Goal: Transaction & Acquisition: Purchase product/service

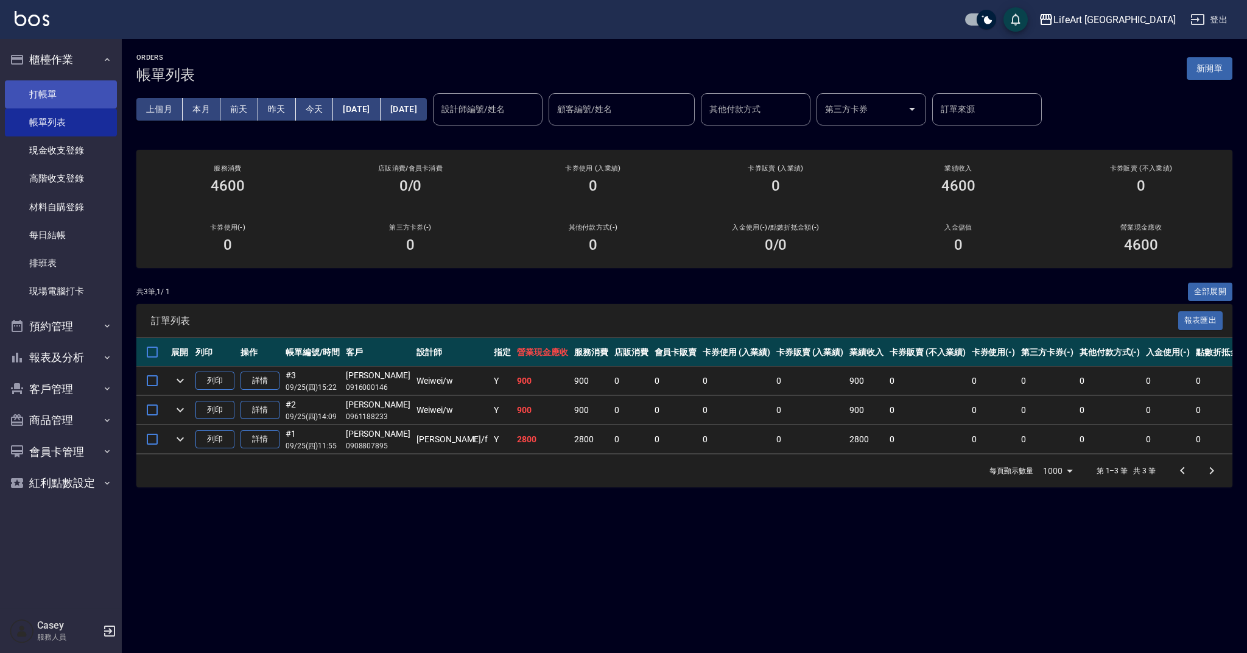
click at [85, 96] on link "打帳單" at bounding box center [61, 94] width 112 height 28
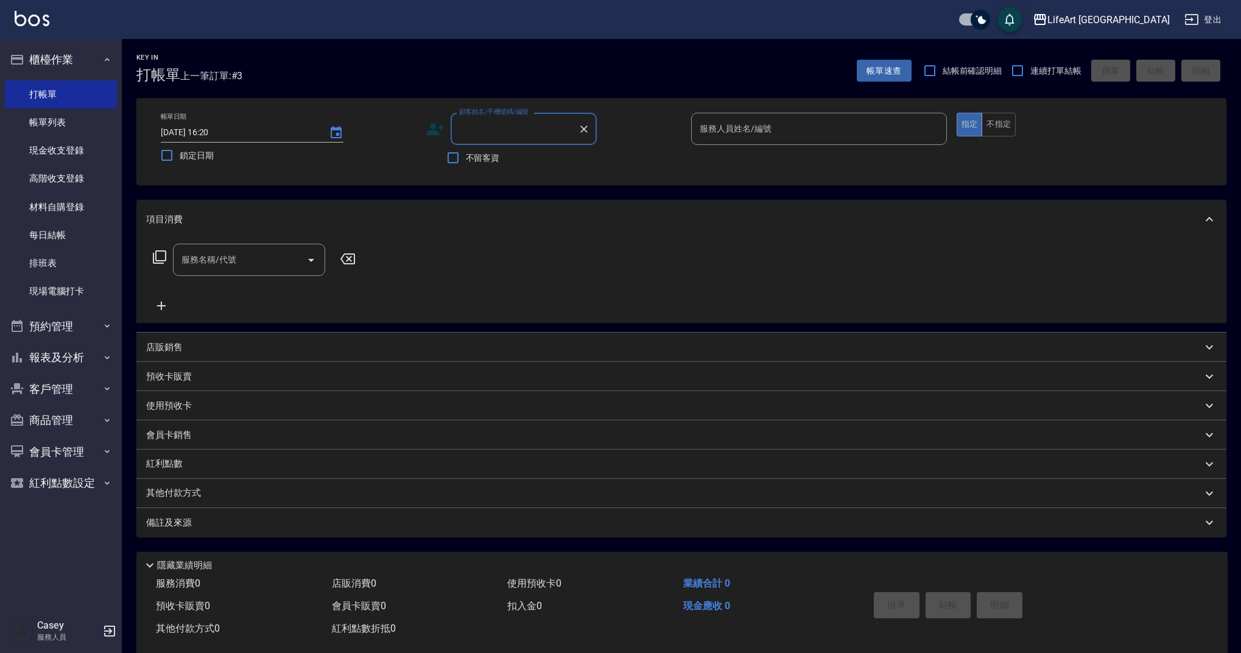
click at [484, 131] on input "顧客姓名/手機號碼/編號" at bounding box center [514, 128] width 117 height 21
click at [500, 159] on li "[PERSON_NAME]/0960359010/" at bounding box center [524, 160] width 146 height 20
type input "[PERSON_NAME]/0960359010/"
type input "Weiwei-w"
click at [434, 131] on icon at bounding box center [435, 129] width 18 height 18
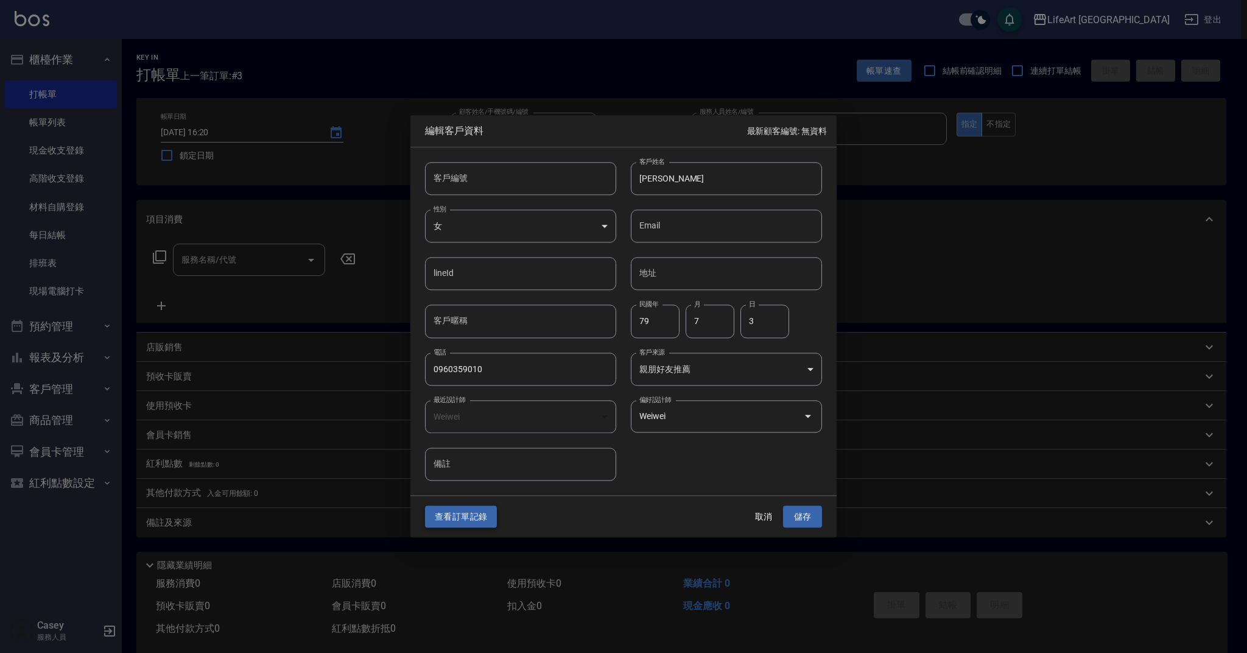
click at [457, 516] on button "查看訂單記錄" at bounding box center [461, 516] width 72 height 23
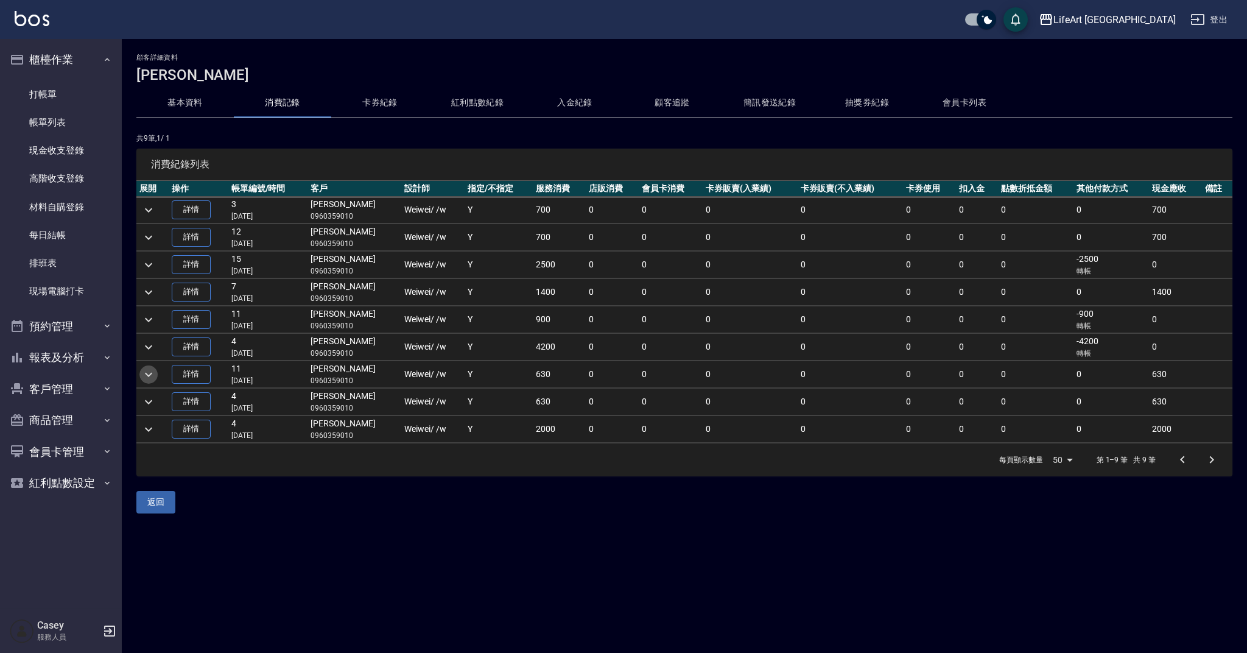
click at [149, 374] on icon "expand row" at bounding box center [148, 374] width 7 height 4
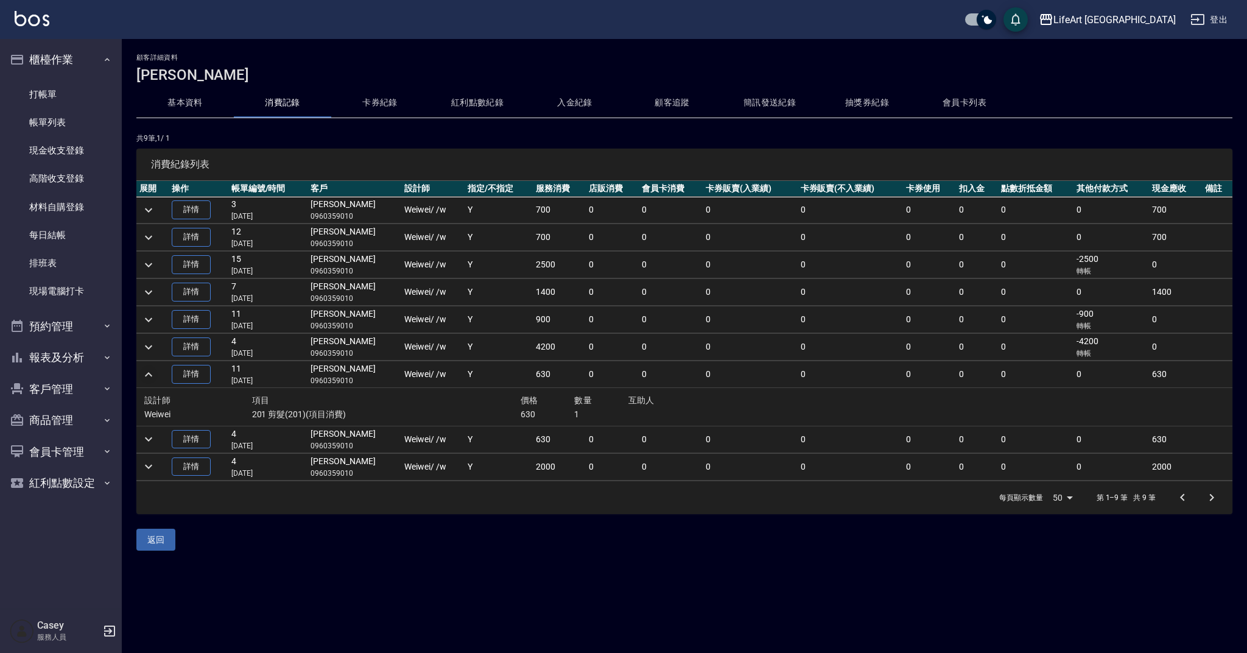
click at [150, 374] on icon "expand row" at bounding box center [148, 374] width 7 height 4
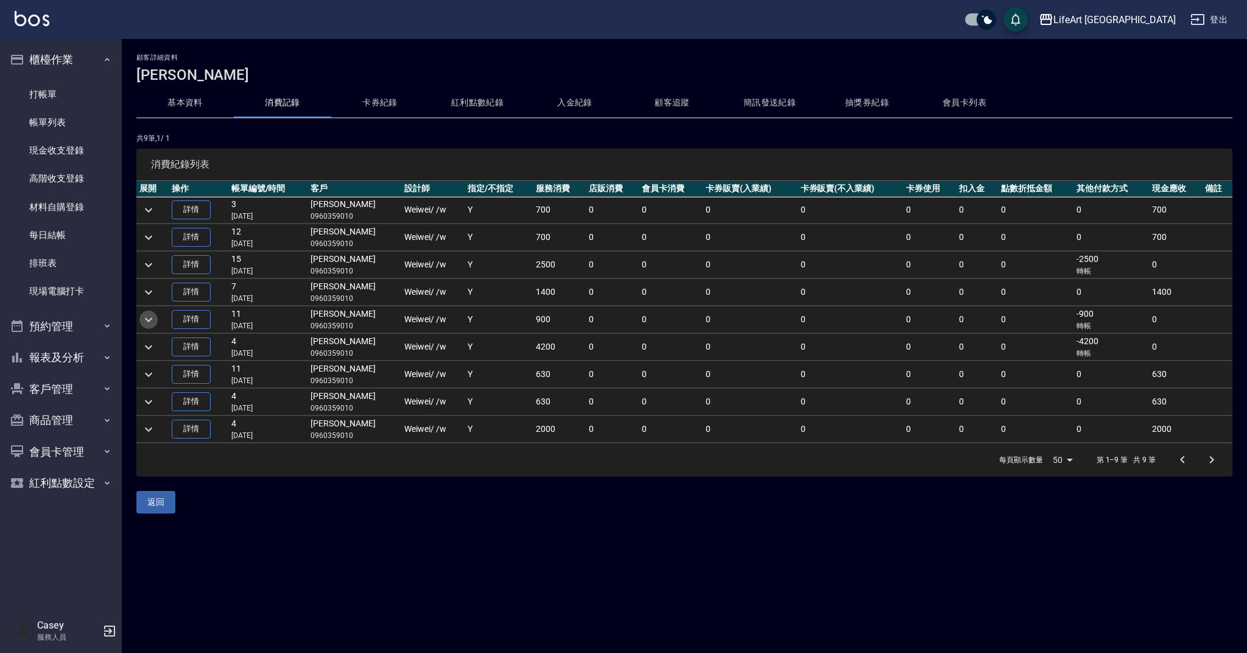
click at [153, 319] on icon "expand row" at bounding box center [148, 319] width 15 height 15
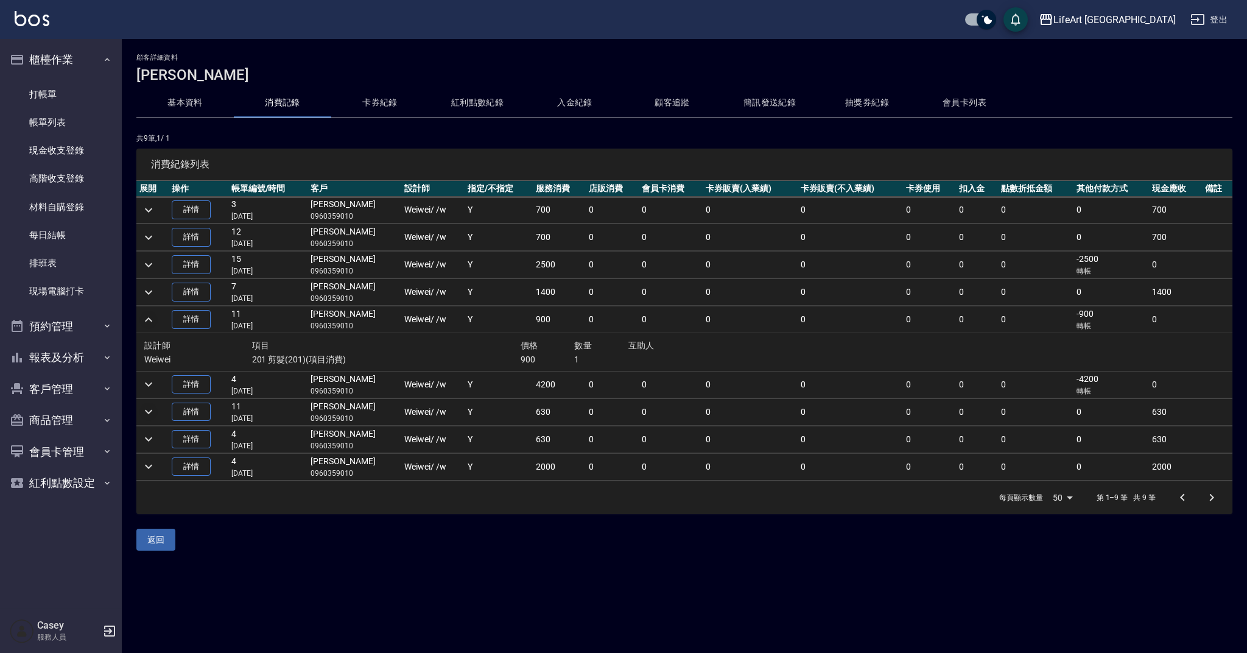
click at [153, 319] on icon "expand row" at bounding box center [148, 319] width 15 height 15
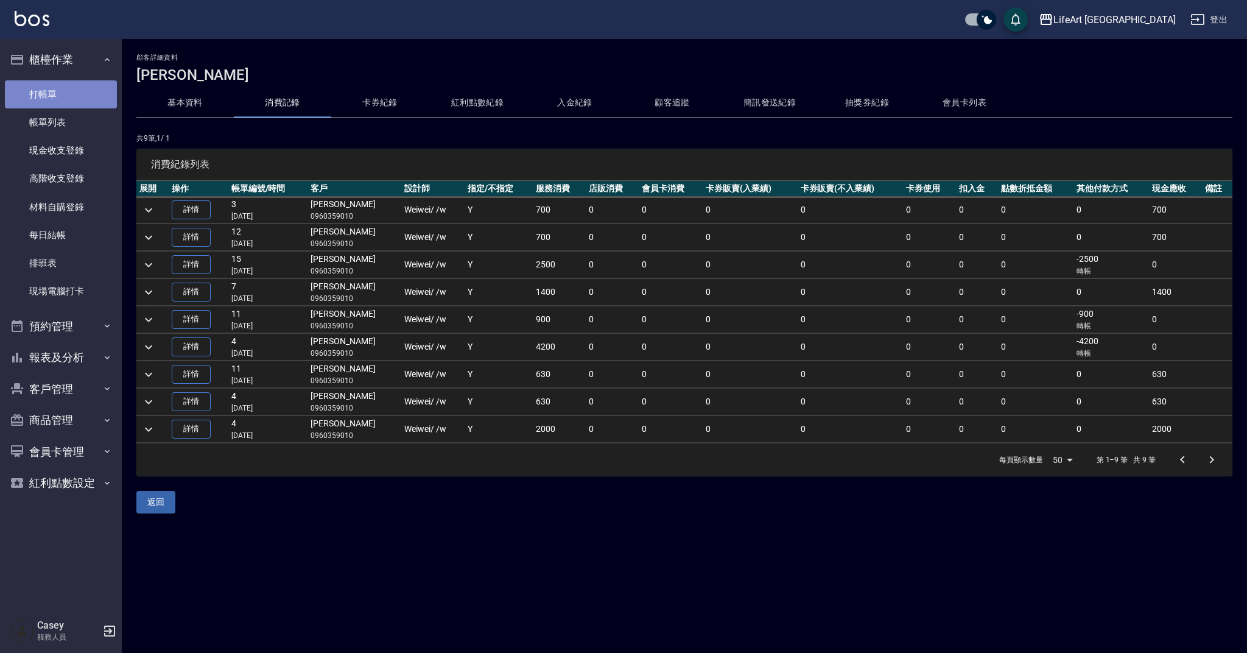
click at [51, 89] on link "打帳單" at bounding box center [61, 94] width 112 height 28
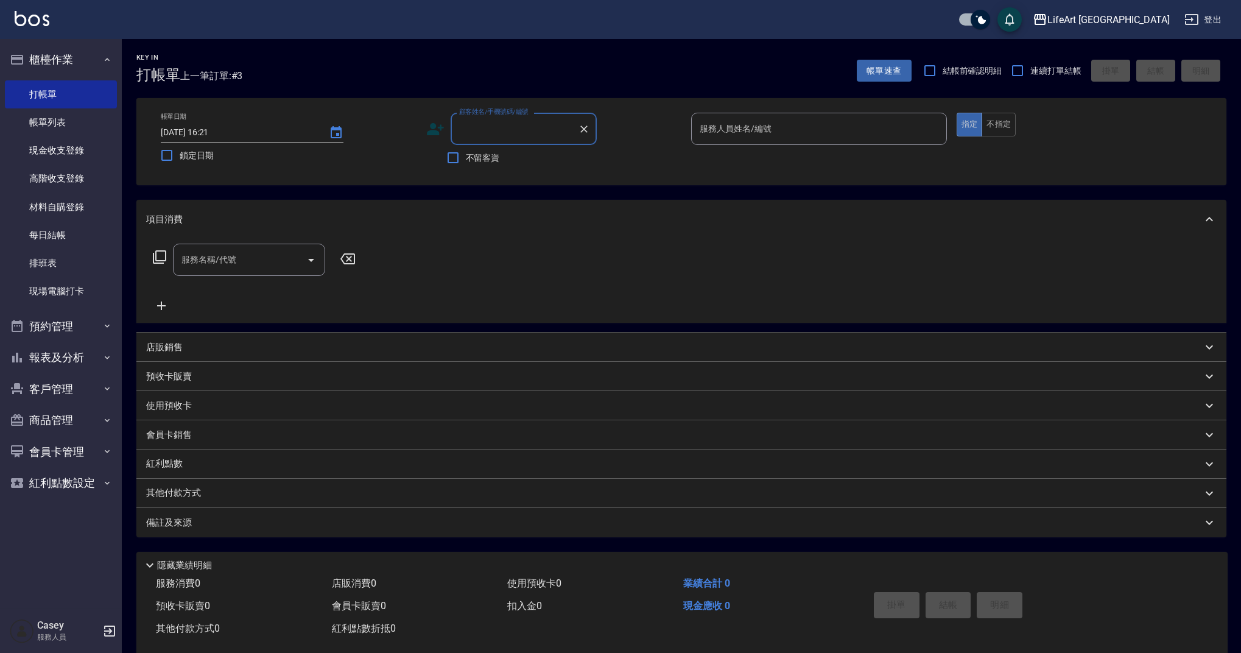
click at [493, 126] on input "顧客姓名/手機號碼/編號" at bounding box center [514, 128] width 117 height 21
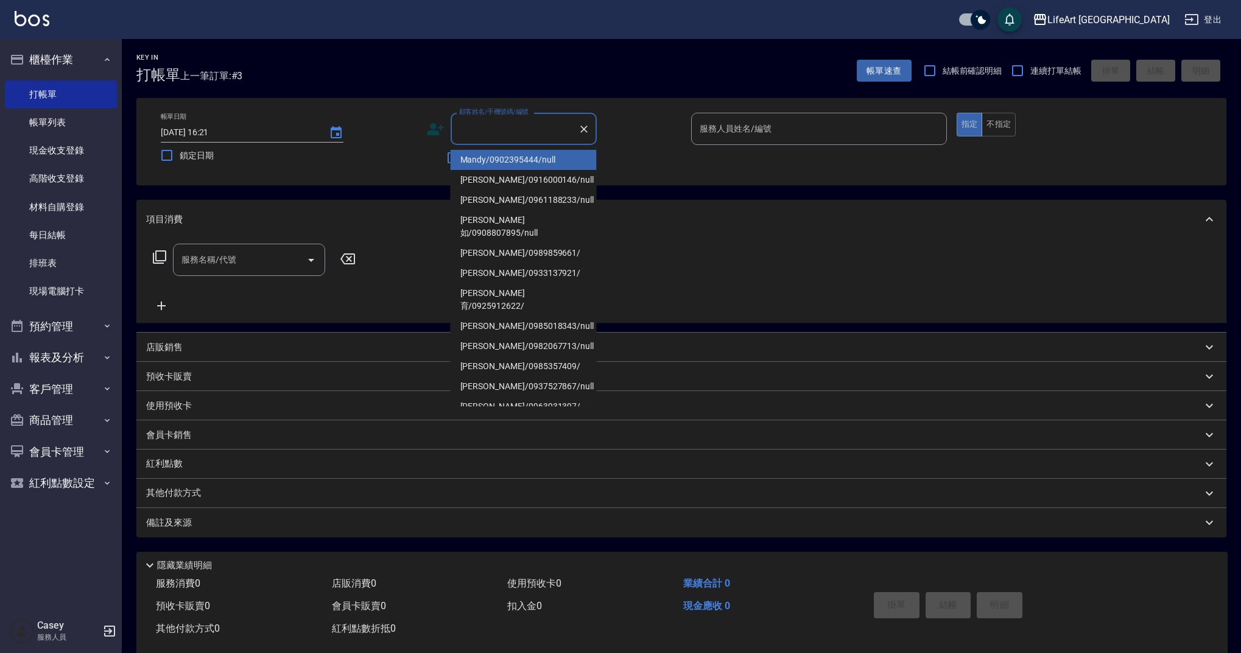
type input "ㄗ"
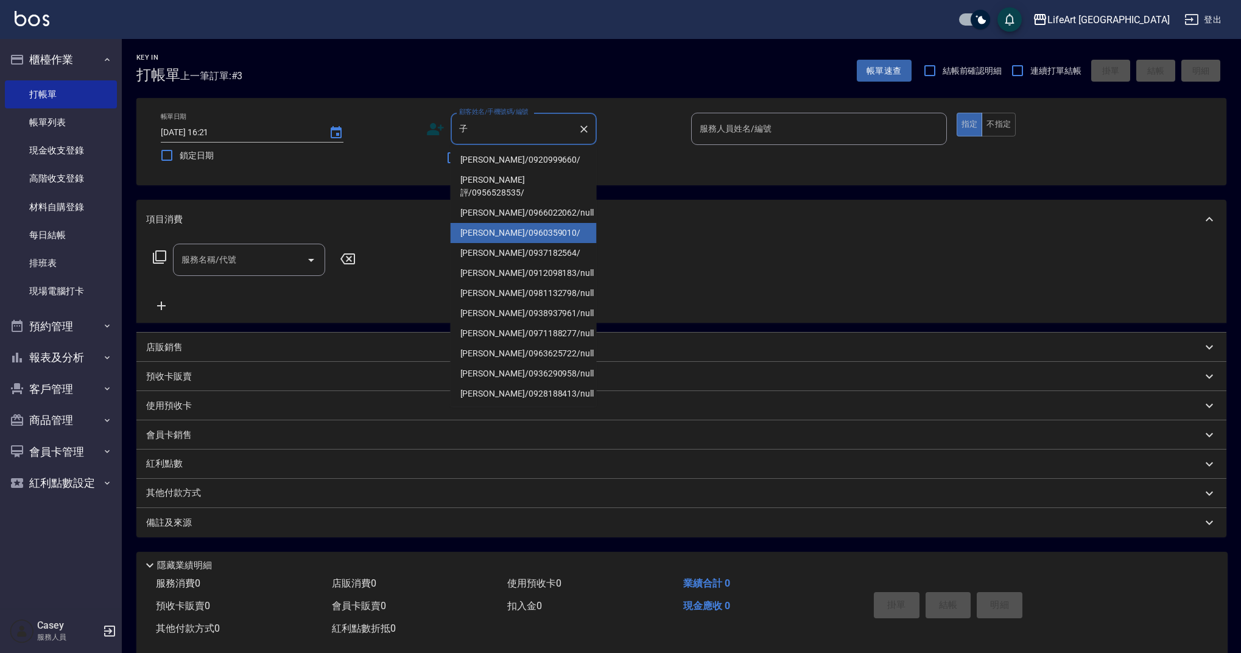
click at [556, 226] on li "[PERSON_NAME]/0960359010/" at bounding box center [524, 233] width 146 height 20
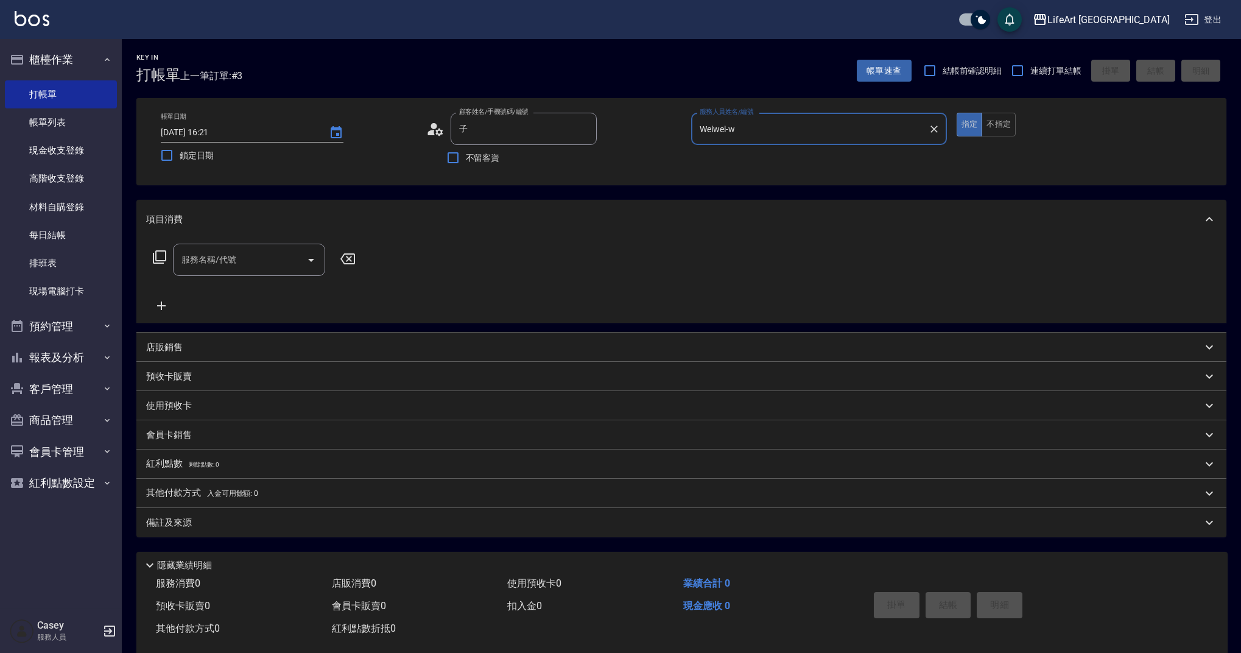
type input "[PERSON_NAME]/0960359010/"
type input "Weiwei-w"
click at [251, 256] on input "服務名稱/代號" at bounding box center [239, 259] width 123 height 21
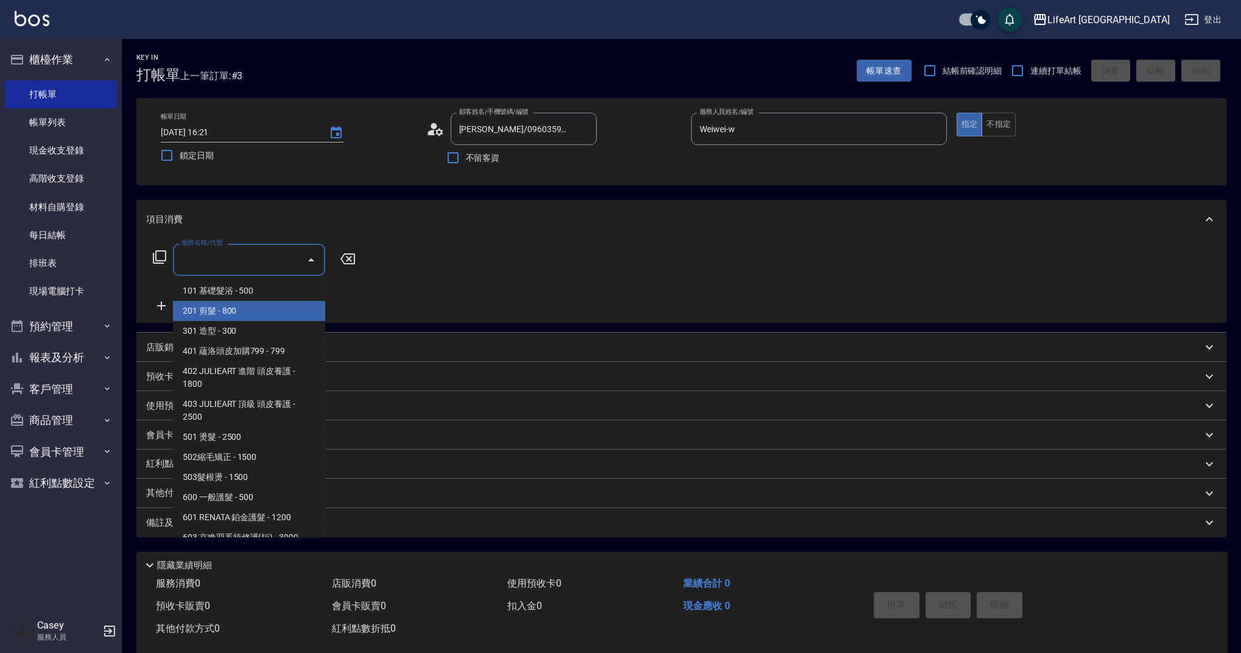
click at [232, 303] on span "201 剪髮 - 800" at bounding box center [249, 311] width 152 height 20
type input "201 剪髮(201)"
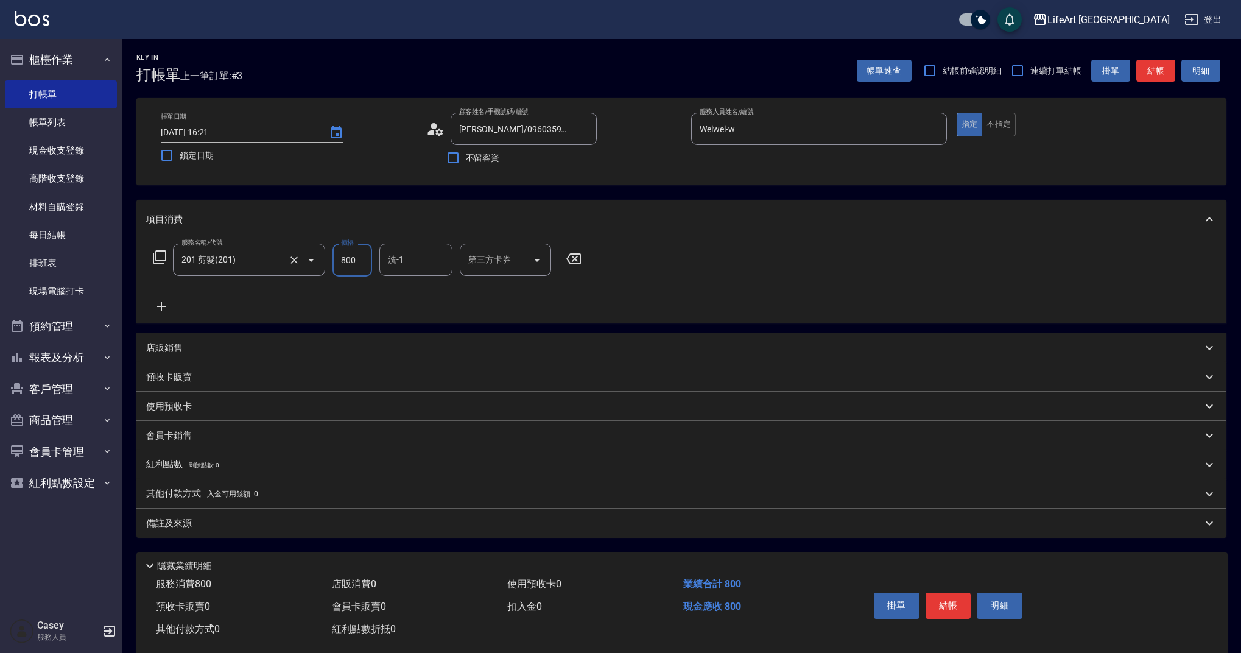
drag, startPoint x: 365, startPoint y: 259, endPoint x: 320, endPoint y: 260, distance: 44.5
click at [320, 260] on div "服務名稱/代號 201 剪髮(201) 服務名稱/代號 價格 800 價格 洗-1 洗-1 第三方卡券 第三方卡券" at bounding box center [367, 260] width 443 height 33
type input "630"
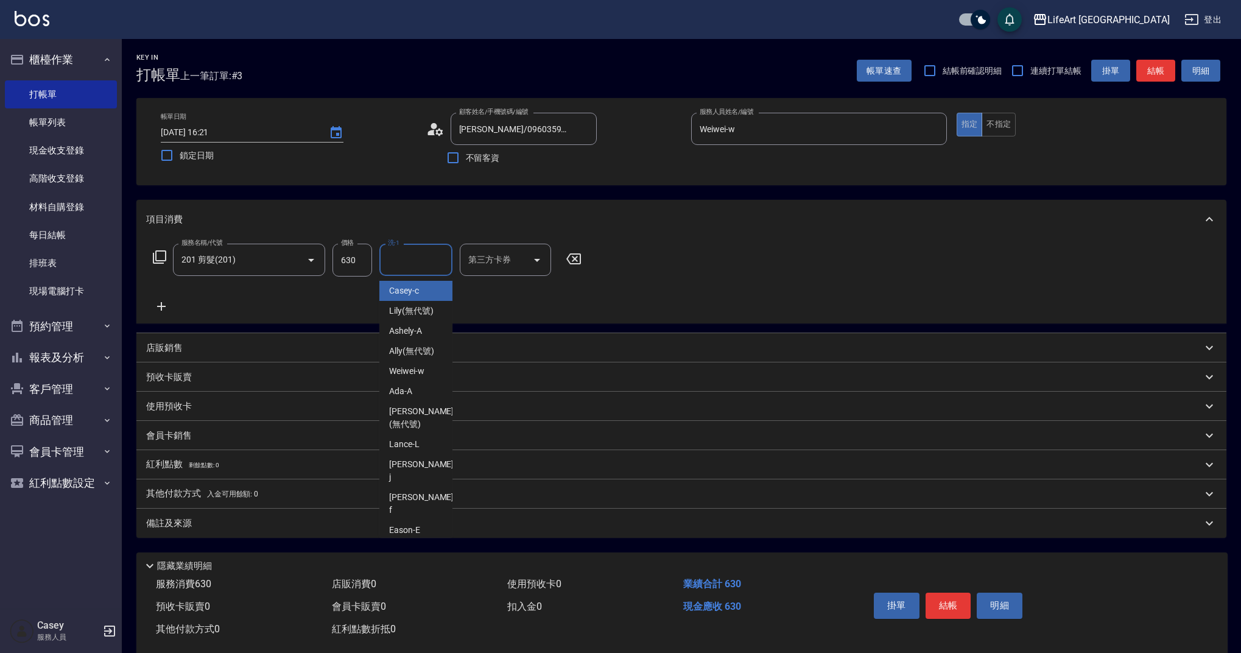
click at [402, 259] on input "洗-1" at bounding box center [416, 259] width 62 height 21
click at [412, 294] on span "Casey -c" at bounding box center [404, 290] width 30 height 13
type input "Casey-c"
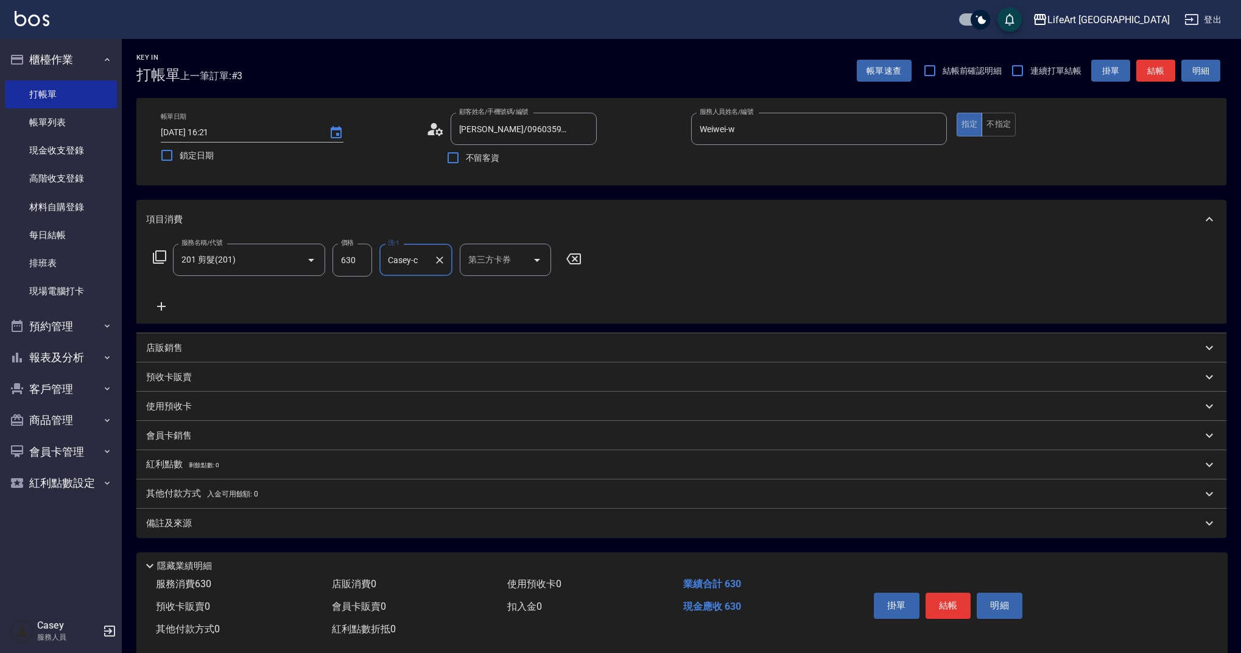
click at [233, 514] on div "備註及來源" at bounding box center [681, 522] width 1090 height 29
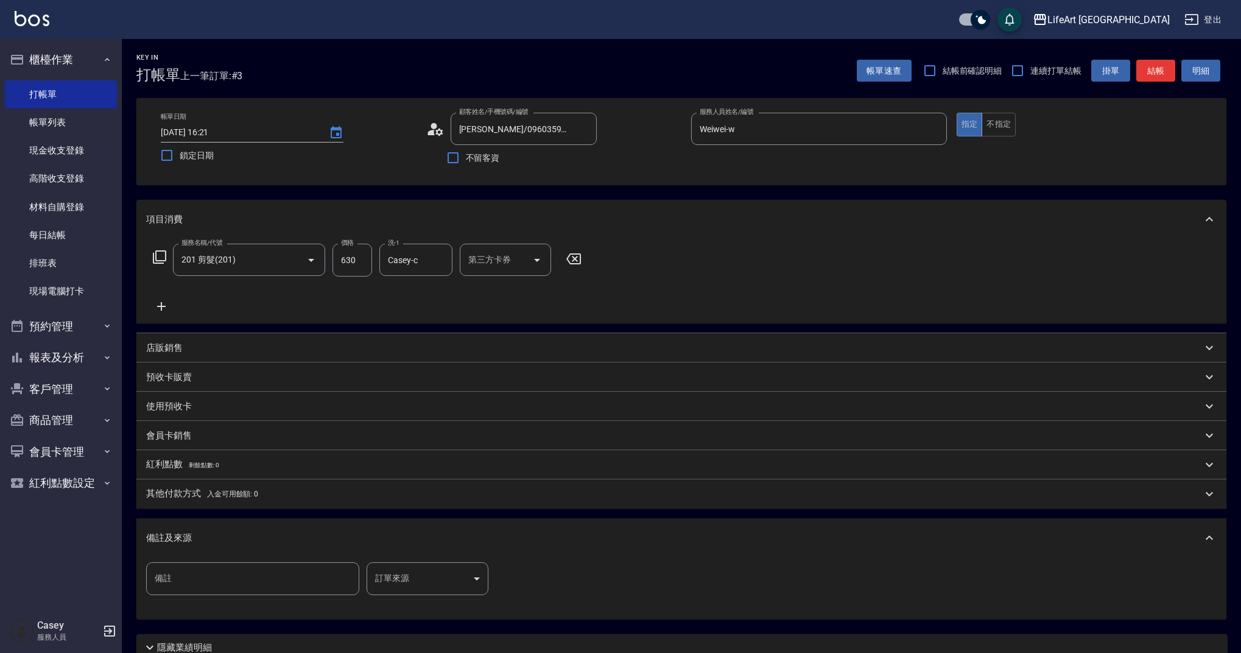
click at [457, 574] on body "LifeArt 蘆洲 登出 櫃檯作業 打帳單 帳單列表 現金收支登錄 高階收支登錄 材料自購登錄 每日結帳 排班表 現場電腦打卡 預約管理 預約管理 單日預約…" at bounding box center [620, 375] width 1241 height 751
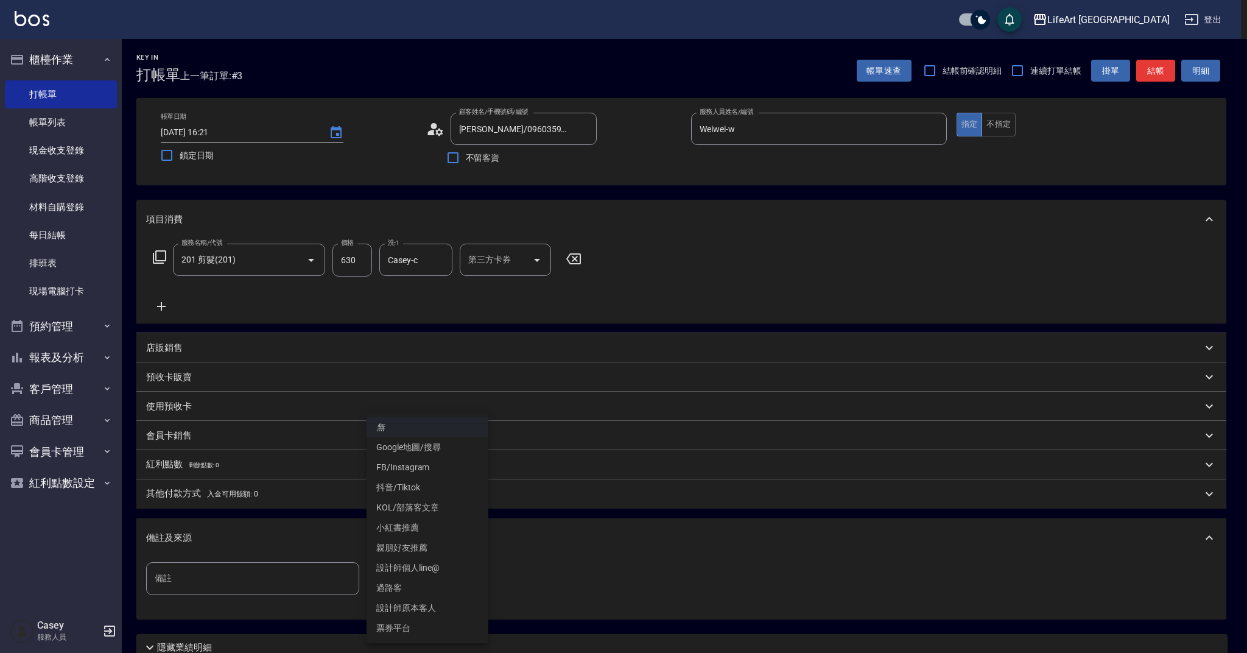
click at [431, 606] on li "設計師原本客人" at bounding box center [427, 608] width 122 height 20
type input "設計師原本客人"
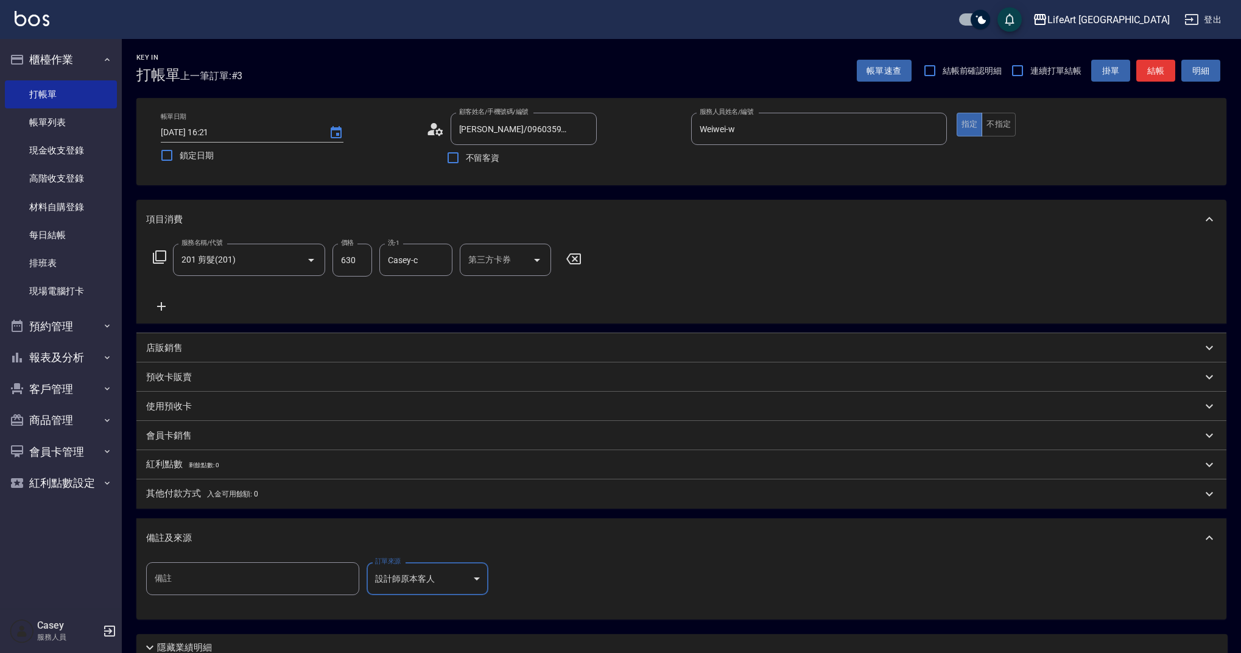
scroll to position [104, 0]
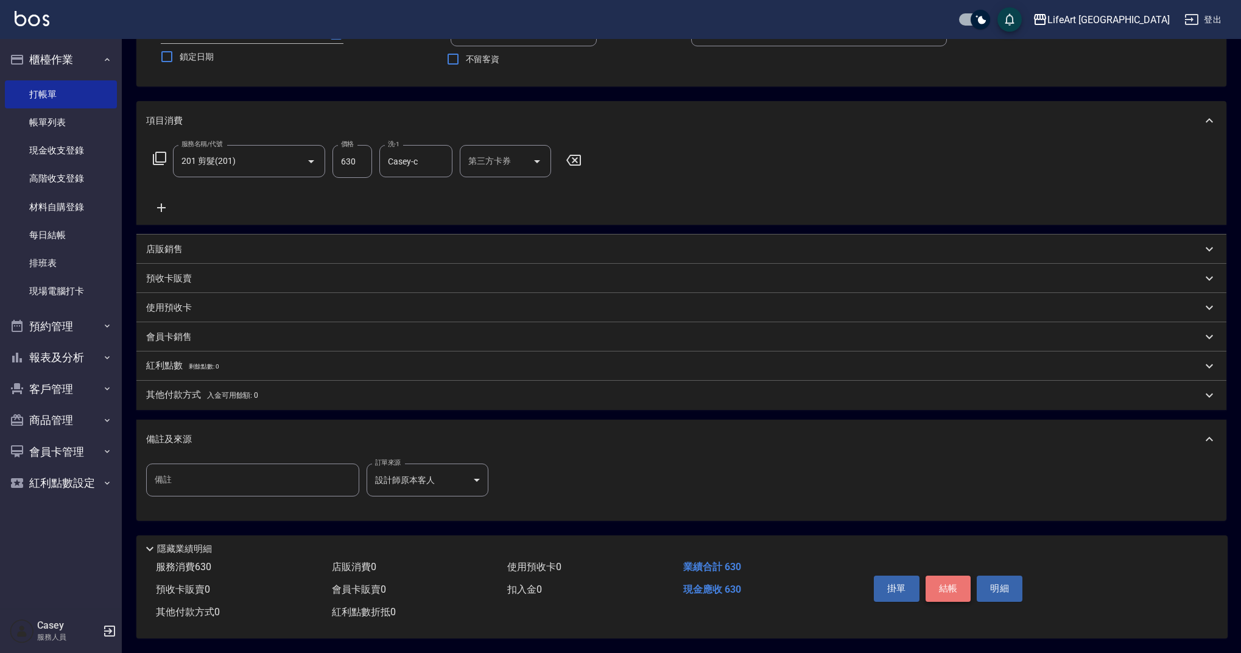
click at [947, 578] on button "結帳" at bounding box center [948, 588] width 46 height 26
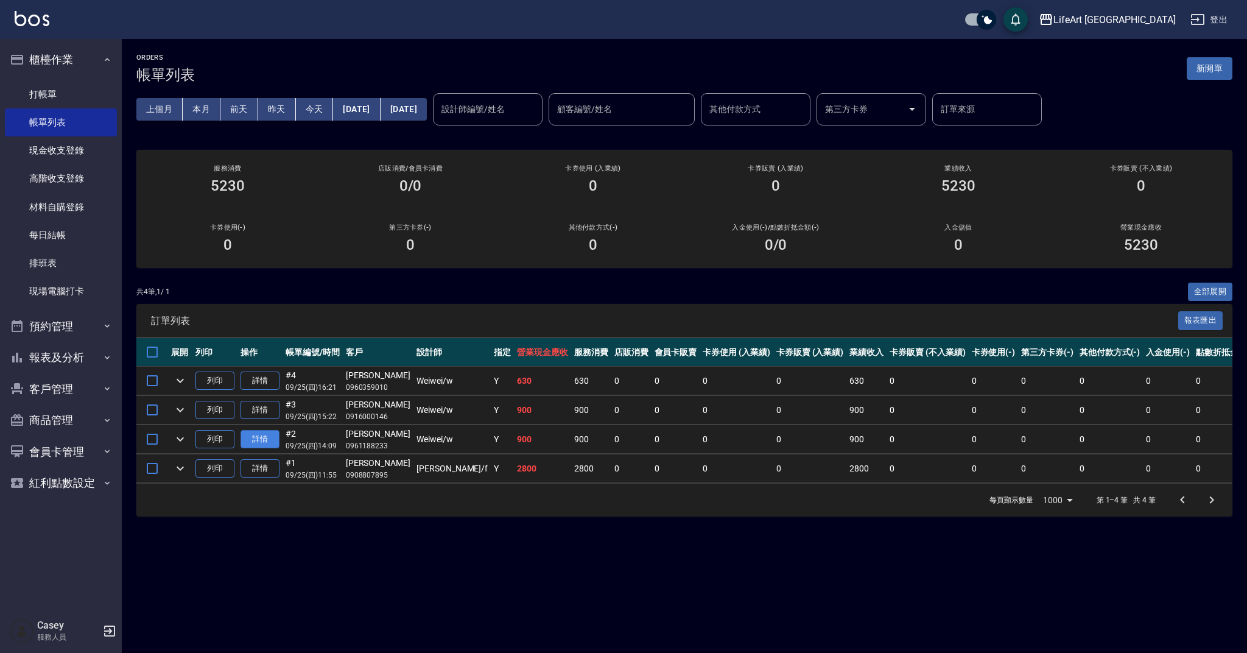
click at [255, 435] on link "詳情" at bounding box center [259, 439] width 39 height 19
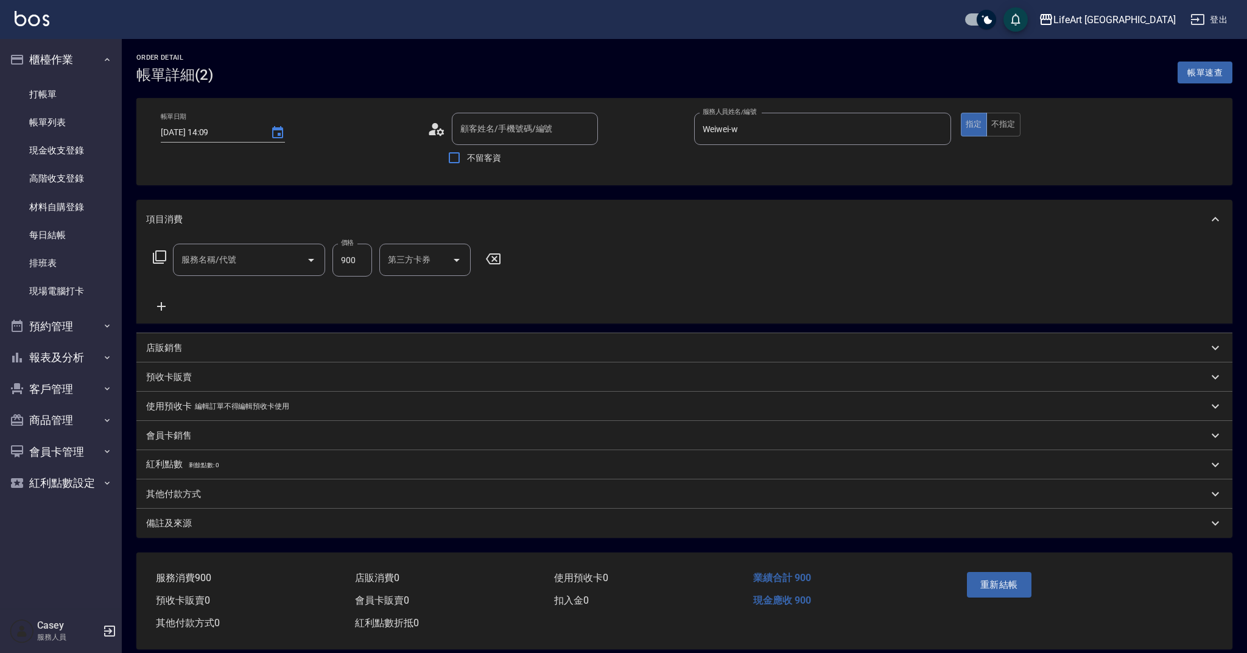
type input "[DATE] 14:09"
type input "Weiwei-w"
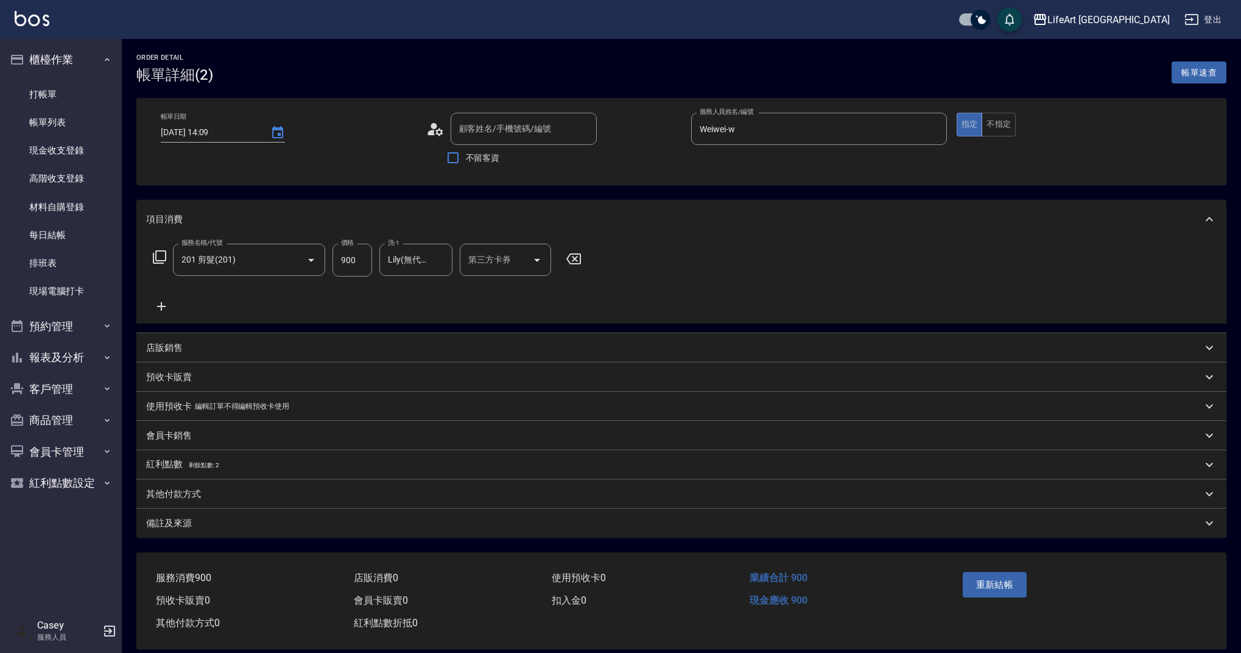
type input "201 剪髮(201)"
type input "[PERSON_NAME]/0961188233/null"
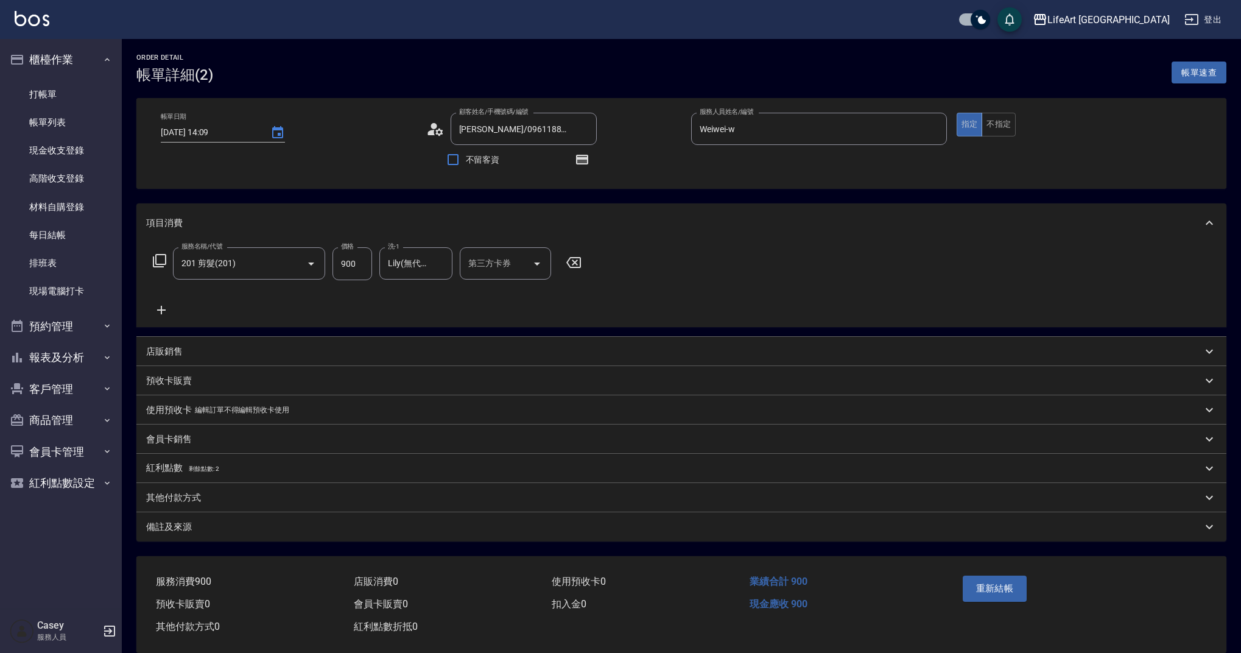
click at [178, 500] on p "其他付款方式" at bounding box center [173, 497] width 55 height 13
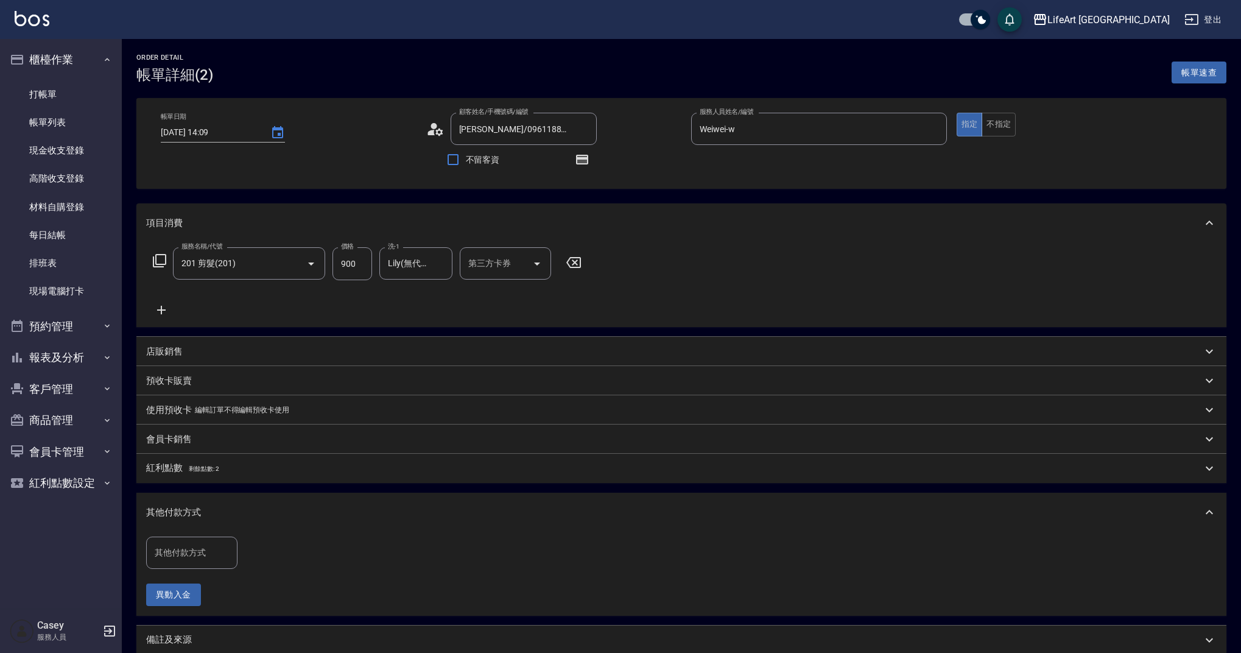
click at [175, 545] on div "其他付款方式 其他付款方式" at bounding box center [191, 552] width 91 height 32
click at [180, 465] on span "轉帳" at bounding box center [191, 461] width 91 height 20
type input "轉帳"
drag, startPoint x: 270, startPoint y: 556, endPoint x: 231, endPoint y: 553, distance: 39.6
click at [231, 553] on div "其他付款方式 轉帳 其他付款方式 轉帳金額 0 轉帳金額" at bounding box center [244, 552] width 197 height 33
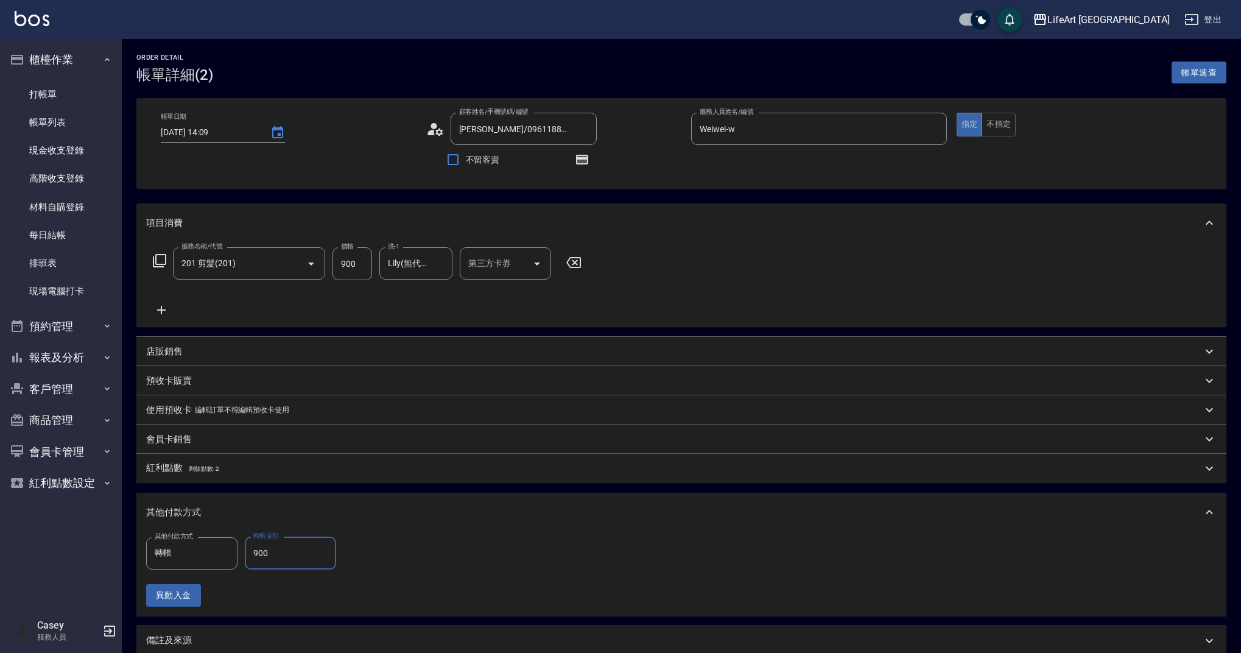
scroll to position [133, 0]
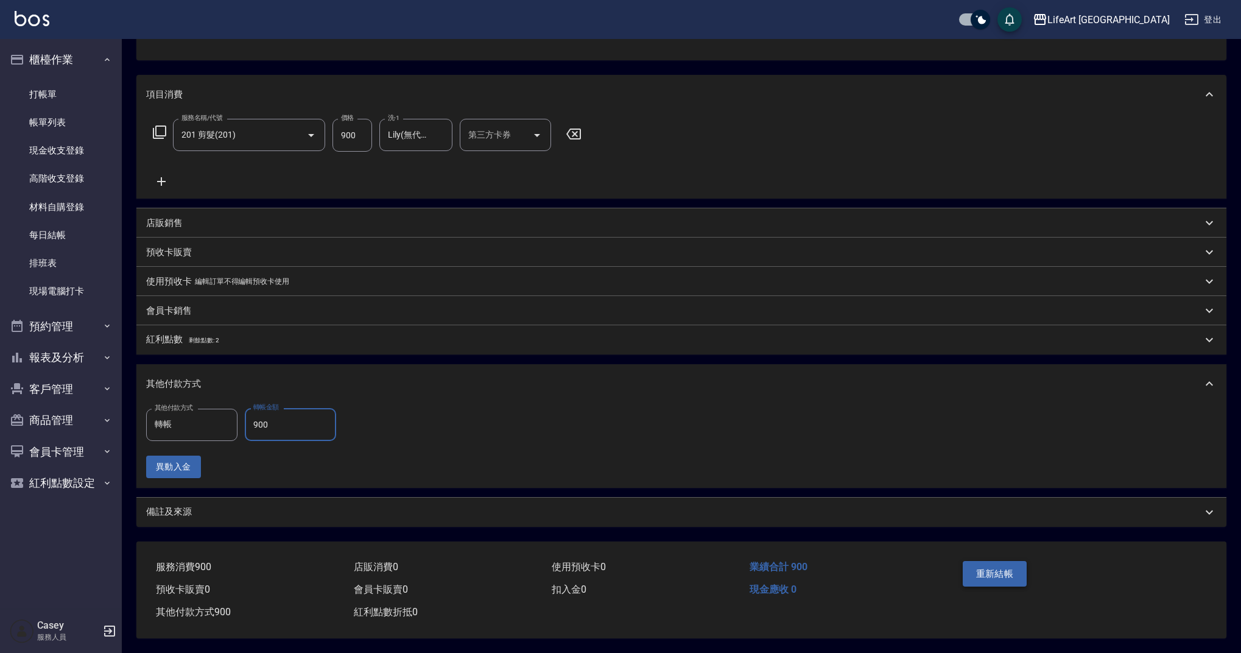
type input "900"
click at [1018, 561] on button "重新結帳" at bounding box center [995, 574] width 65 height 26
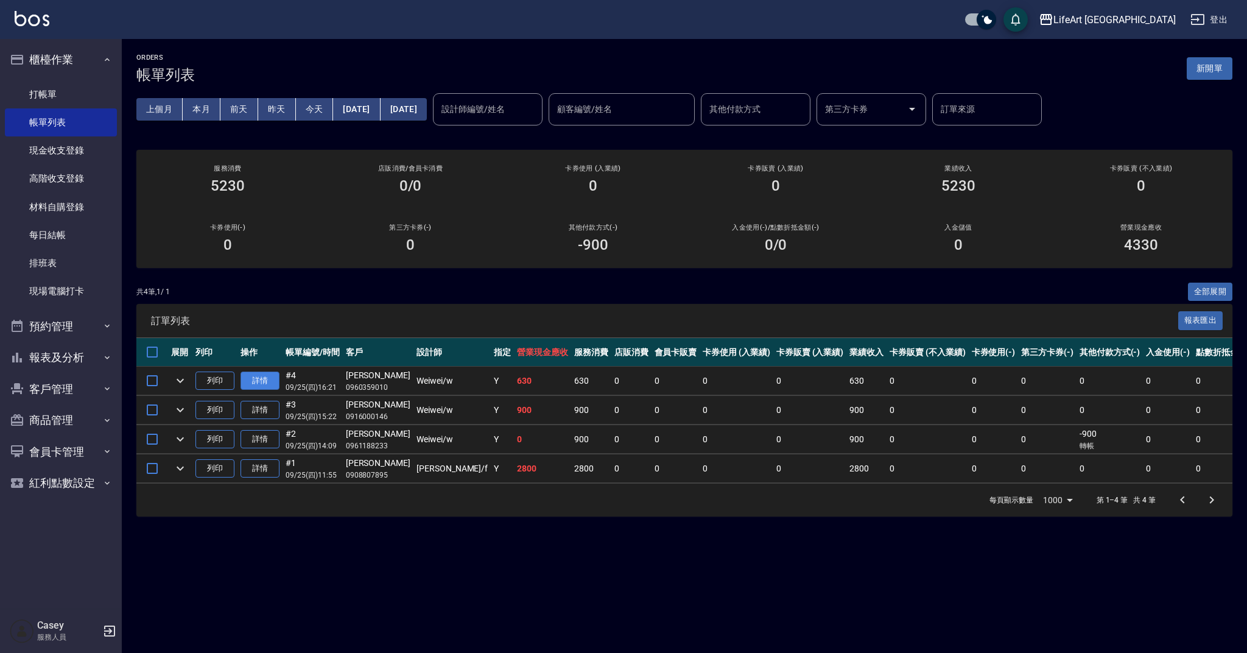
click at [265, 383] on link "詳情" at bounding box center [259, 380] width 39 height 19
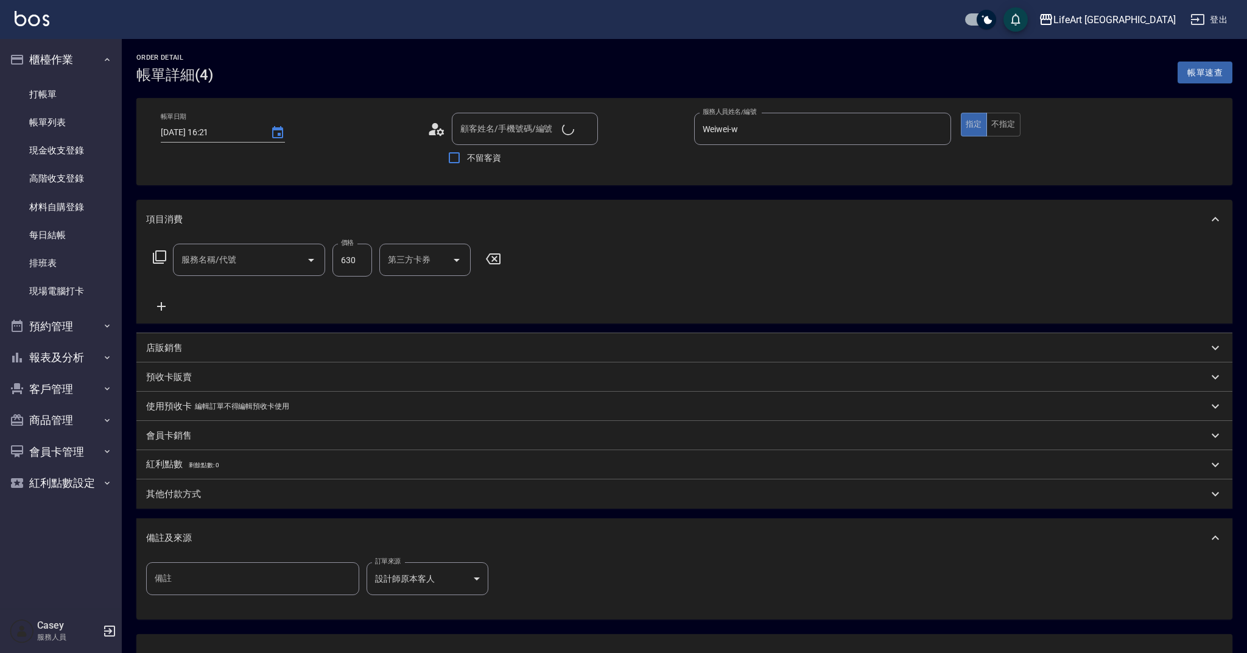
type input "[DATE] 16:21"
type input "Weiwei-w"
type input "[PERSON_NAME]/0960359010/"
type input "201 剪髮(201)"
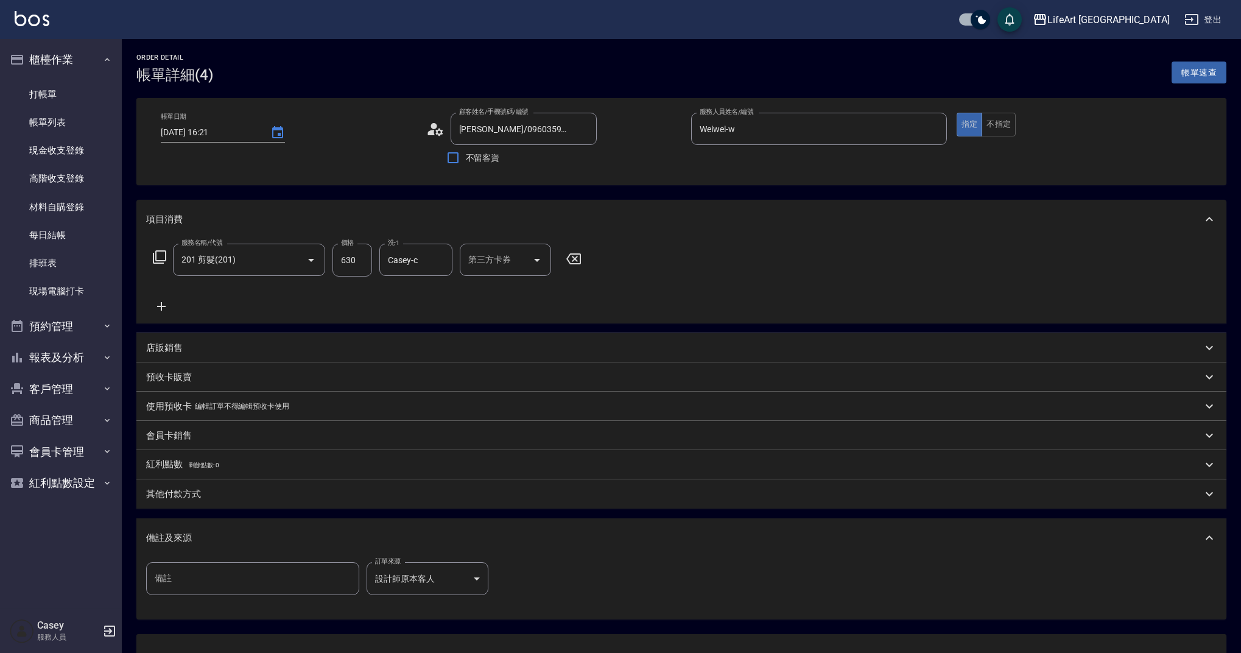
drag, startPoint x: 176, startPoint y: 496, endPoint x: 188, endPoint y: 510, distance: 18.6
click at [176, 496] on p "其他付款方式" at bounding box center [173, 494] width 55 height 13
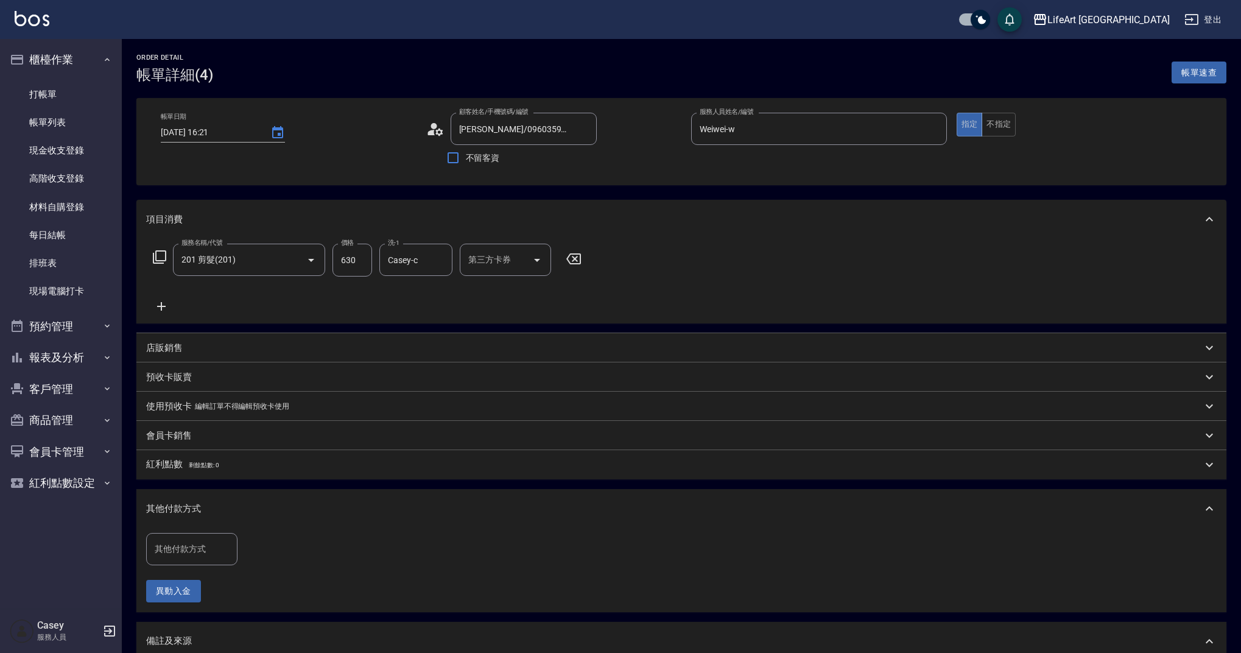
click at [182, 555] on input "其他付款方式" at bounding box center [192, 548] width 80 height 21
click at [178, 462] on span "轉帳" at bounding box center [191, 457] width 91 height 20
type input "轉帳"
drag, startPoint x: 273, startPoint y: 550, endPoint x: 248, endPoint y: 549, distance: 25.6
click at [248, 549] on input "0" at bounding box center [290, 549] width 91 height 33
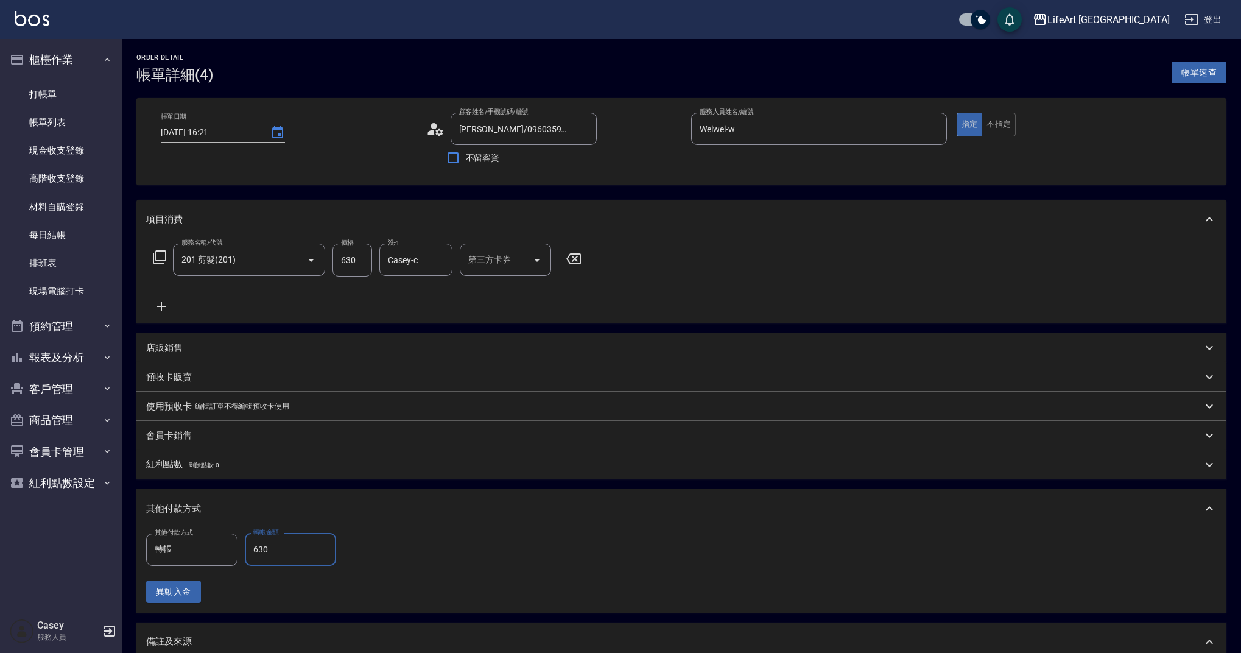
scroll to position [202, 0]
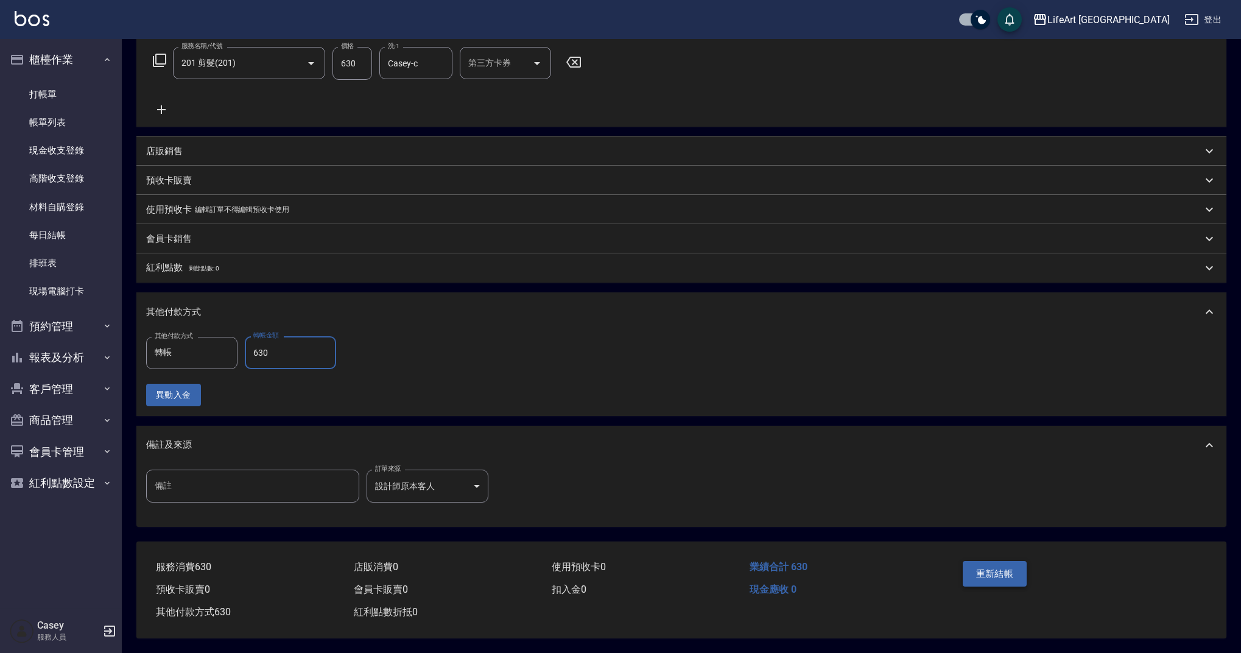
type input "630"
click at [988, 576] on button "重新結帳" at bounding box center [995, 574] width 65 height 26
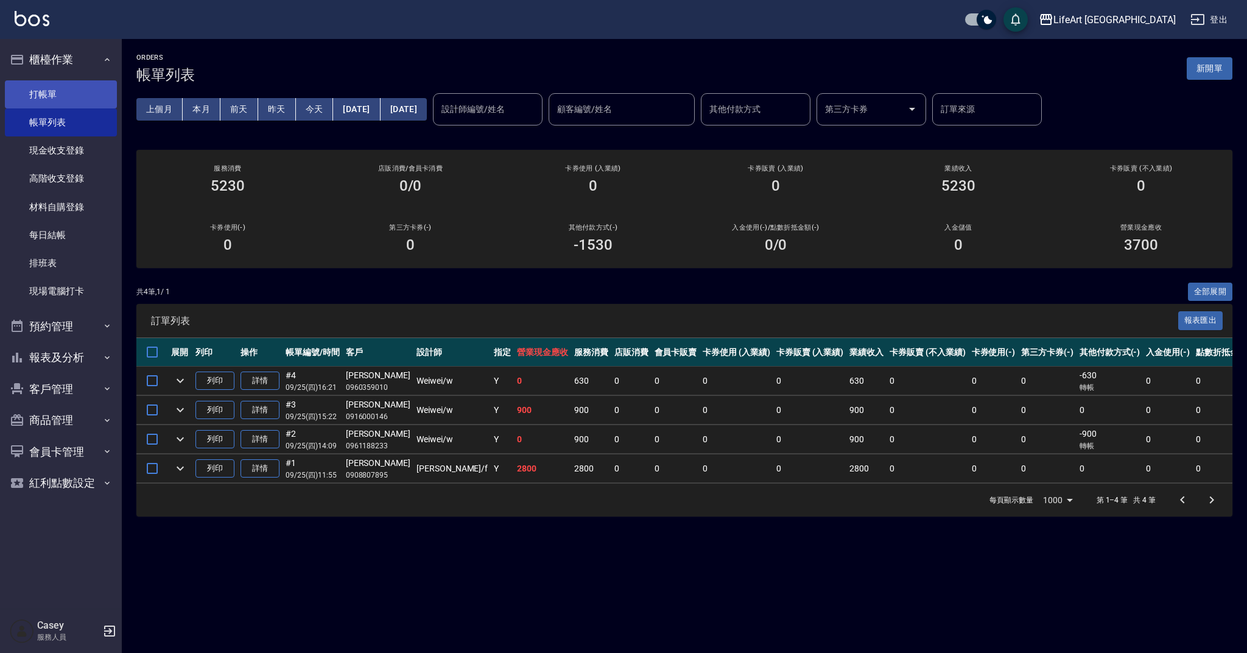
click at [58, 102] on link "打帳單" at bounding box center [61, 94] width 112 height 28
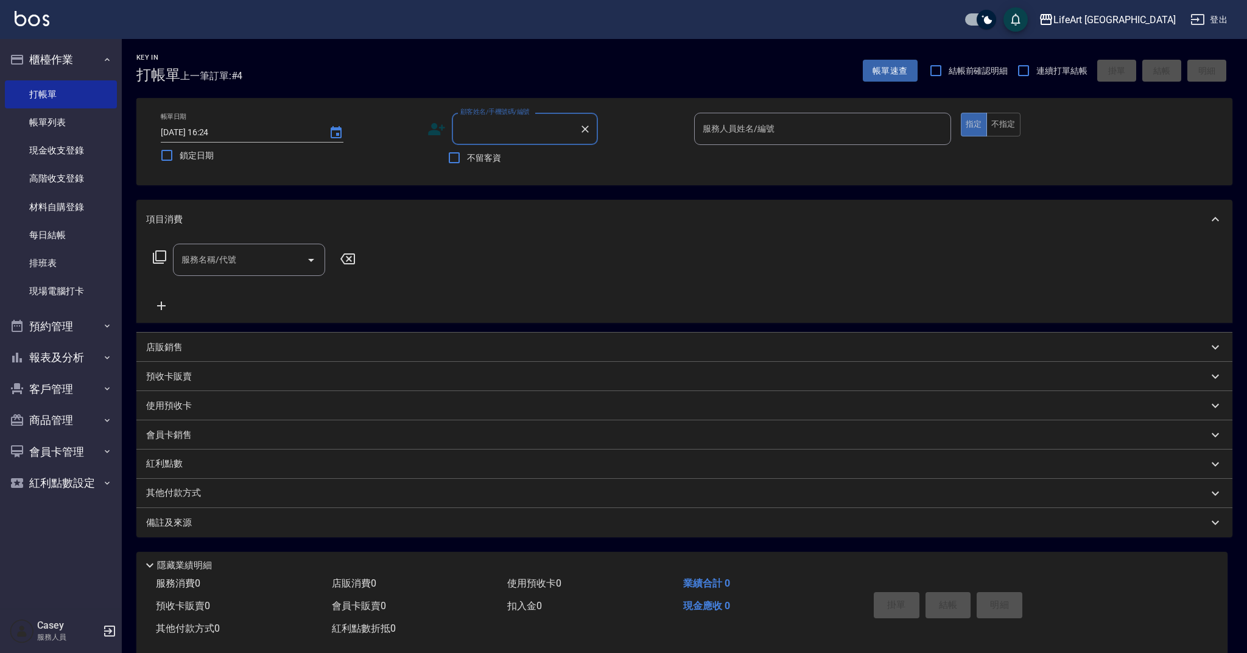
click at [490, 119] on input "顧客姓名/手機號碼/編號" at bounding box center [515, 128] width 117 height 21
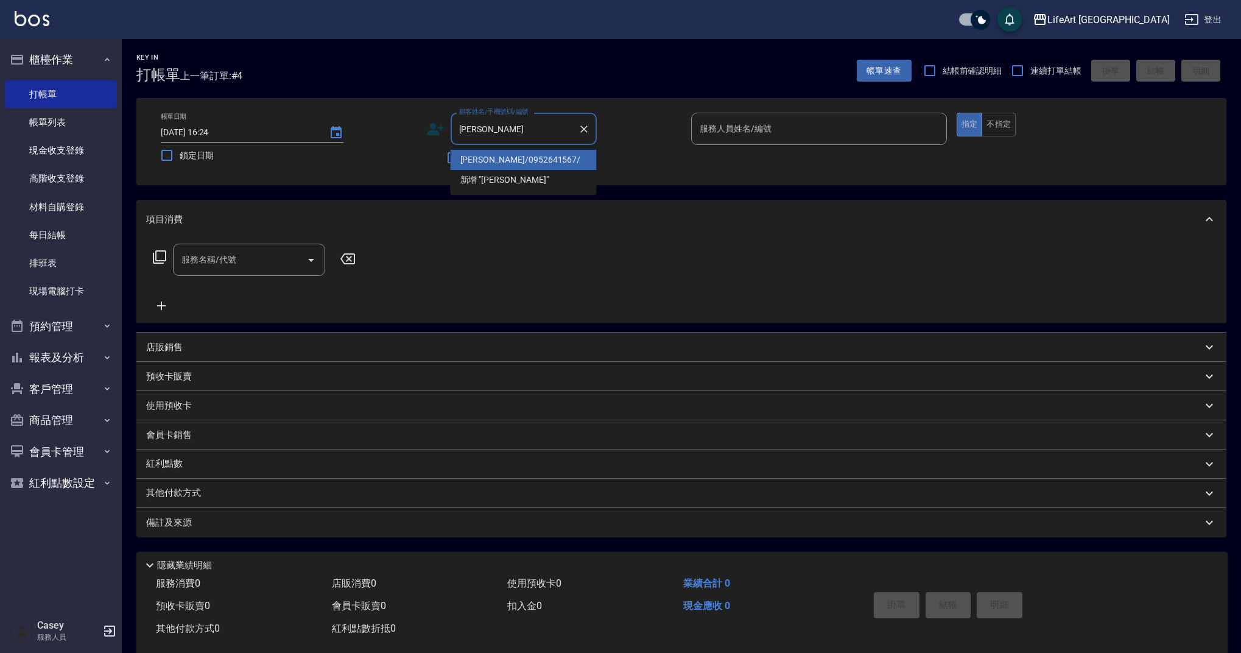
click at [474, 157] on li "[PERSON_NAME]/0952641567/" at bounding box center [524, 160] width 146 height 20
type input "[PERSON_NAME]/0952641567/"
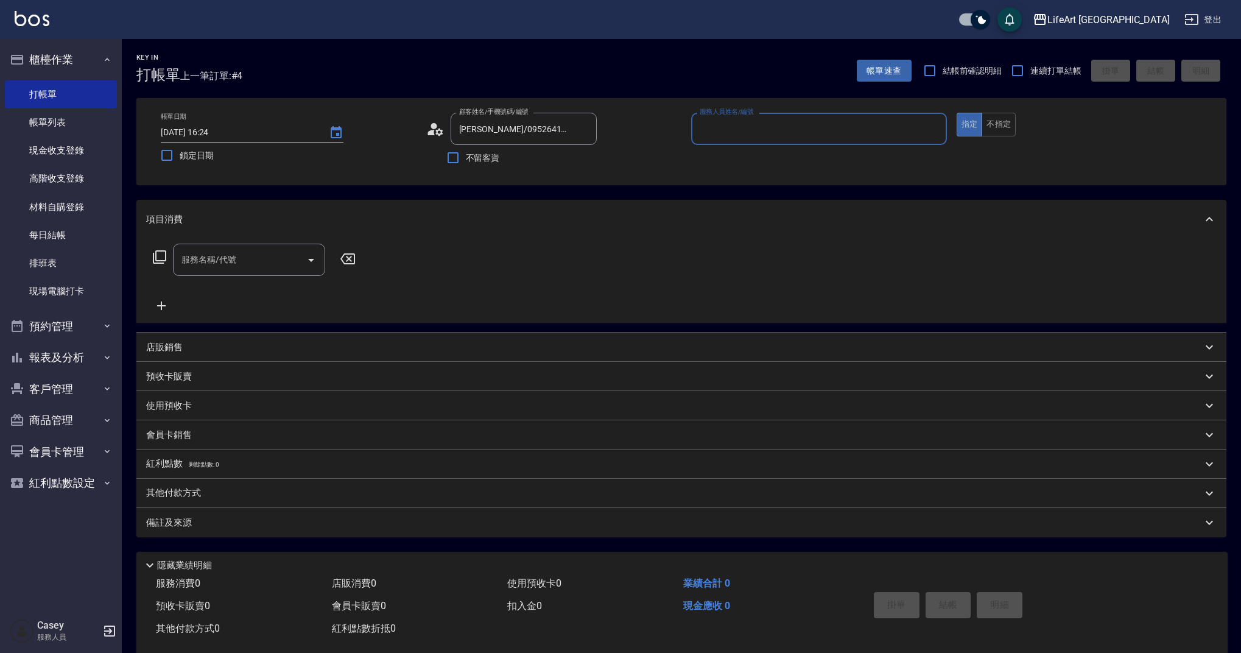
type input "Weiwei-w"
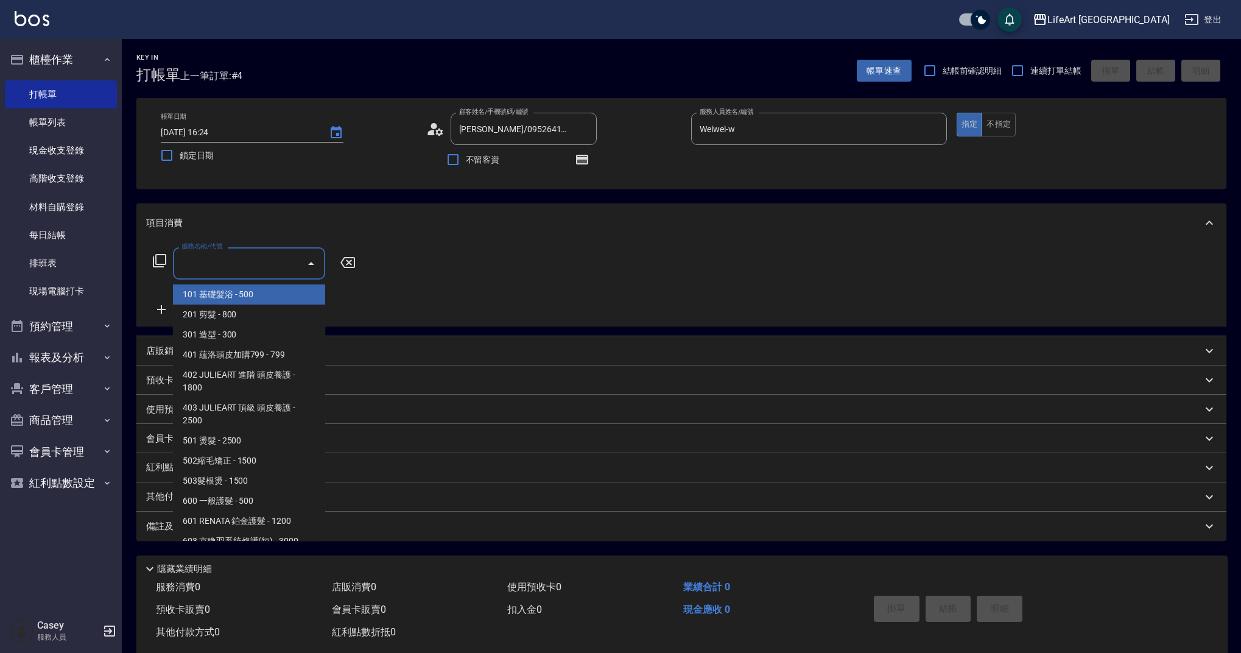
click at [215, 270] on input "服務名稱/代號" at bounding box center [239, 263] width 123 height 21
click at [219, 464] on span "502縮毛矯正 - 1500" at bounding box center [249, 461] width 152 height 20
type input "502縮毛矯正 (502)"
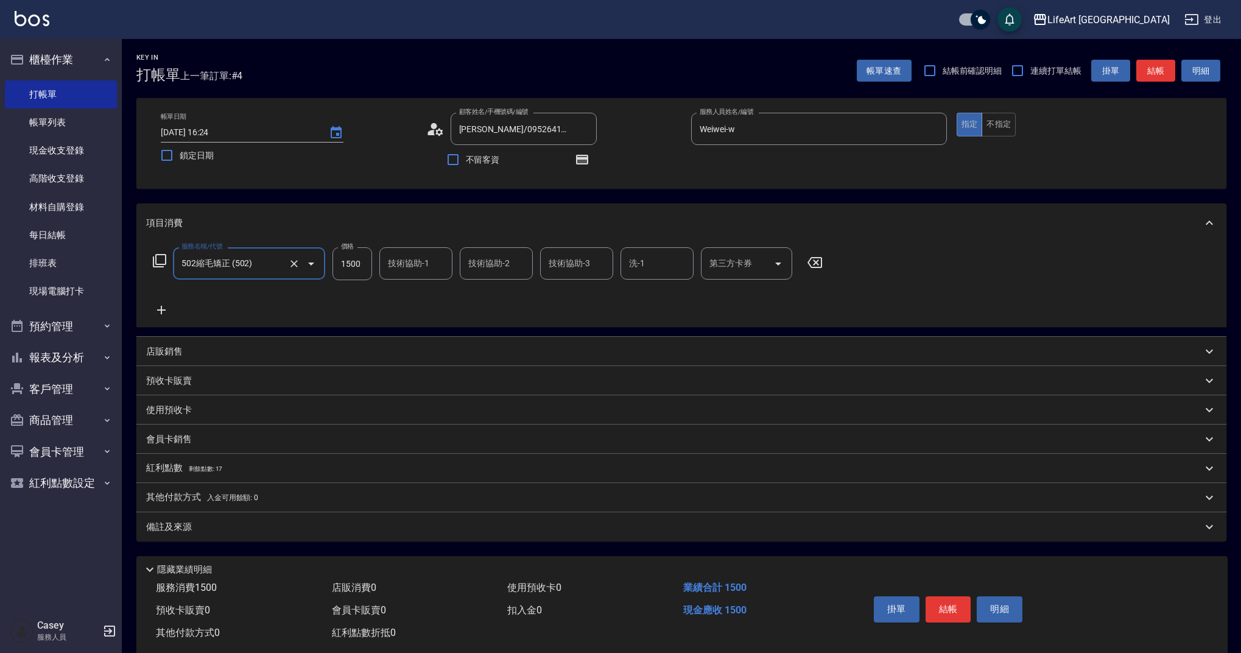
click at [161, 310] on icon at bounding box center [161, 310] width 9 height 9
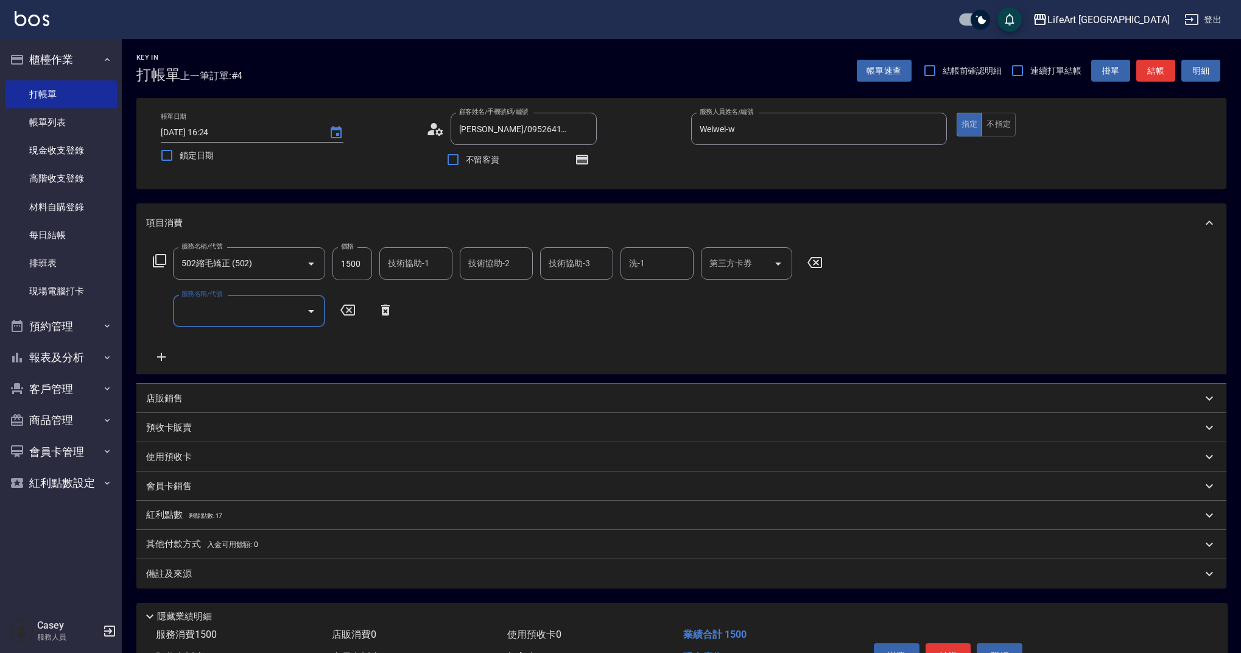
click at [205, 323] on div "服務名稱/代號" at bounding box center [249, 311] width 152 height 32
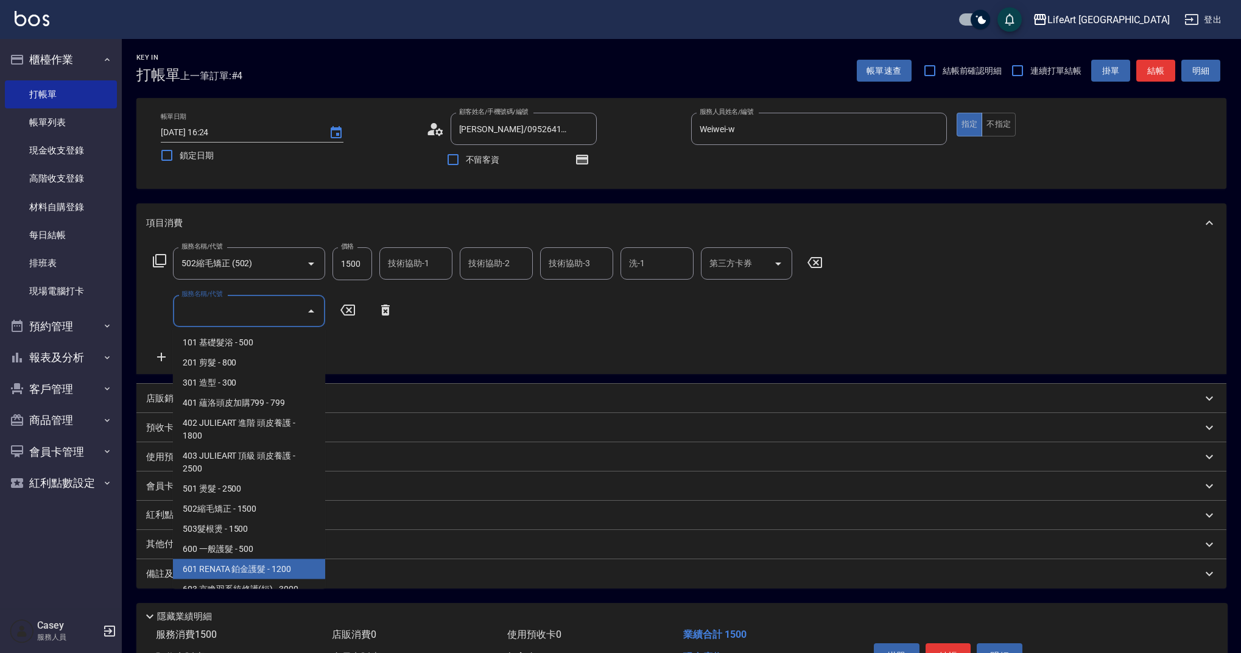
click at [278, 572] on span "601 RENATA 鉑金護髮 - 1200" at bounding box center [249, 569] width 152 height 20
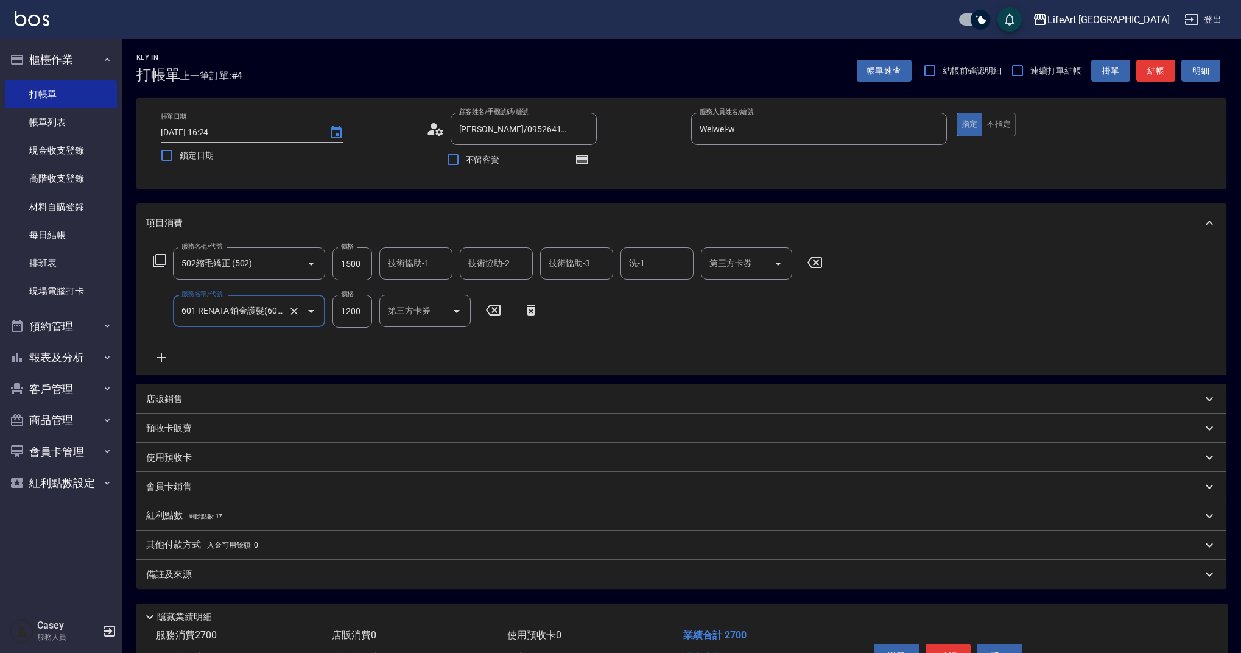
type input "601 RENATA 鉑金護髮(601)"
drag, startPoint x: 366, startPoint y: 265, endPoint x: 343, endPoint y: 259, distance: 24.5
click at [328, 261] on div "服務名稱/代號 502縮毛矯正 (502) 服務名稱/代號 價格 1500 價格 技術協助-1 技術協助-1 技術協助-2 技術協助-2 技術協助-3 技術協…" at bounding box center [488, 263] width 684 height 33
drag, startPoint x: 365, startPoint y: 261, endPoint x: 328, endPoint y: 262, distance: 36.5
click at [328, 262] on div "服務名稱/代號 502縮毛矯正 (502) 服務名稱/代號 價格 1500 價格 技術協助-1 技術協助-1 技術協助-2 技術協助-2 技術協助-3 技術協…" at bounding box center [488, 263] width 684 height 33
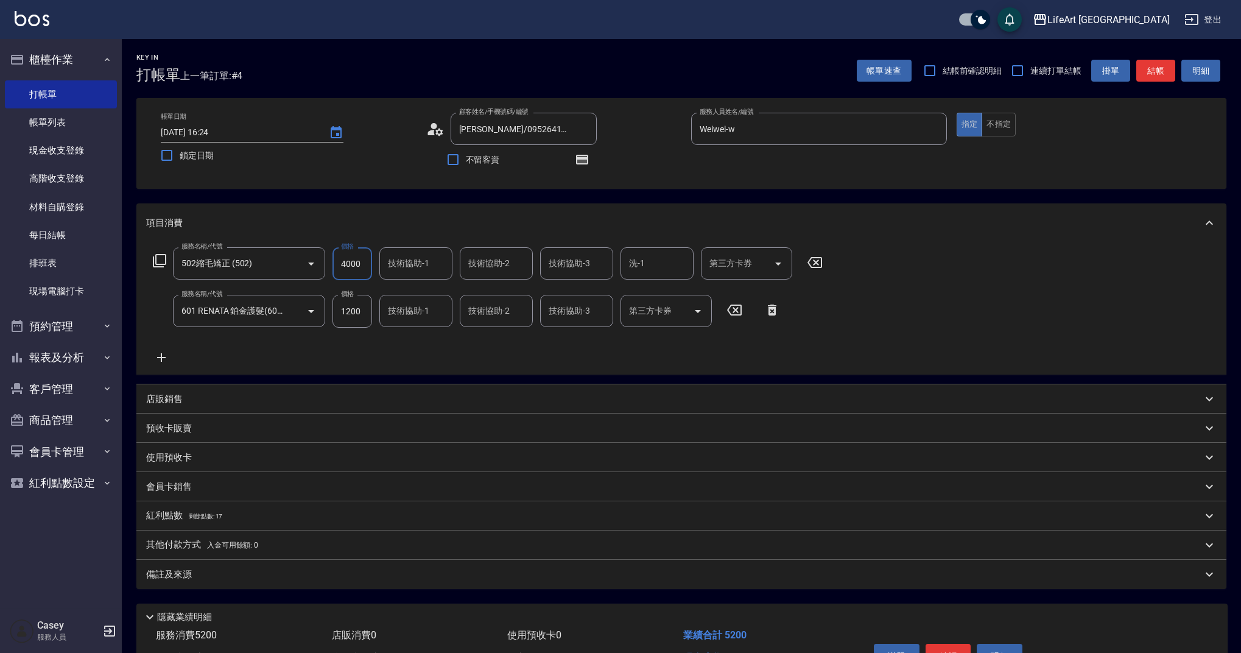
type input "4000"
click at [416, 265] on input "技術協助-1" at bounding box center [416, 263] width 62 height 21
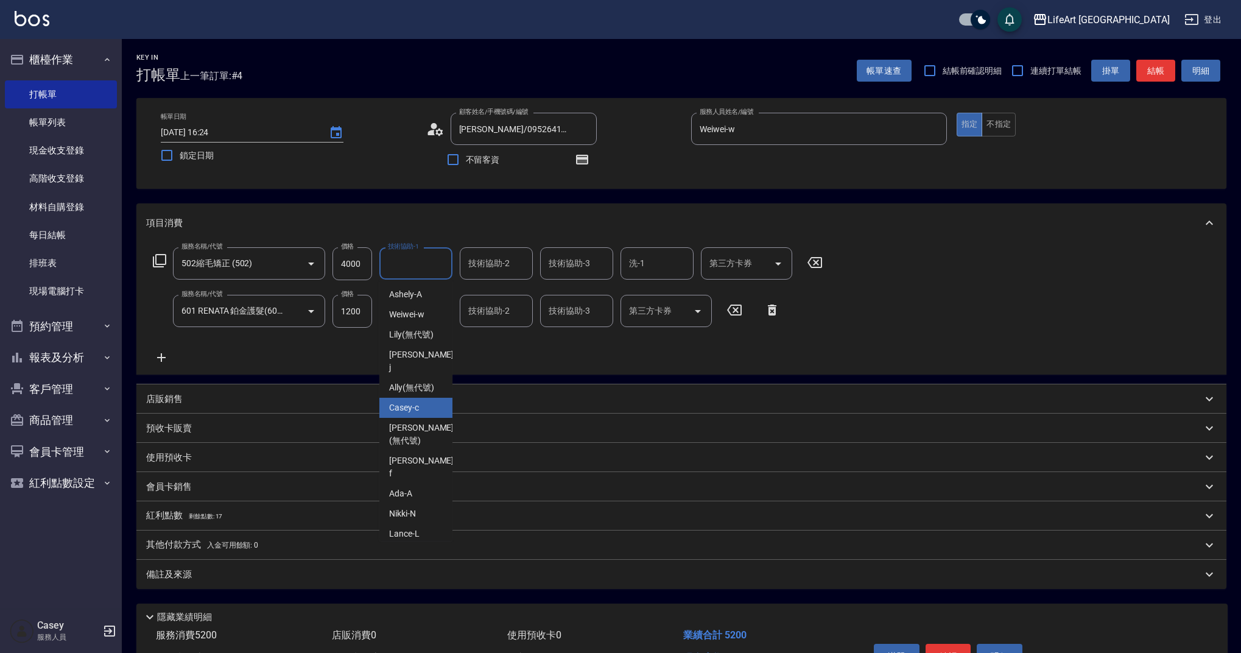
click at [399, 401] on span "Casey -c" at bounding box center [404, 407] width 30 height 13
type input "Casey-c"
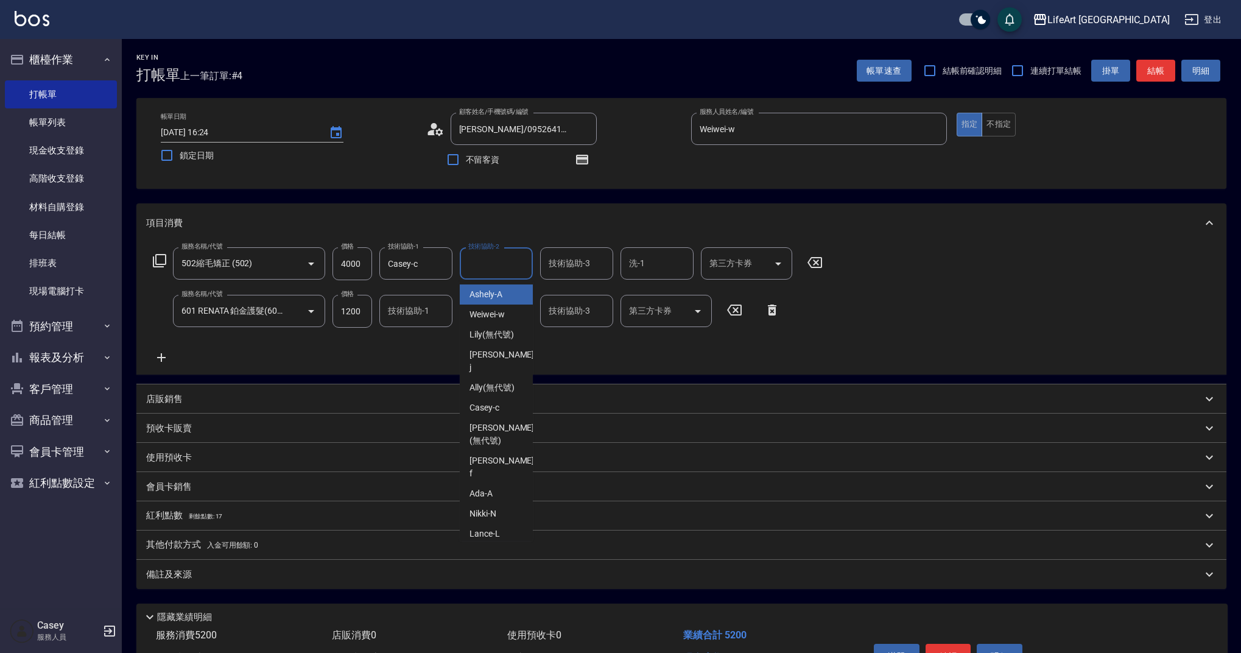
click at [504, 265] on input "技術協助-2" at bounding box center [496, 263] width 62 height 21
click at [489, 401] on span "Casey -c" at bounding box center [484, 407] width 30 height 13
type input "Casey-c"
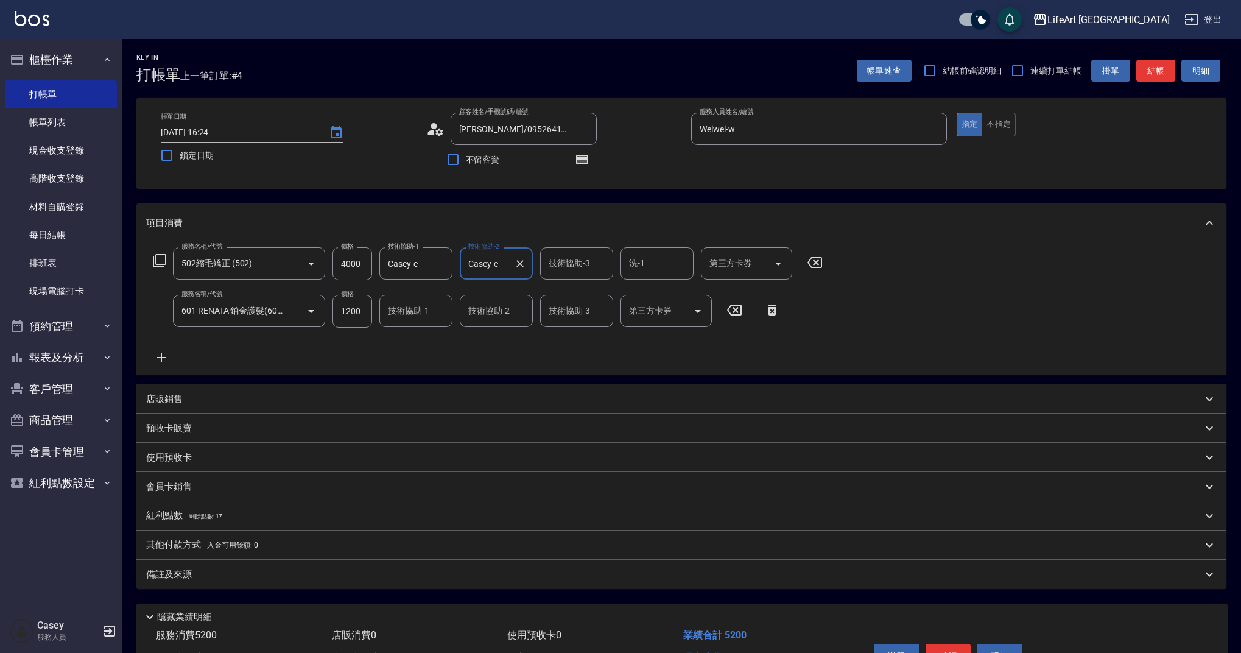
drag, startPoint x: 419, startPoint y: 314, endPoint x: 413, endPoint y: 315, distance: 6.8
click at [419, 314] on input "技術協助-1" at bounding box center [416, 310] width 62 height 21
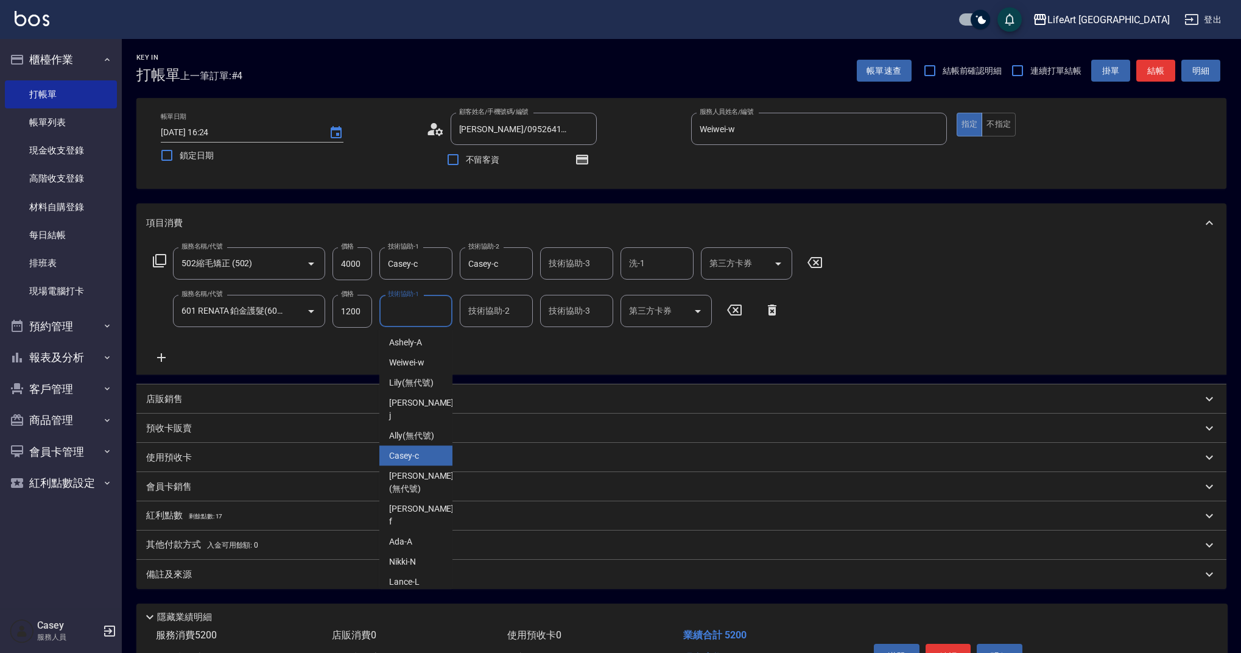
click at [405, 449] on span "Casey -c" at bounding box center [404, 455] width 30 height 13
type input "Casey-c"
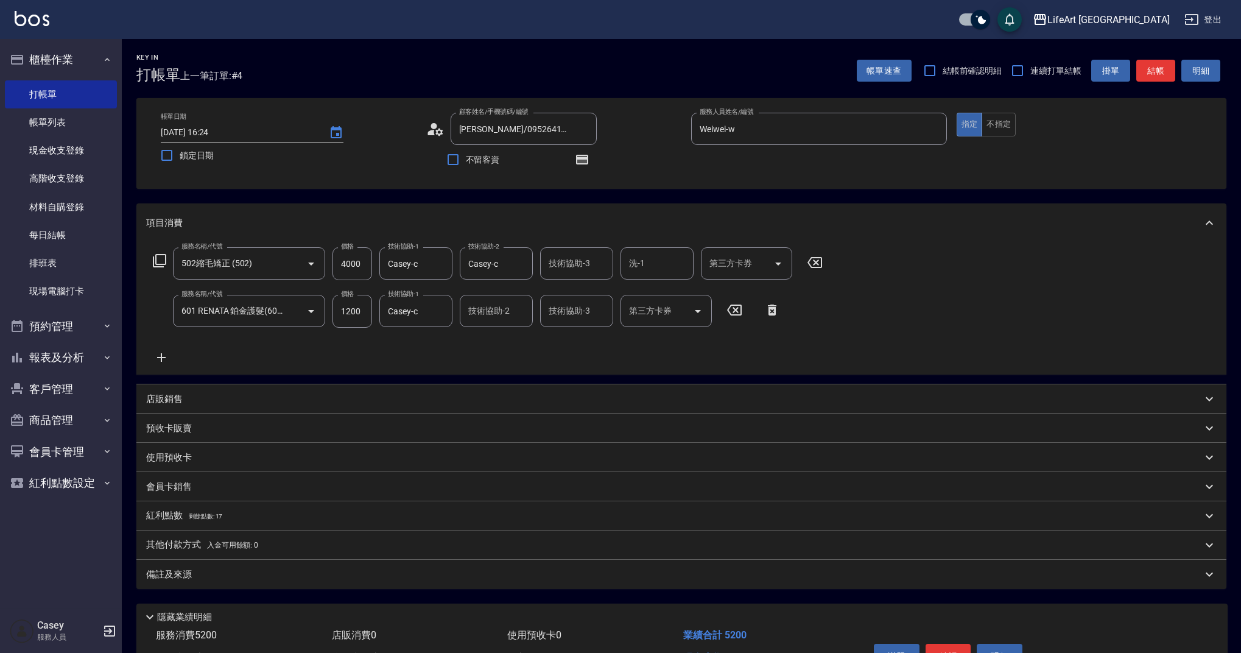
click at [168, 519] on p "紅利點數 剩餘點數: 17" at bounding box center [184, 515] width 76 height 13
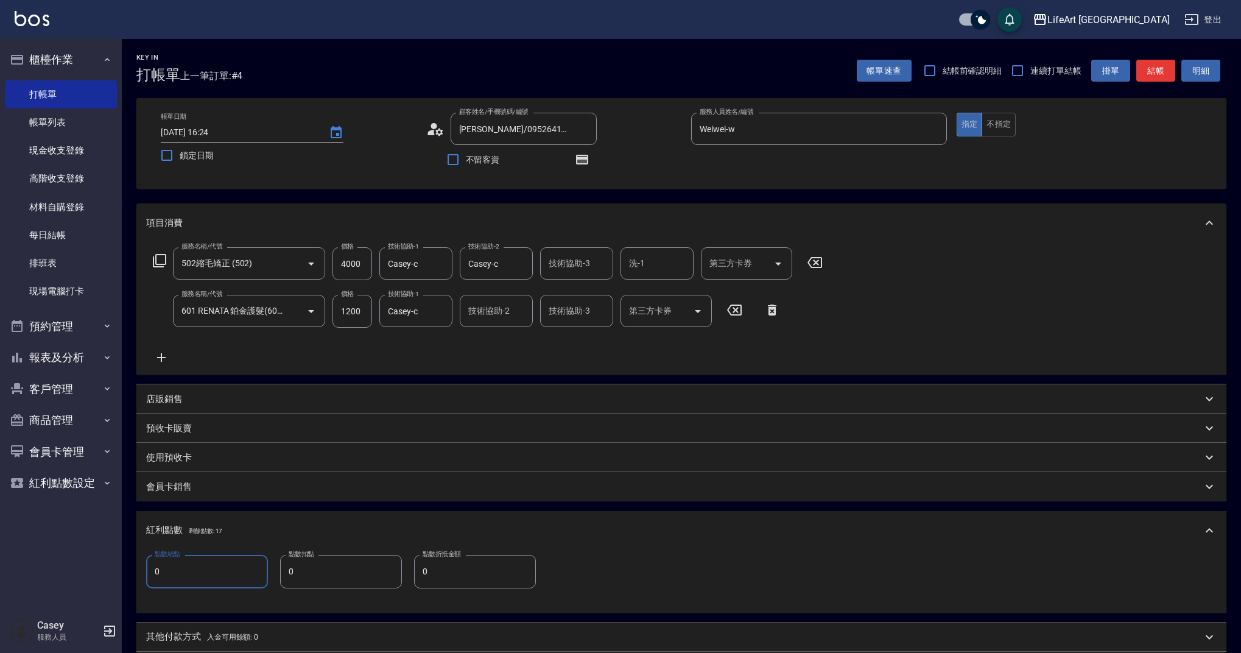
drag, startPoint x: 163, startPoint y: 572, endPoint x: 146, endPoint y: 574, distance: 17.1
click at [146, 574] on input "0" at bounding box center [207, 571] width 122 height 33
click at [198, 630] on p "其他付款方式 入金可用餘額: 0" at bounding box center [202, 636] width 112 height 13
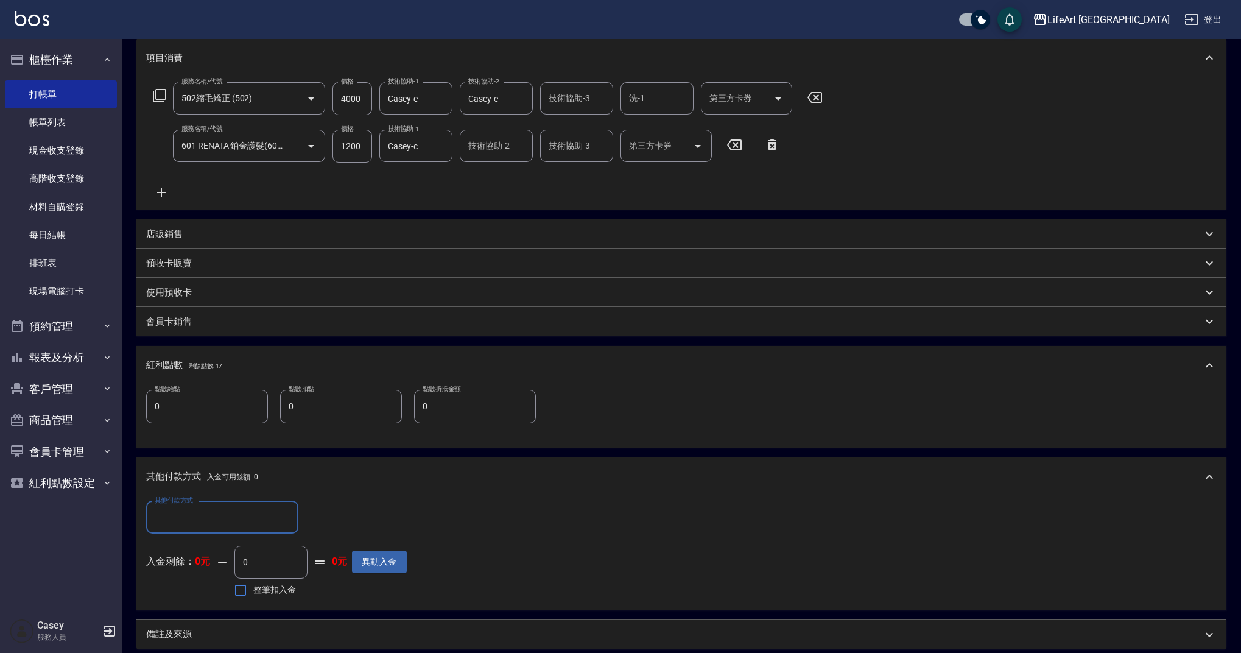
click at [206, 514] on input "其他付款方式" at bounding box center [222, 517] width 141 height 21
click at [188, 609] on span "信用卡" at bounding box center [222, 608] width 152 height 20
type input "信用卡"
drag, startPoint x: 322, startPoint y: 517, endPoint x: 296, endPoint y: 516, distance: 25.6
click at [296, 516] on div "其他付款方式 信用卡 其他付款方式 信用卡金額 0 信用卡金額" at bounding box center [276, 517] width 261 height 33
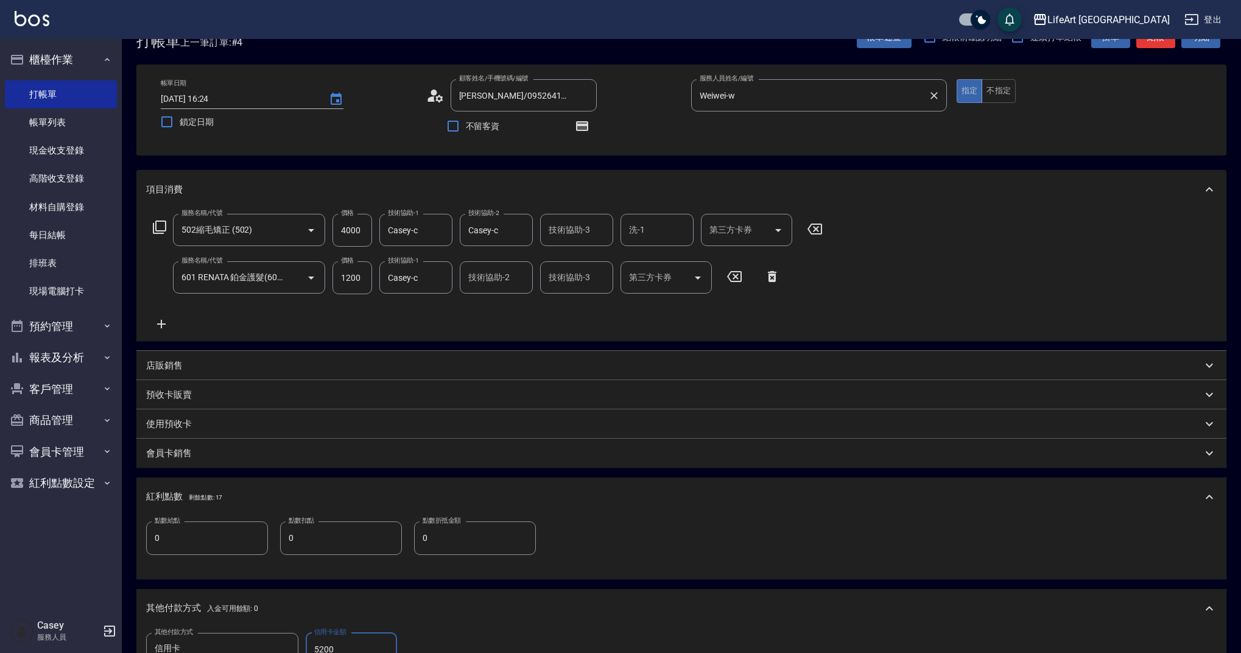
scroll to position [32, 0]
type input "5200"
click at [590, 128] on button "button" at bounding box center [581, 127] width 29 height 29
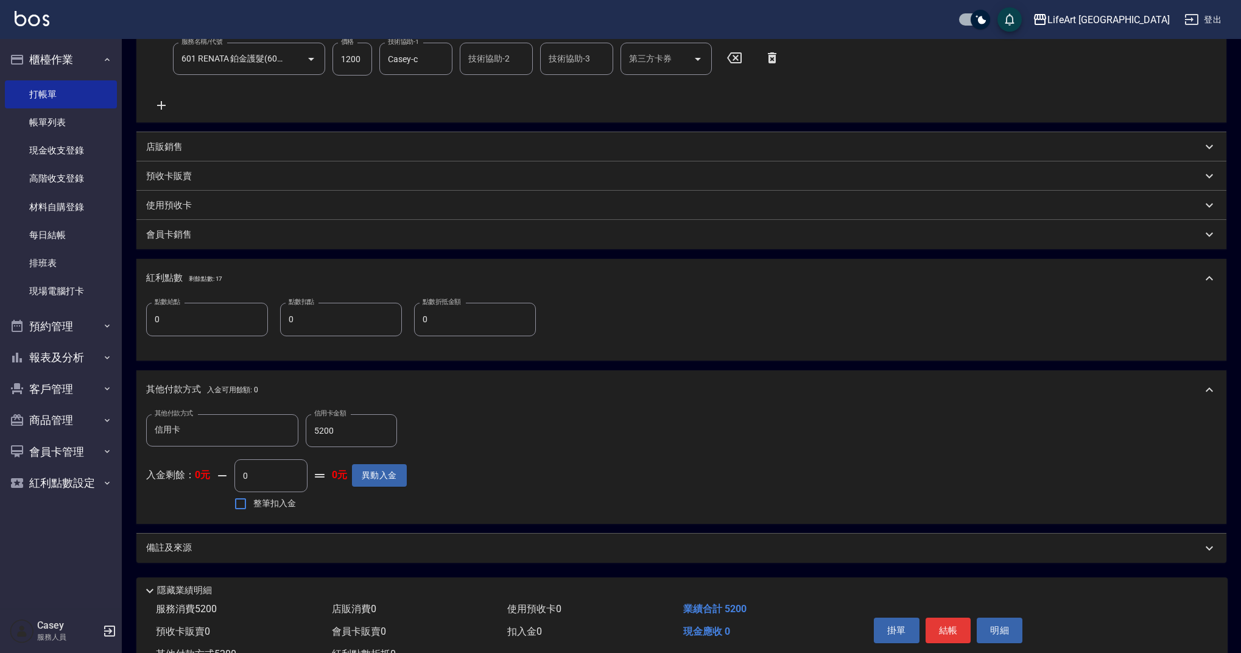
scroll to position [300, 0]
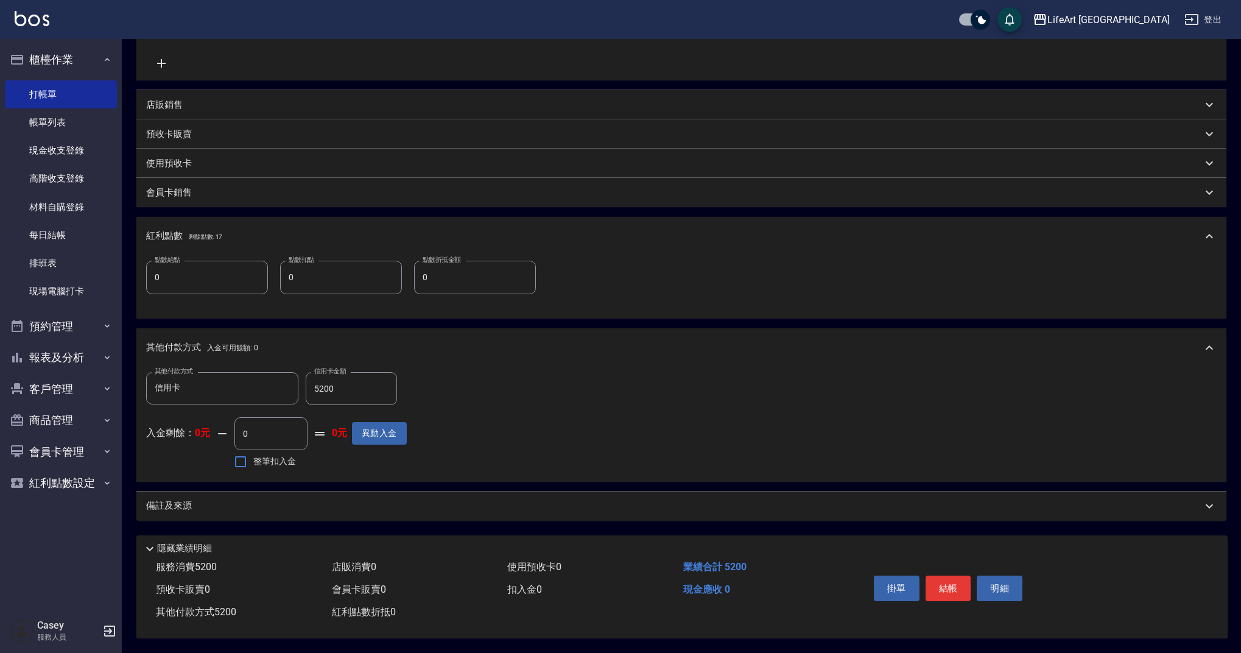
click at [452, 514] on div "備註及來源" at bounding box center [681, 505] width 1090 height 29
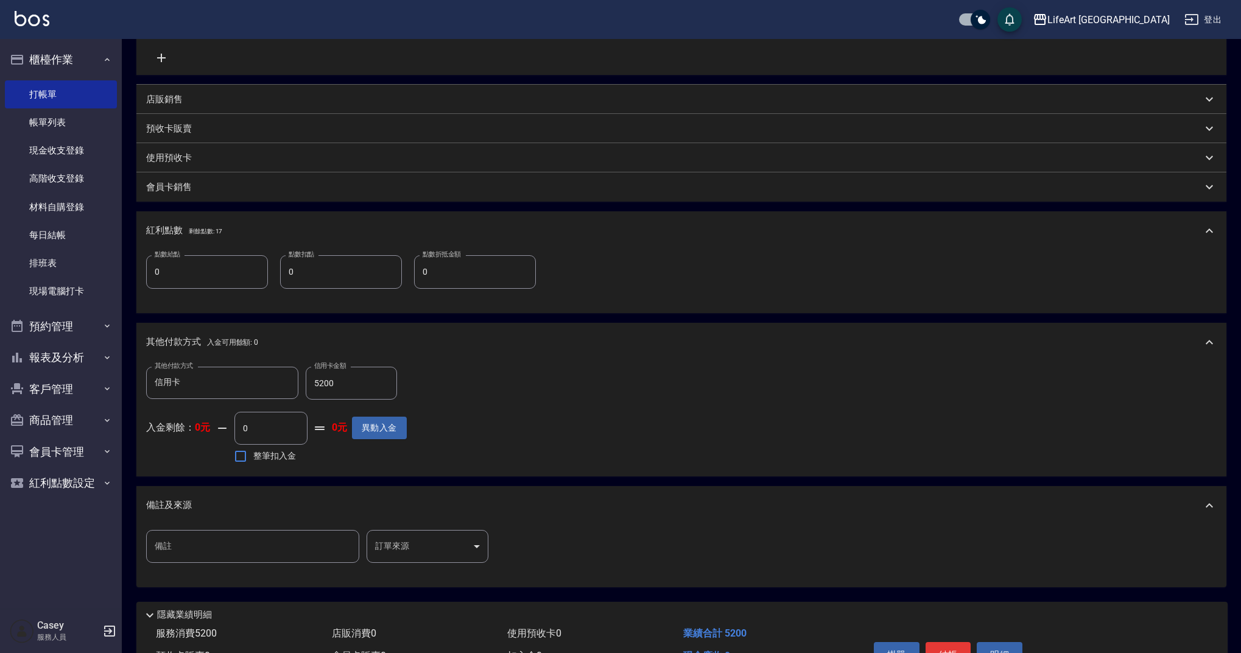
click at [414, 545] on body "LifeArt 蘆洲 登出 櫃檯作業 打帳單 帳單列表 現金收支登錄 高階收支登錄 材料自購登錄 每日結帳 排班表 現場電腦打卡 預約管理 預約管理 單日預約…" at bounding box center [620, 209] width 1241 height 1019
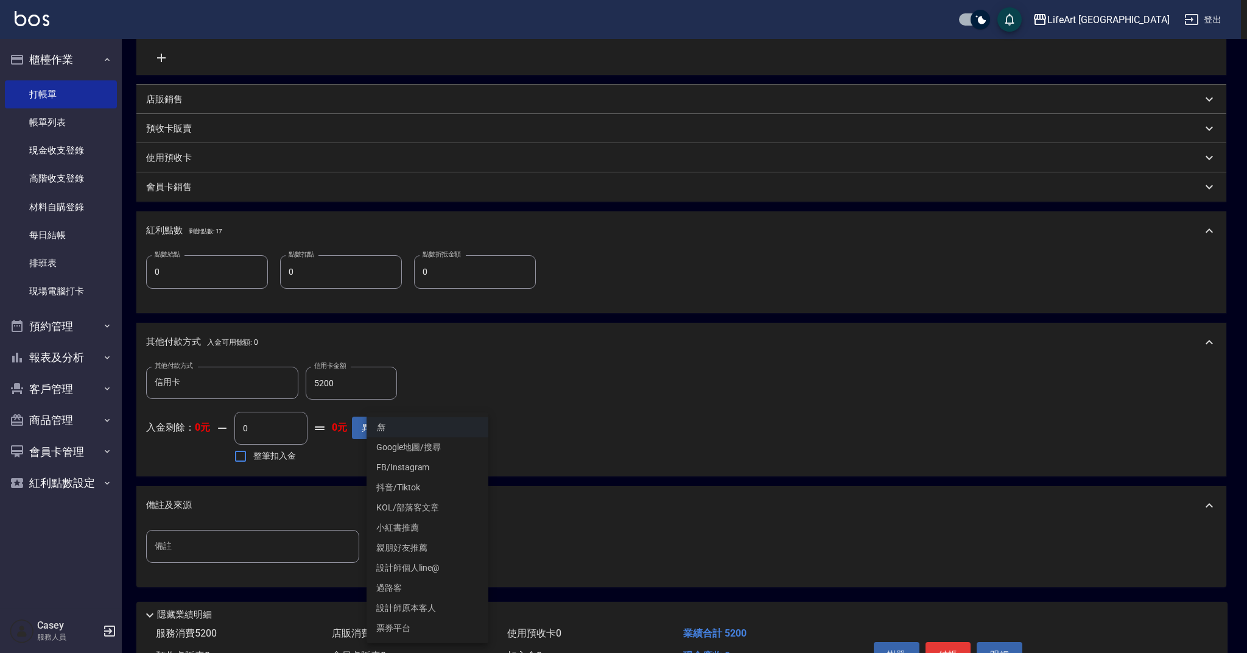
click at [435, 611] on li "設計師原本客人" at bounding box center [427, 608] width 122 height 20
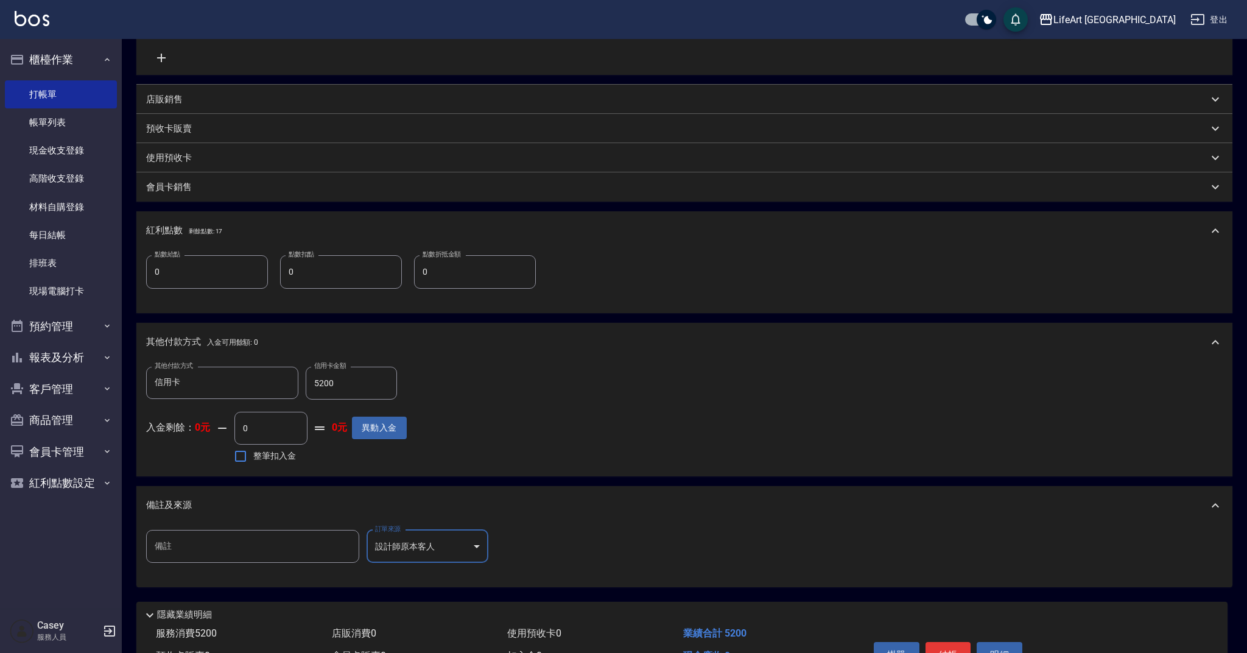
type input "設計師原本客人"
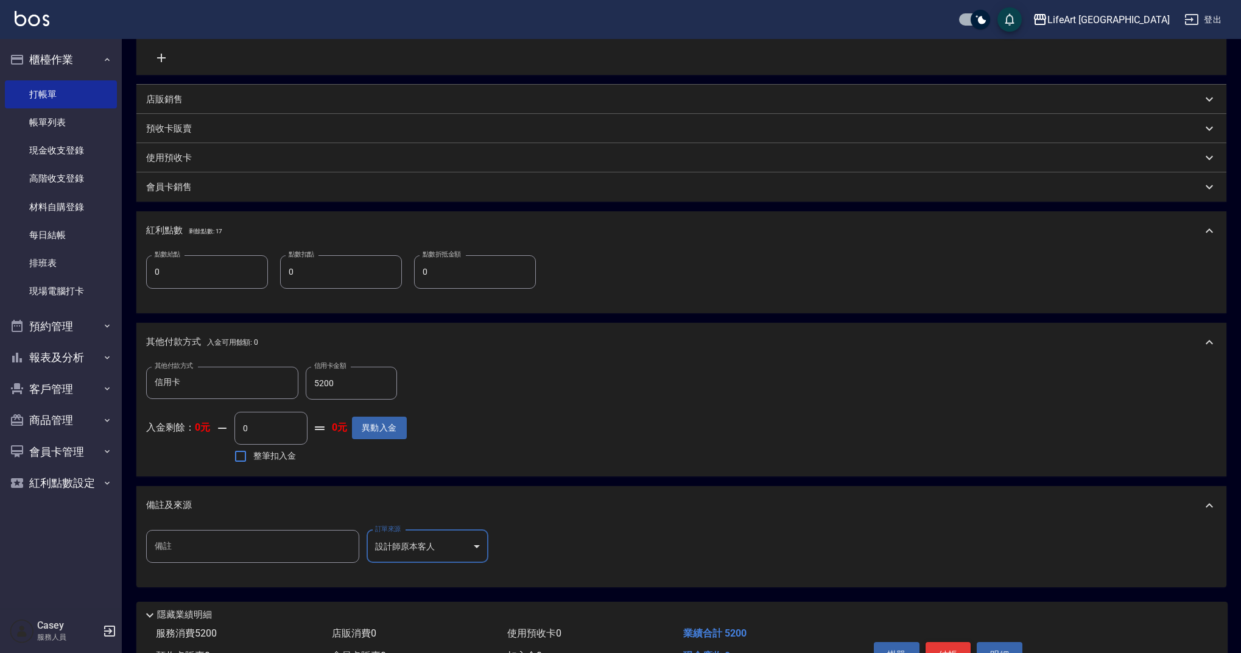
click at [943, 652] on button "結帳" at bounding box center [948, 655] width 46 height 26
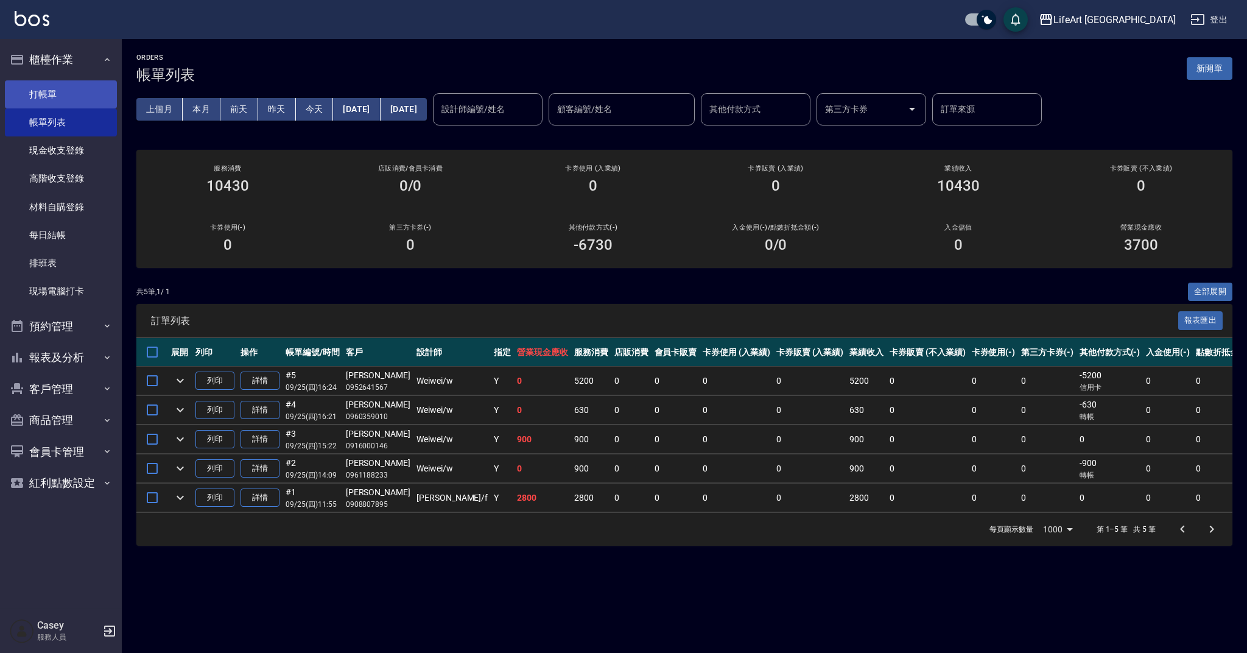
click at [79, 91] on link "打帳單" at bounding box center [61, 94] width 112 height 28
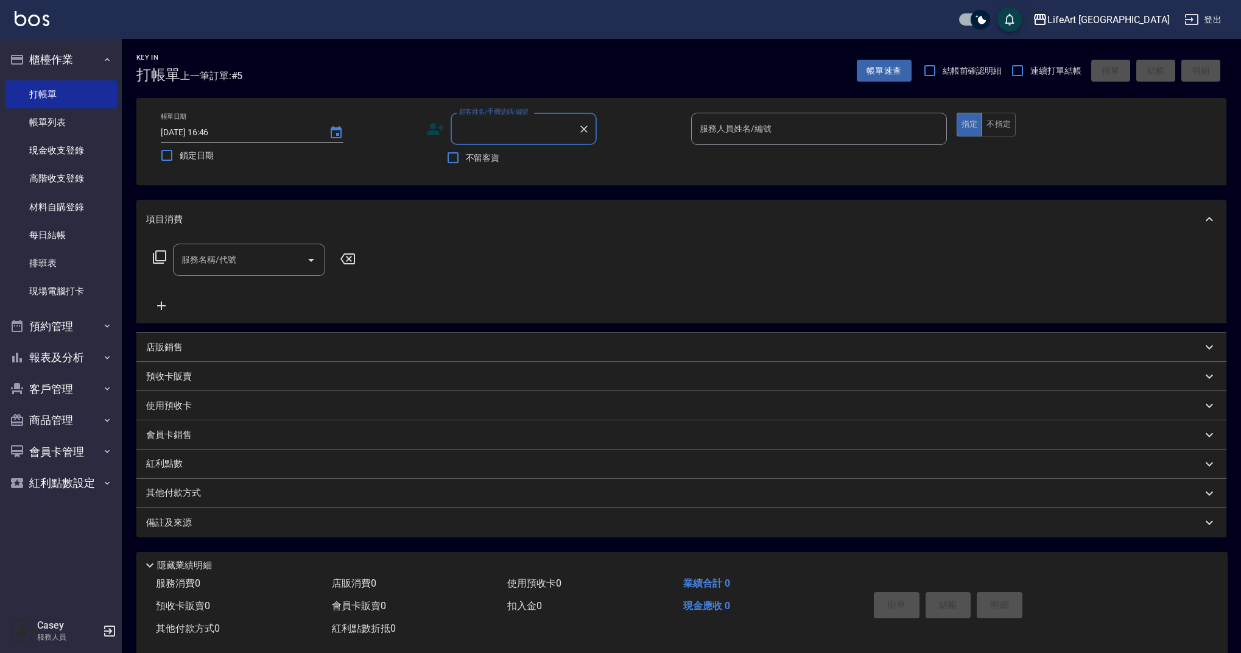
click at [489, 133] on input "顧客姓名/手機號碼/編號" at bounding box center [514, 128] width 117 height 21
click at [513, 162] on li "[PERSON_NAME]/0912699046/" at bounding box center [524, 160] width 146 height 20
type input "[PERSON_NAME]/0912699046/"
type input "Ashely-A"
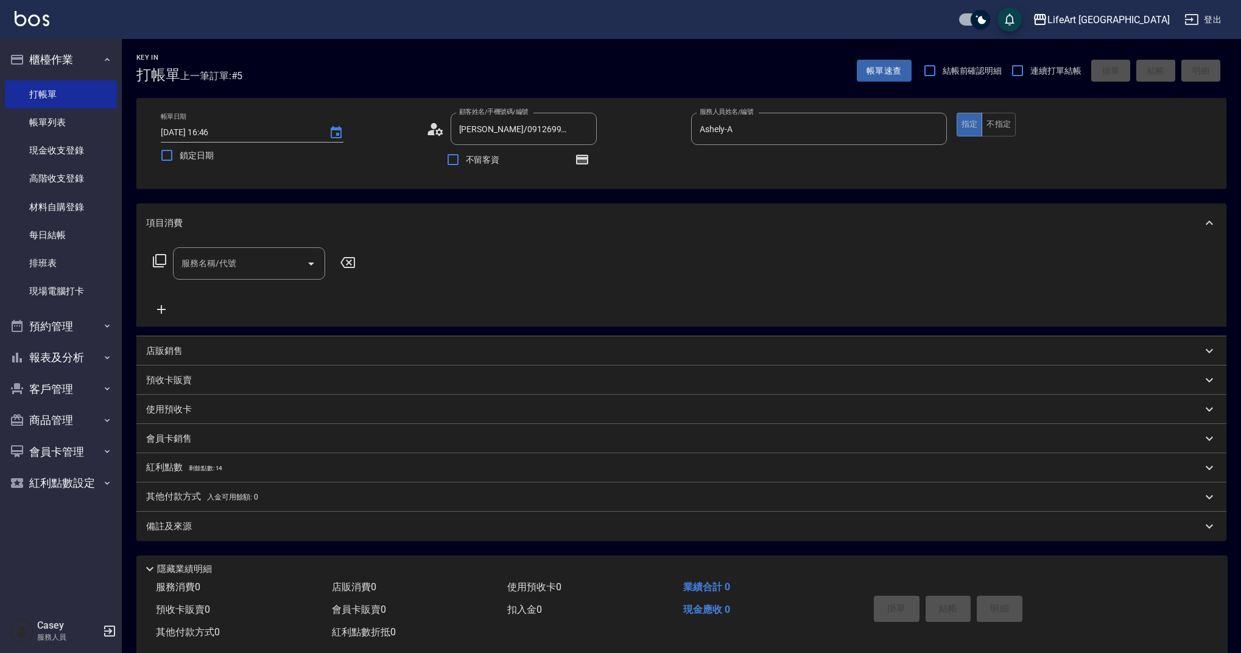
click at [432, 130] on icon at bounding box center [435, 129] width 18 height 18
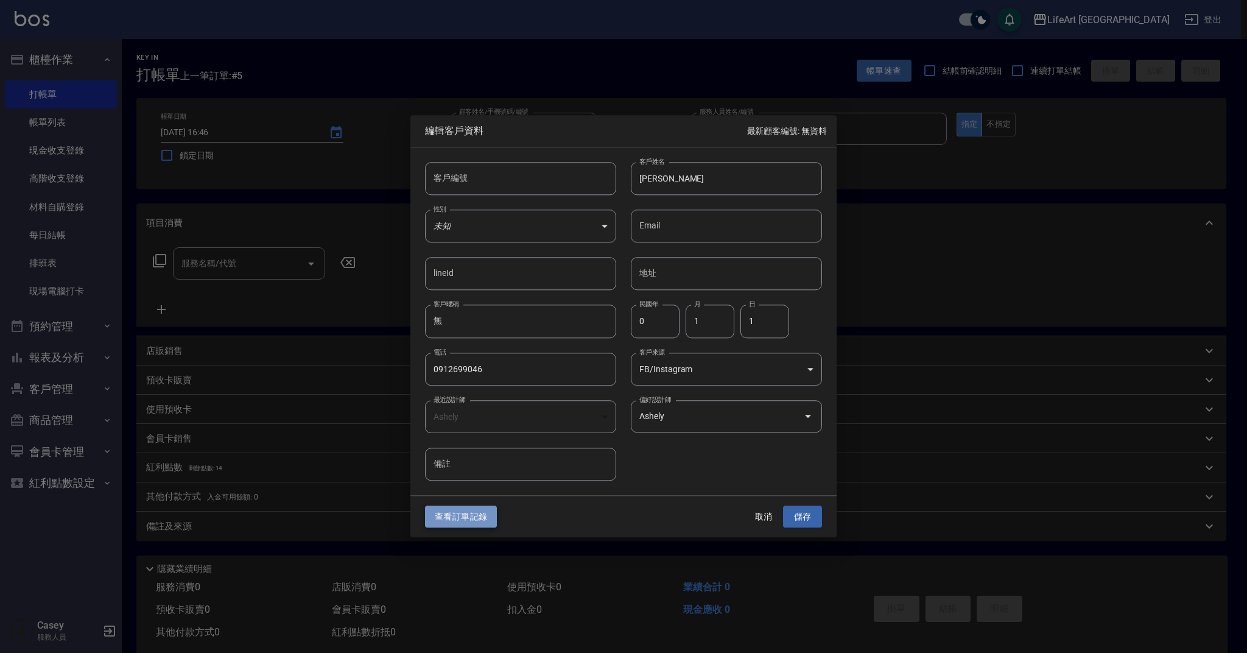
click at [470, 515] on button "查看訂單記錄" at bounding box center [461, 516] width 72 height 23
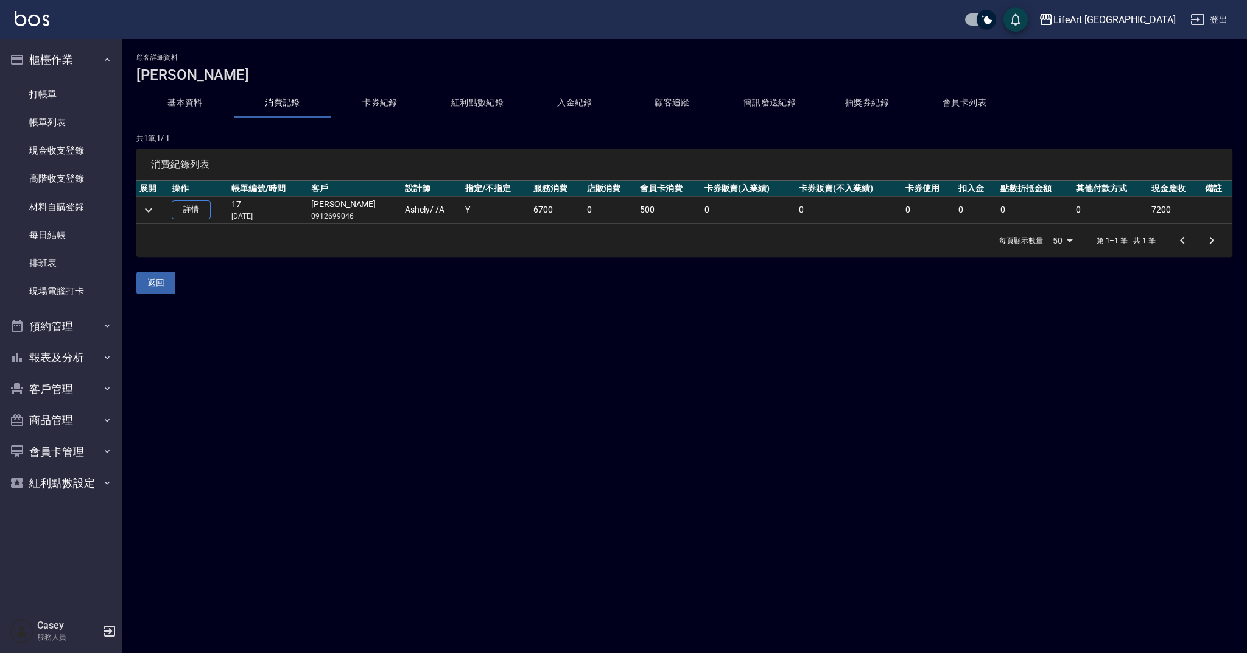
click at [199, 198] on td "詳情" at bounding box center [199, 210] width 60 height 27
click at [198, 202] on link "詳情" at bounding box center [191, 209] width 39 height 19
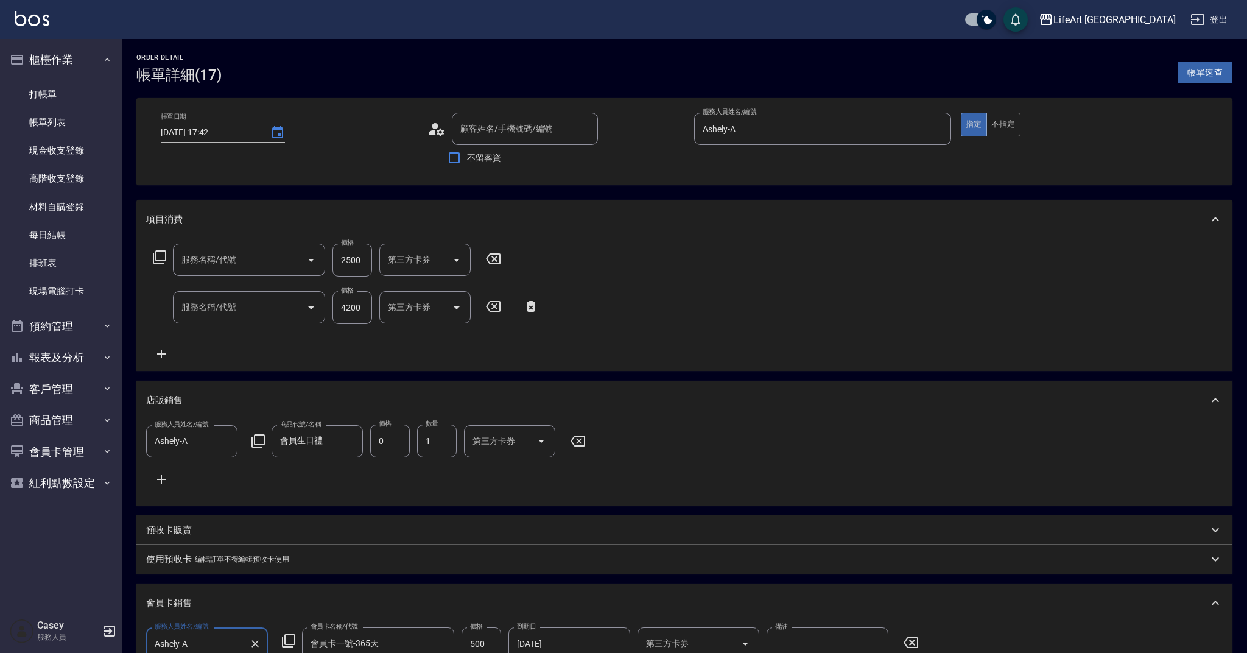
type input "[DATE] 17:42"
type input "Ashely-A"
type input "14"
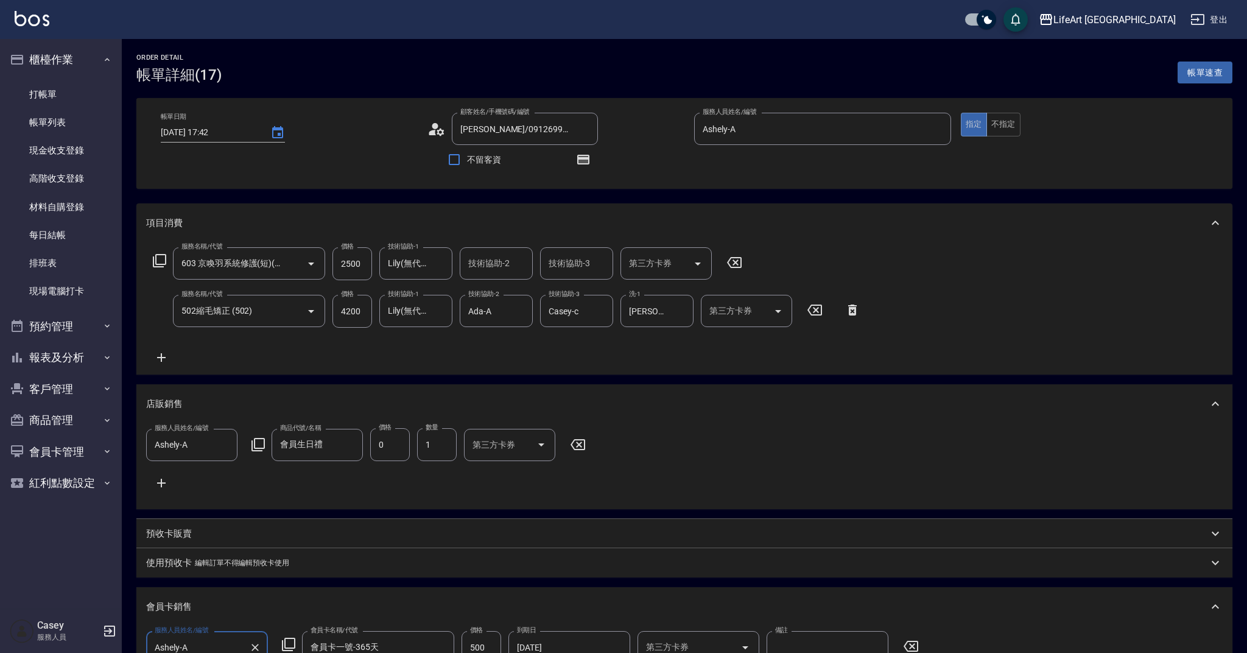
type input "[PERSON_NAME]/0912699046/"
type input "603 京喚羽系統修護(短)(603)"
type input "502縮毛矯正 (502)"
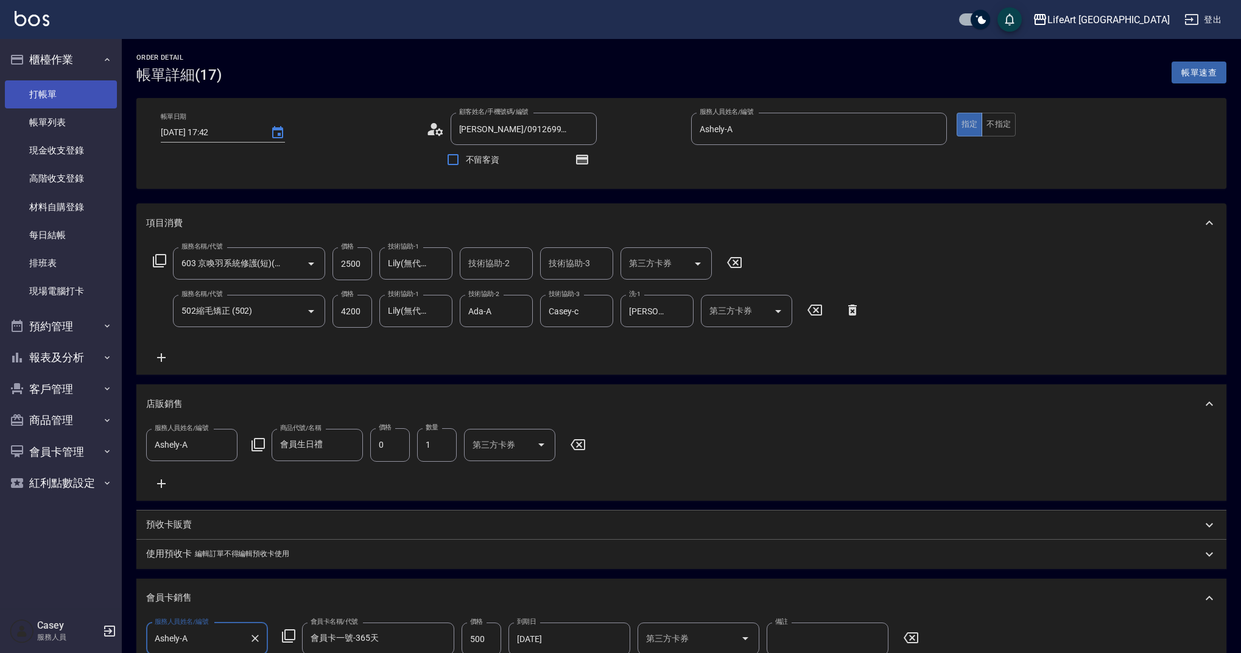
click at [59, 97] on link "打帳單" at bounding box center [61, 94] width 112 height 28
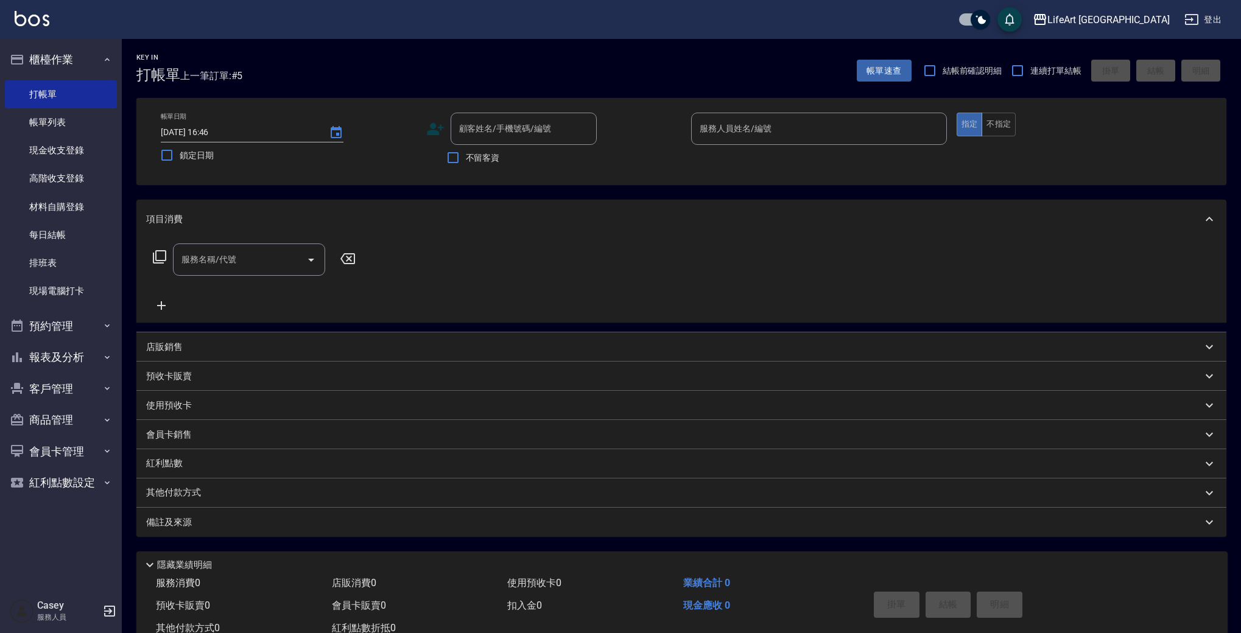
drag, startPoint x: 59, startPoint y: 97, endPoint x: 1103, endPoint y: -52, distance: 1054.0
click at [1103, 0] on html "LifeArt 蘆洲 登出 櫃檯作業 打帳單 帳單列表 現金收支登錄 高階收支登錄 材料自購登錄 每日結帳 排班表 現場電腦打卡 預約管理 預約管理 單日預約…" at bounding box center [620, 334] width 1241 height 669
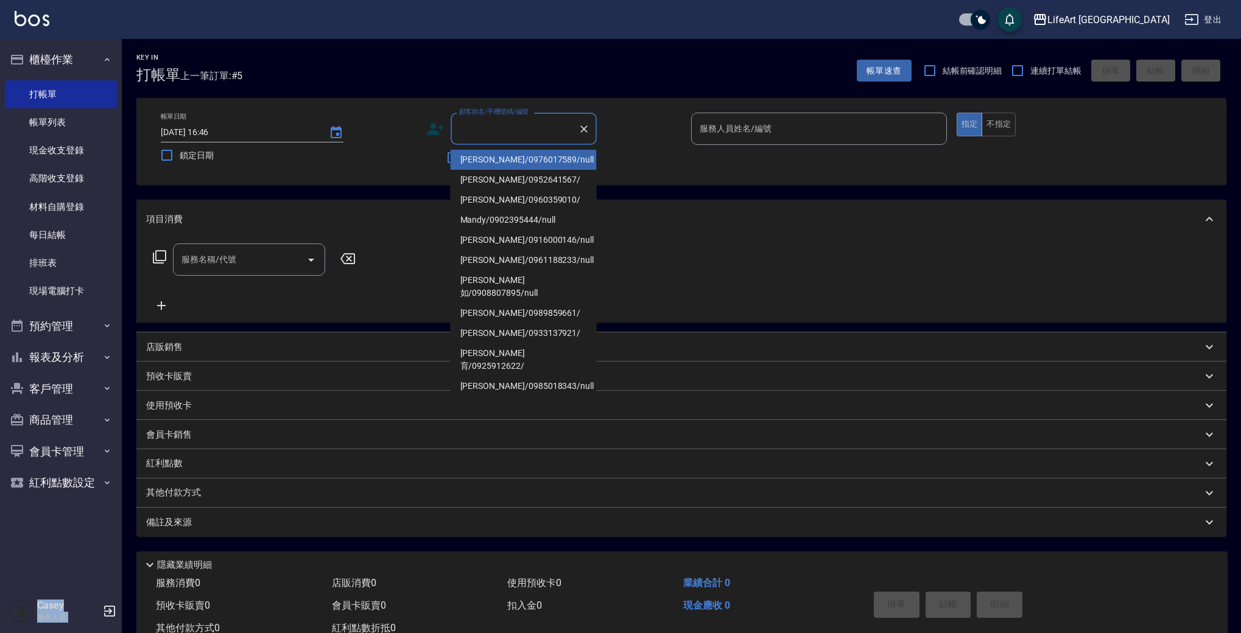
click at [523, 126] on div "顧客姓名/手機號碼/編號 顧客姓名/手機號碼/編號" at bounding box center [524, 129] width 146 height 32
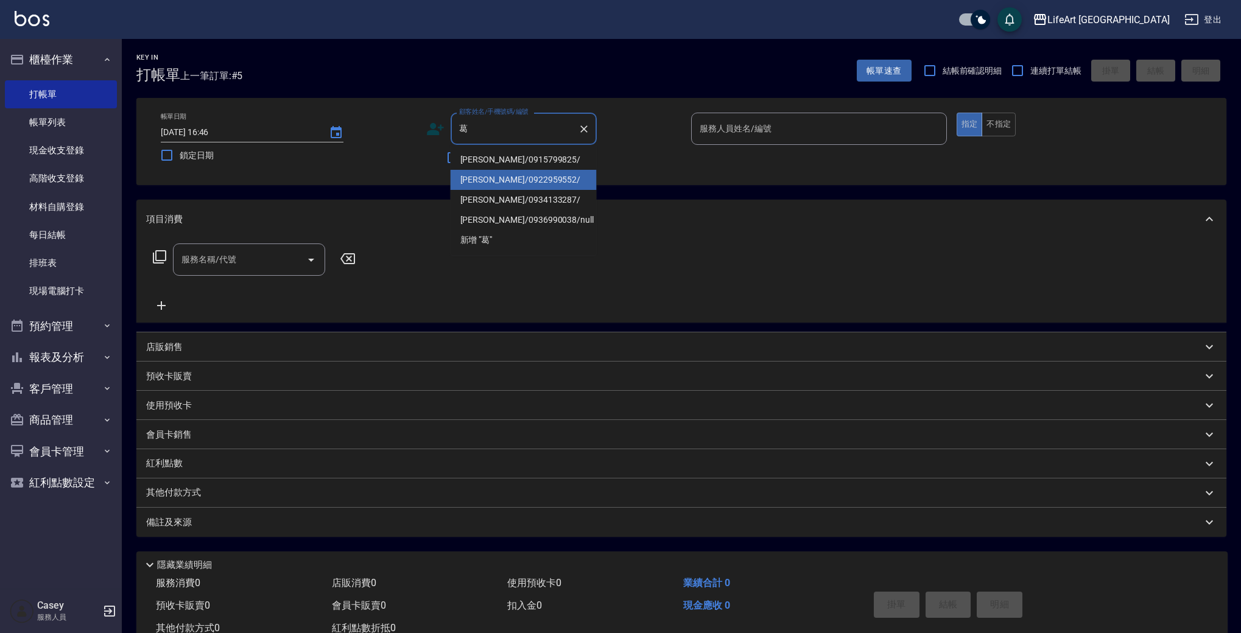
click at [472, 180] on li "[PERSON_NAME]/0922959552/" at bounding box center [524, 180] width 146 height 20
type input "[PERSON_NAME]/0922959552/"
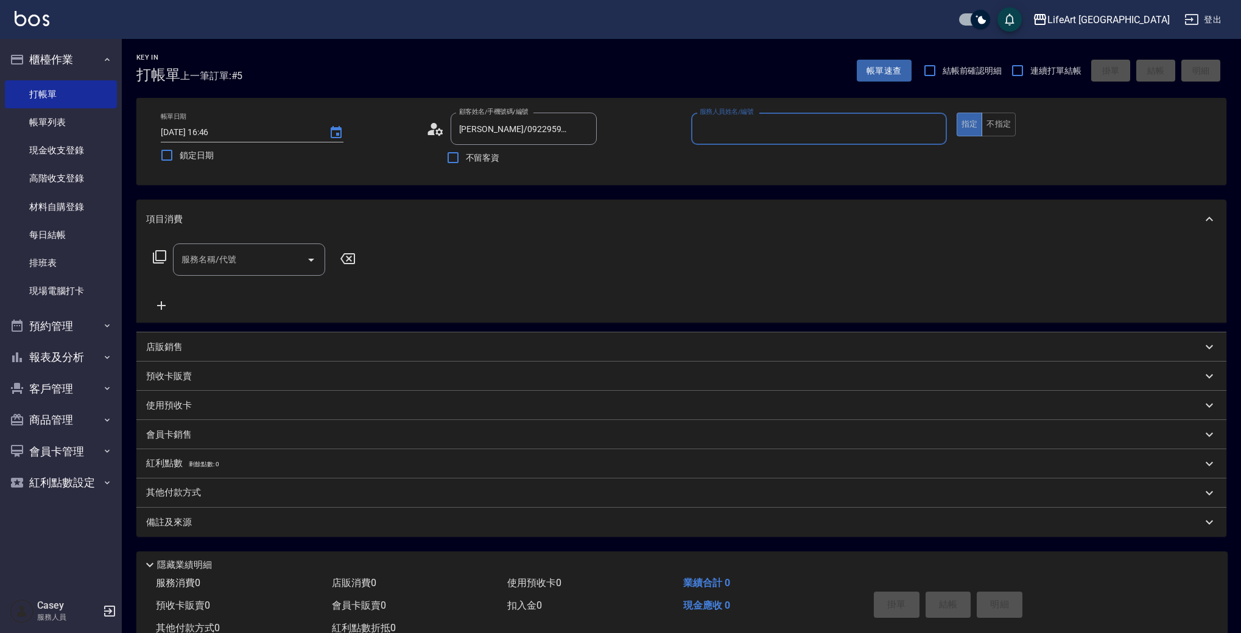
type input "Weiwei-w"
drag, startPoint x: 245, startPoint y: 263, endPoint x: 247, endPoint y: 277, distance: 14.2
click at [245, 262] on input "服務名稱/代號" at bounding box center [239, 263] width 123 height 21
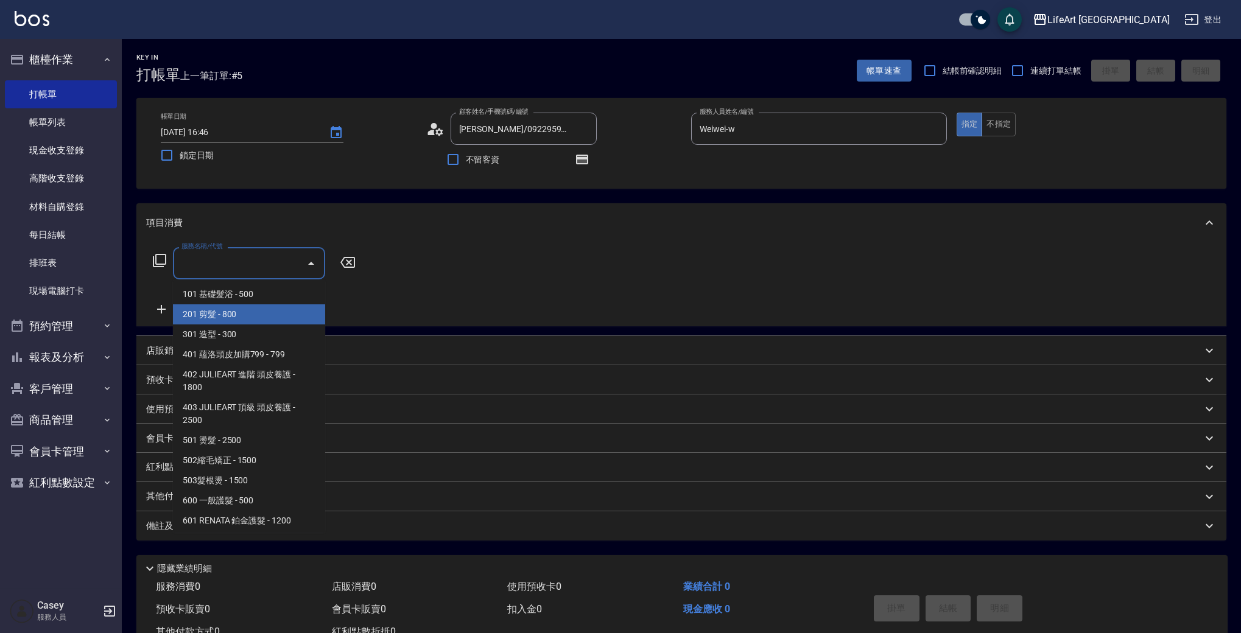
click at [236, 318] on span "201 剪髮 - 800" at bounding box center [249, 314] width 152 height 20
type input "201 剪髮(201)"
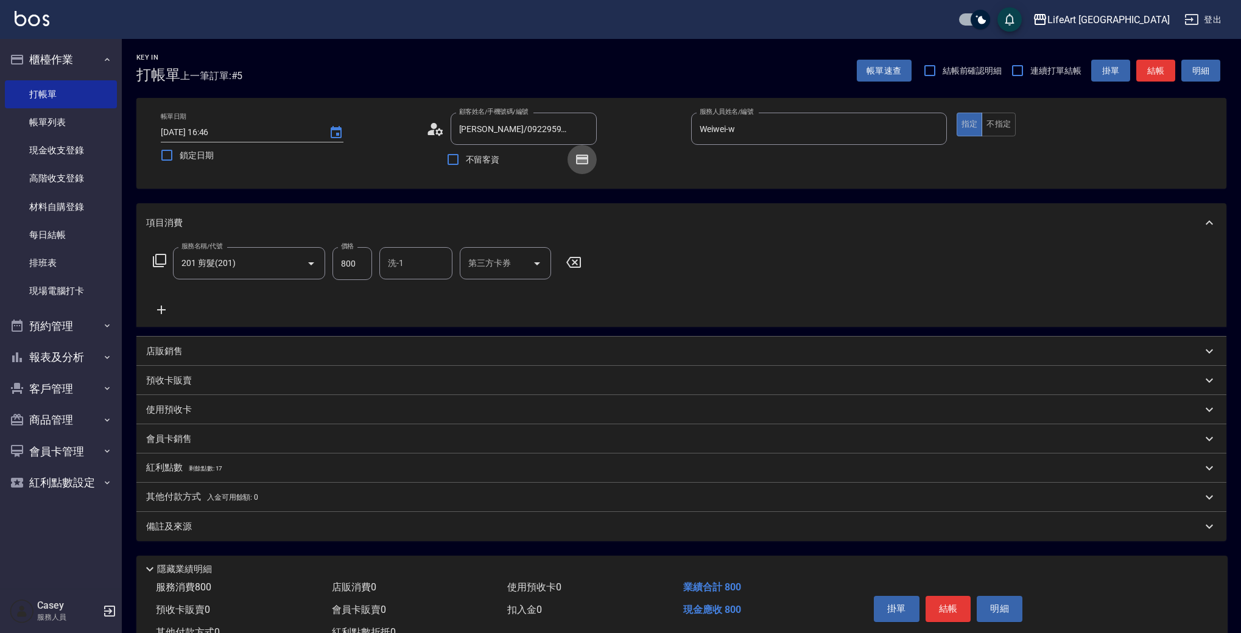
click at [583, 156] on icon "button" at bounding box center [582, 160] width 12 height 10
click at [158, 307] on icon at bounding box center [161, 310] width 30 height 15
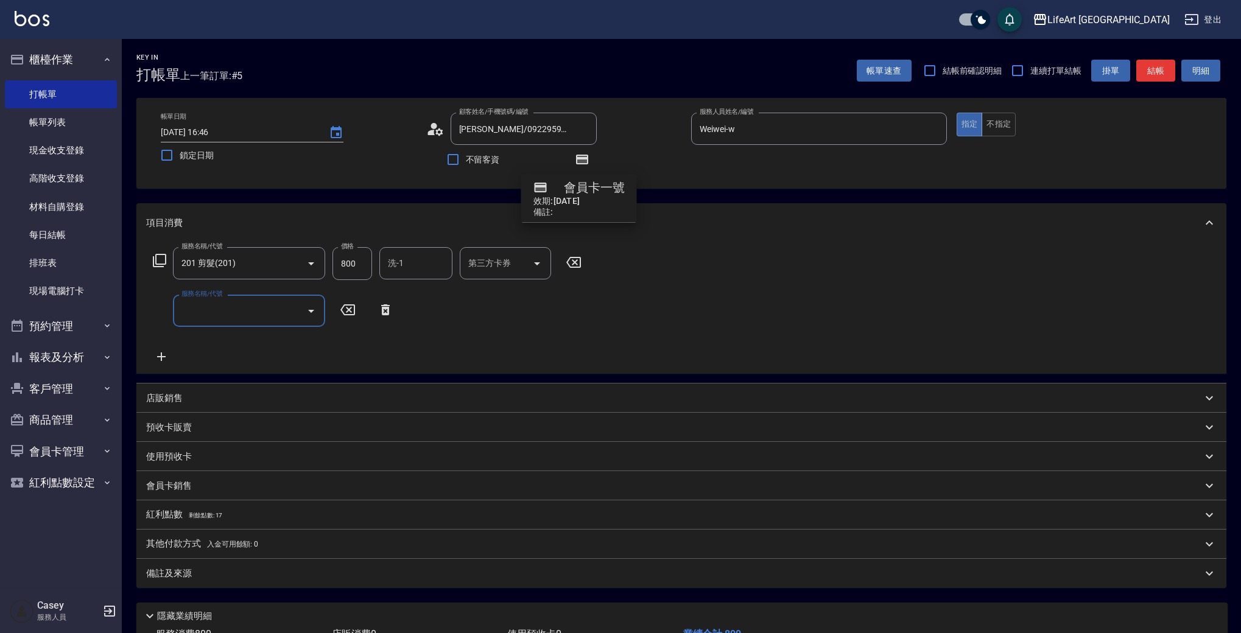
click at [186, 306] on input "服務名稱/代號" at bounding box center [239, 310] width 123 height 21
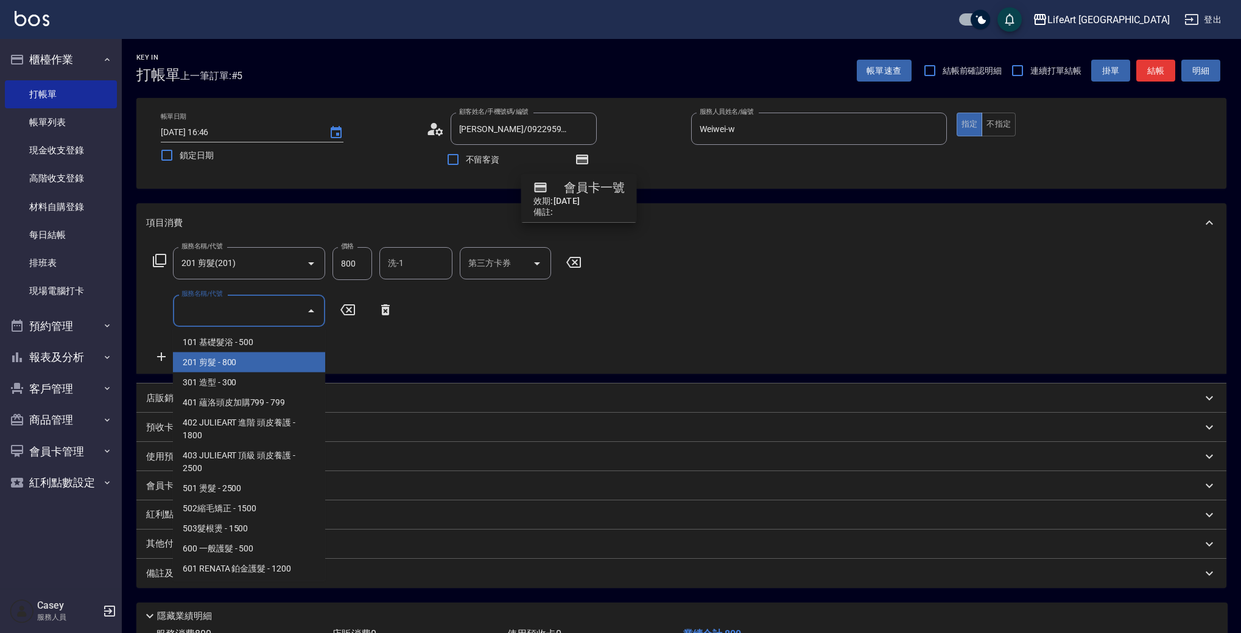
click at [209, 365] on span "201 剪髮 - 800" at bounding box center [249, 362] width 152 height 20
type input "201 剪髮(201)"
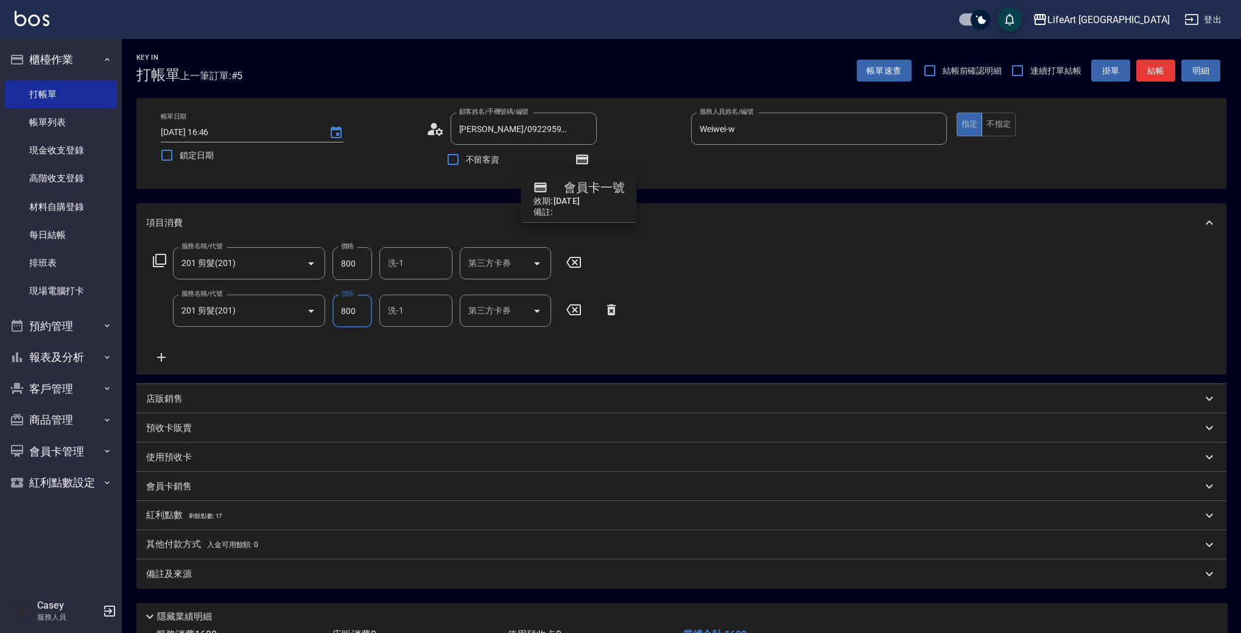
drag, startPoint x: 360, startPoint y: 262, endPoint x: 335, endPoint y: 264, distance: 25.1
click at [335, 264] on input "800" at bounding box center [352, 263] width 40 height 33
type input "0"
click at [329, 261] on div "服務名稱/代號 201 剪髮(201) 服務名稱/代號 價格 800 價格 洗-1 洗-1 第三方卡券 第三方卡券" at bounding box center [367, 263] width 443 height 33
drag, startPoint x: 349, startPoint y: 263, endPoint x: 334, endPoint y: 264, distance: 15.3
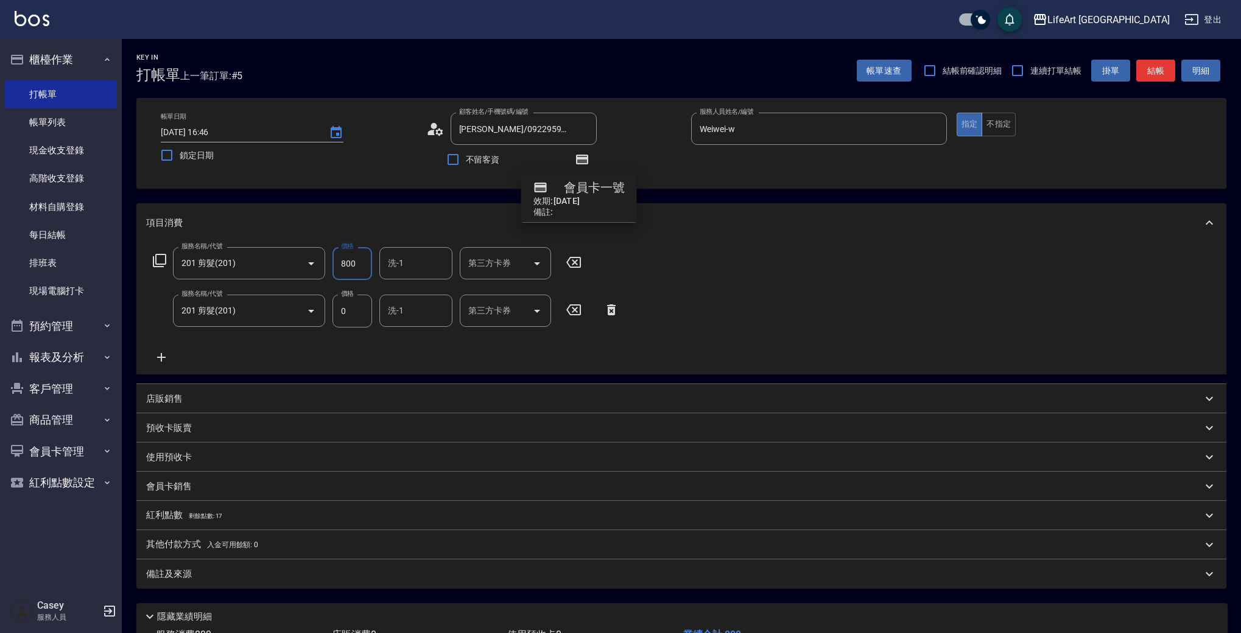
click at [334, 264] on input "800" at bounding box center [352, 263] width 40 height 33
type input "900"
drag, startPoint x: 345, startPoint y: 314, endPoint x: 334, endPoint y: 313, distance: 11.6
click at [334, 313] on input "0" at bounding box center [352, 311] width 40 height 33
type input "900"
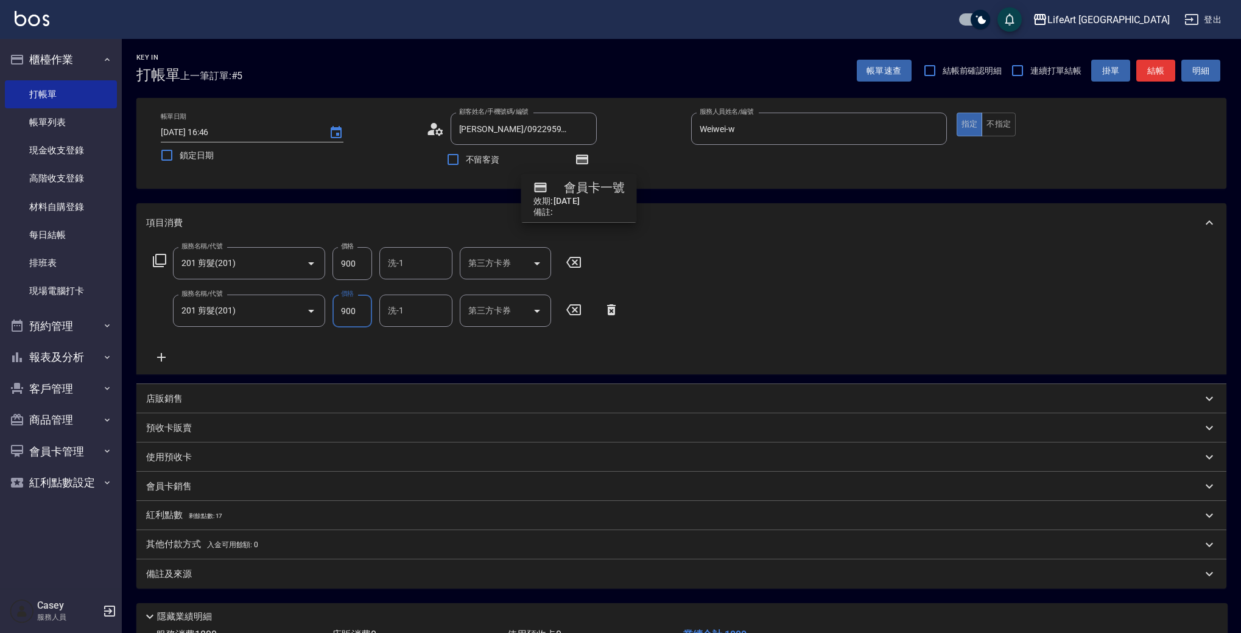
click at [842, 259] on div "服務名稱/代號 201 剪髮(201) 服務名稱/代號 價格 900 價格 洗-1 洗-1 第三方卡券 第三方卡券 服務名稱/代號 201 剪髮(201) 服…" at bounding box center [681, 308] width 1090 height 132
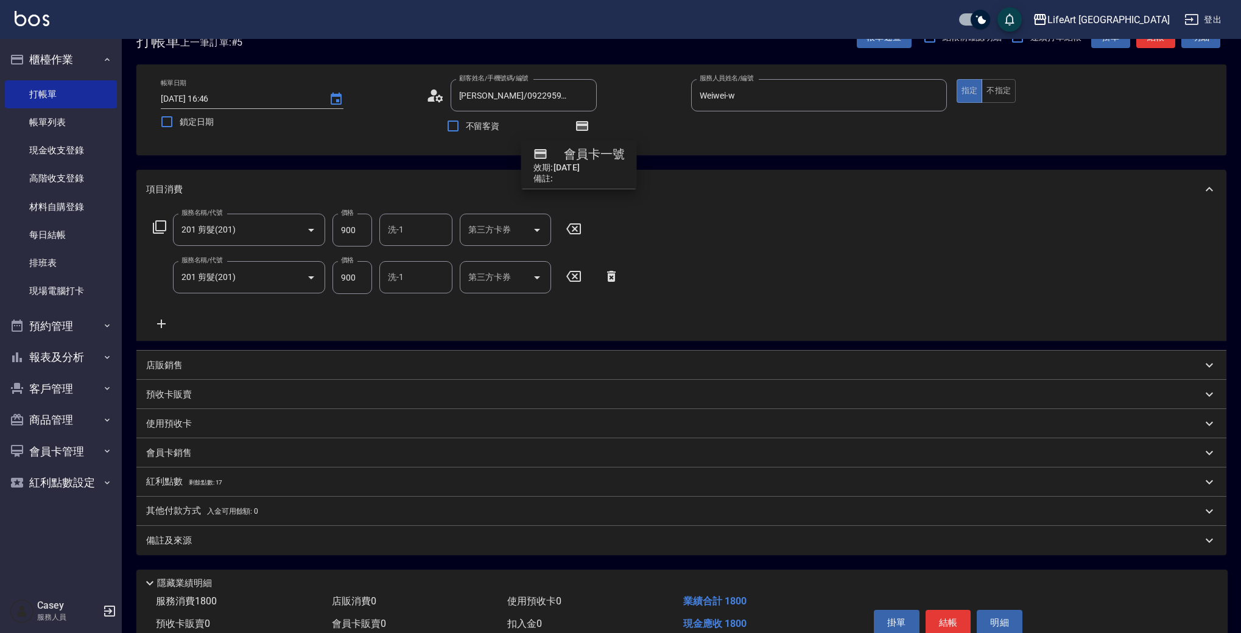
scroll to position [35, 0]
click at [167, 454] on p "會員卡銷售" at bounding box center [169, 452] width 46 height 13
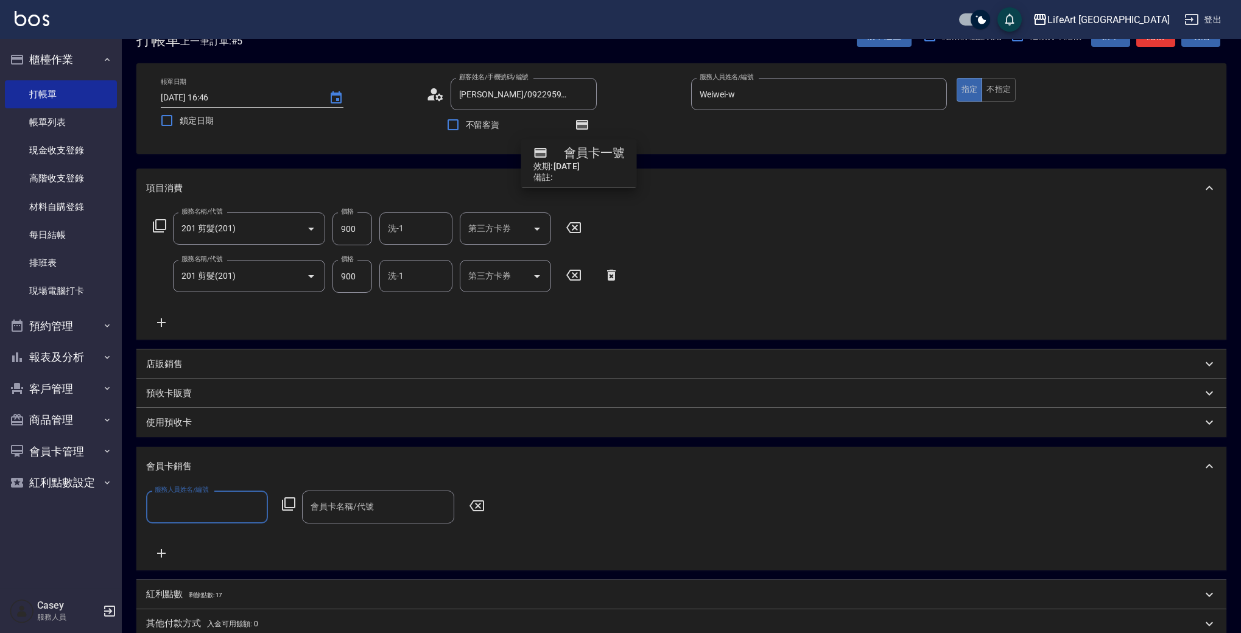
click at [186, 515] on input "服務人員姓名/編號" at bounding box center [207, 506] width 111 height 21
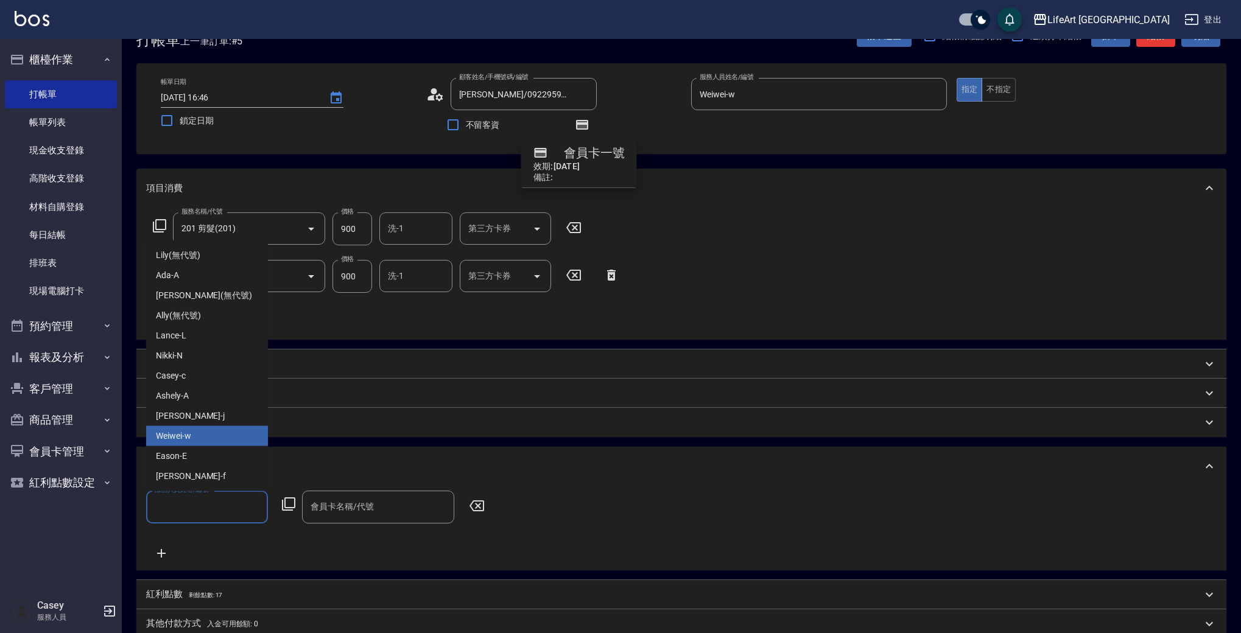
click at [205, 441] on div "Weiwei -w" at bounding box center [207, 436] width 122 height 20
type input "Weiwei-w"
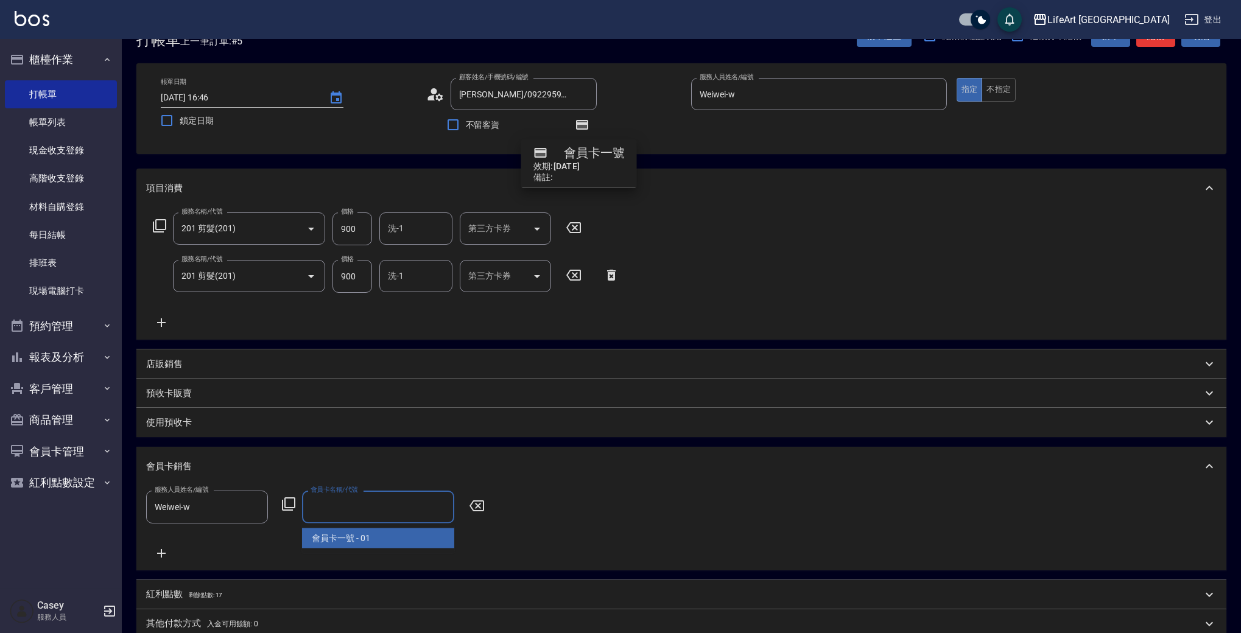
click at [354, 513] on input "會員卡名稱/代號" at bounding box center [377, 506] width 141 height 21
drag, startPoint x: 374, startPoint y: 541, endPoint x: 420, endPoint y: 526, distance: 47.9
click at [374, 541] on span "會員卡一號 - 01" at bounding box center [378, 538] width 152 height 20
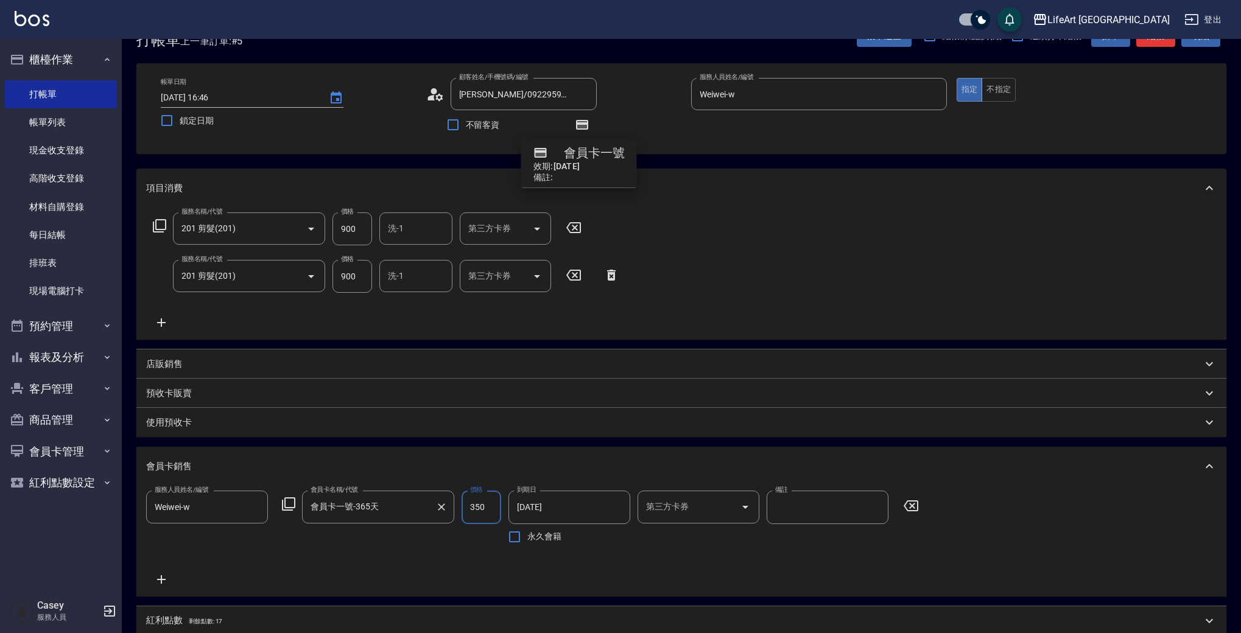
type input "會員卡一號-365天"
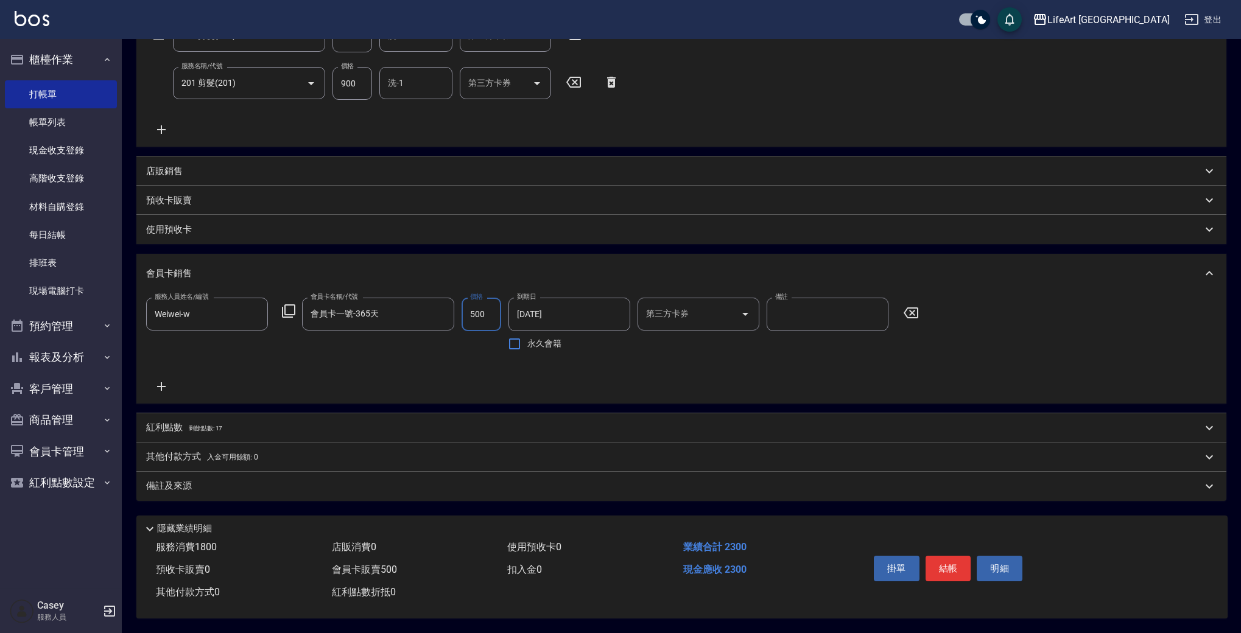
type input "500"
click at [172, 421] on p "紅利點數 剩餘點數: 17" at bounding box center [184, 427] width 76 height 13
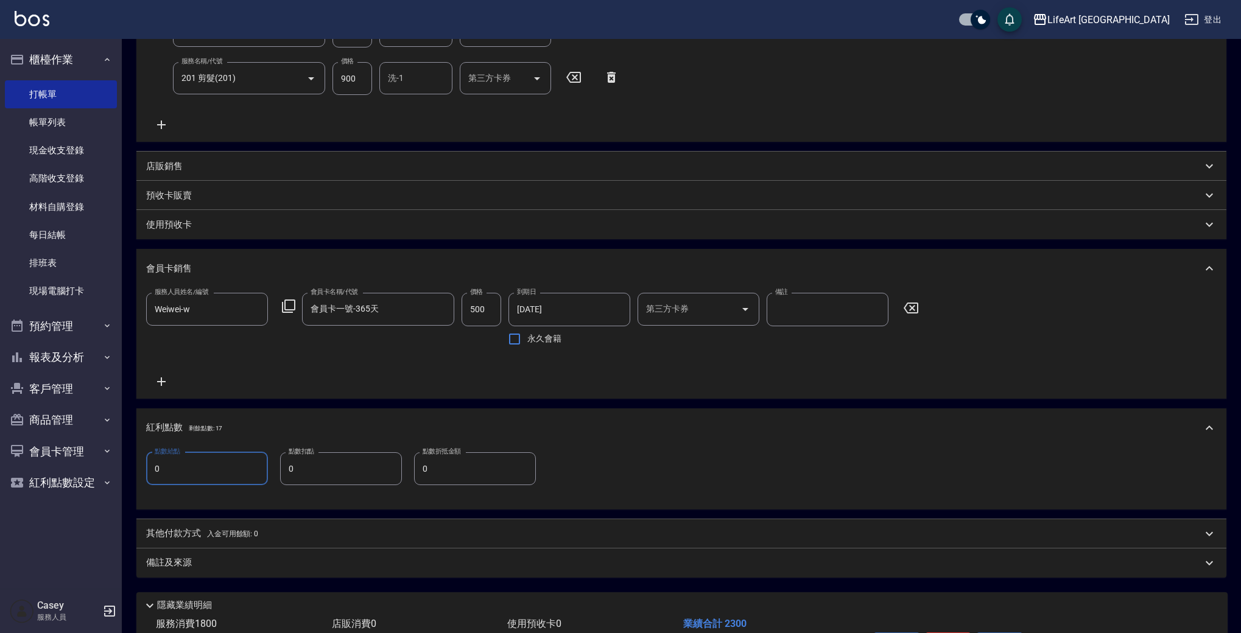
drag, startPoint x: 166, startPoint y: 468, endPoint x: 149, endPoint y: 470, distance: 17.1
click at [149, 470] on input "0" at bounding box center [207, 468] width 122 height 33
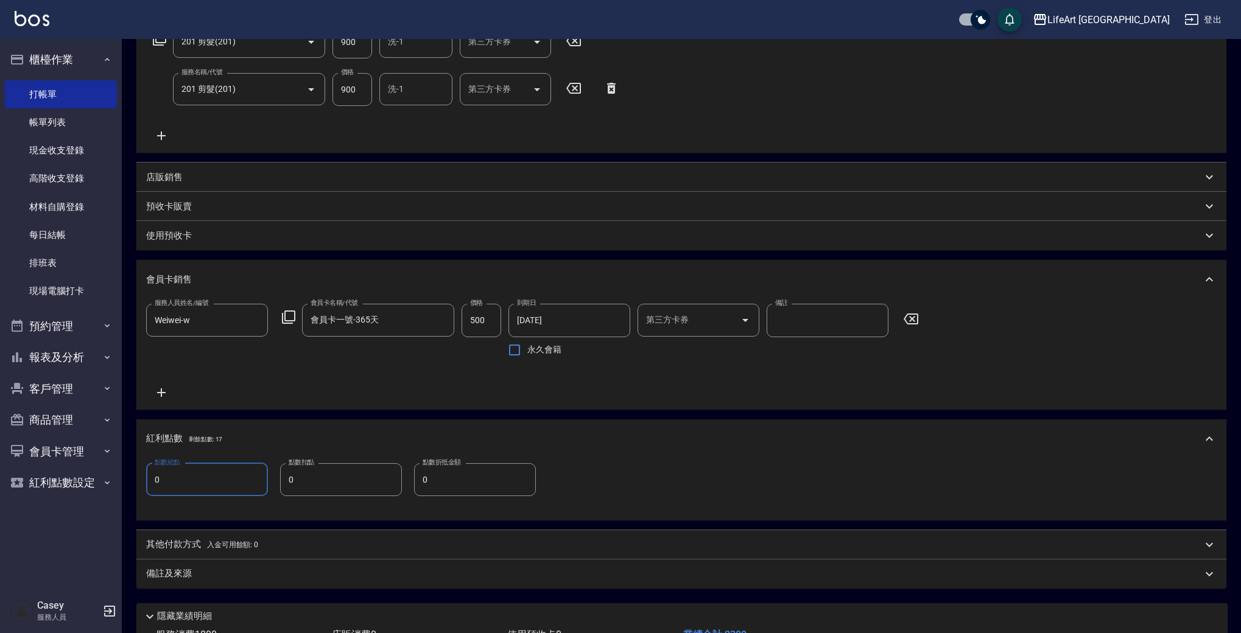
scroll to position [220, 0]
type input "3"
click at [744, 478] on div "點數給點 3 點數給點 點數扣點 0 點數扣點 點數折抵金額 0 點數折抵金額" at bounding box center [681, 488] width 1070 height 47
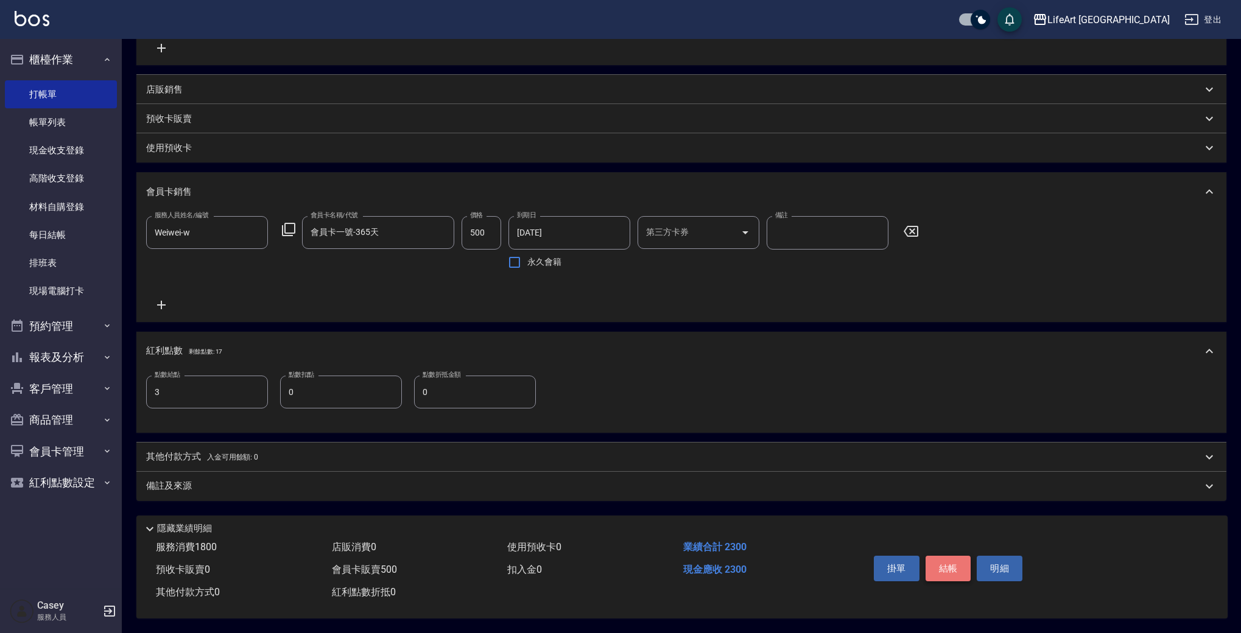
click at [950, 565] on button "結帳" at bounding box center [948, 569] width 46 height 26
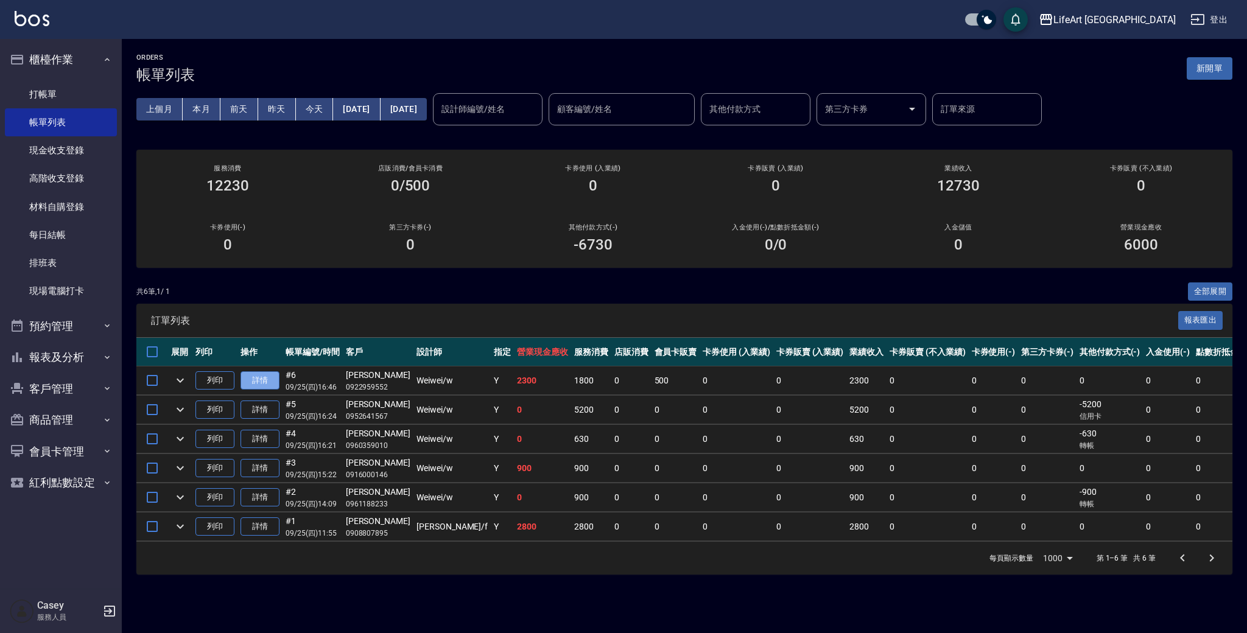
click at [269, 383] on link "詳情" at bounding box center [259, 380] width 39 height 19
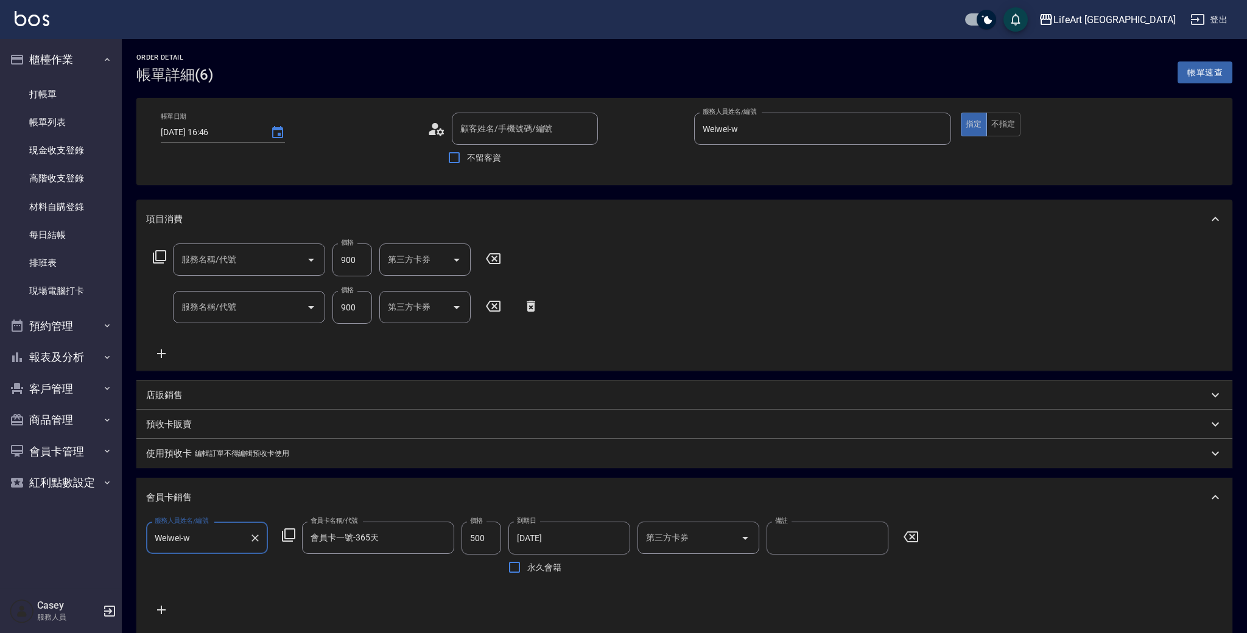
type input "[DATE] 16:46"
type input "Weiwei-w"
type input "3"
type input "[PERSON_NAME]/0922959552/"
type input "201 剪髮(201)"
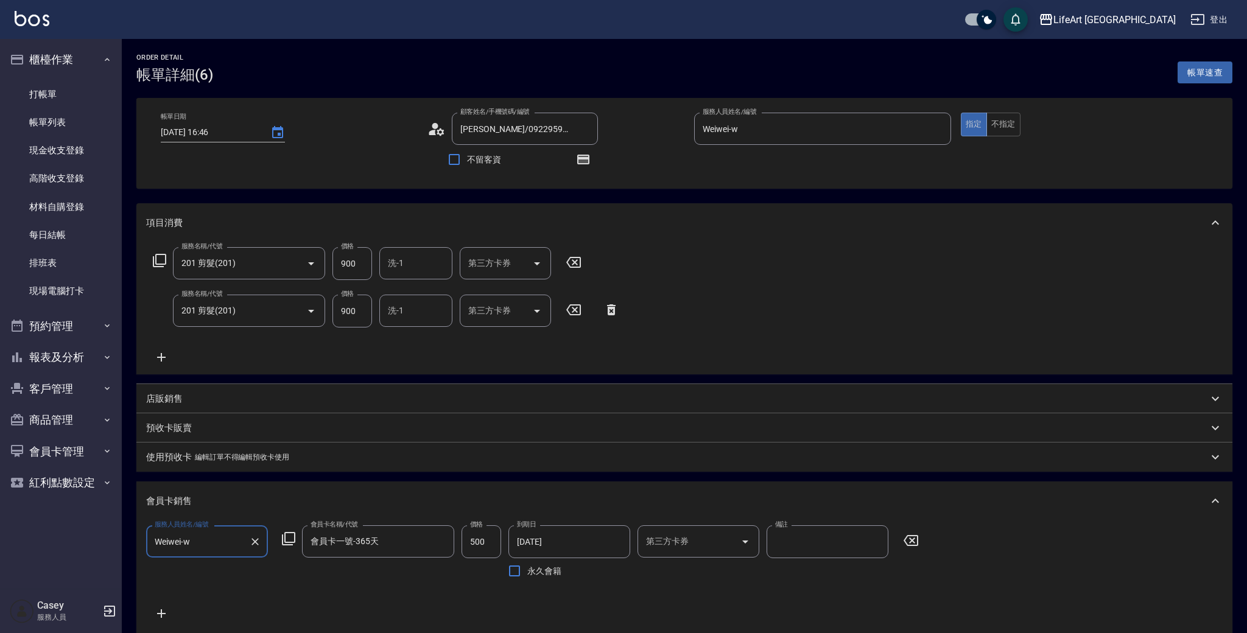
type input "201 剪髮(201)"
click at [430, 133] on icon at bounding box center [430, 132] width 7 height 5
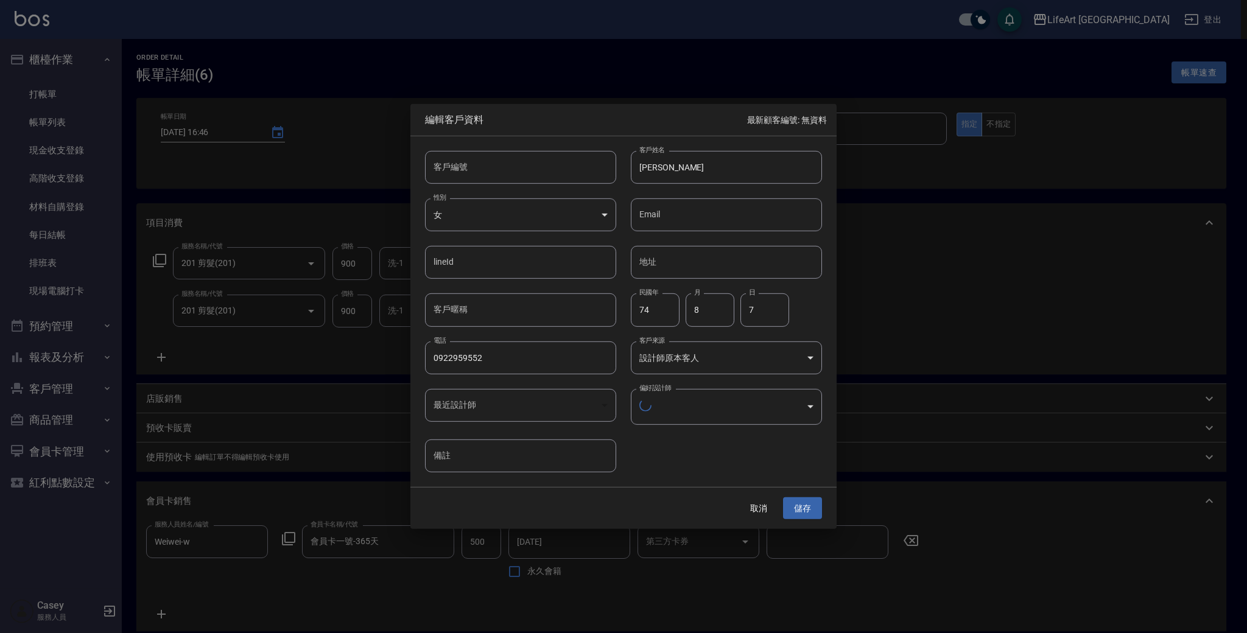
type input "1a5e0254-7032-42c3-955e-329f2b2184df"
click at [761, 503] on button "取消" at bounding box center [758, 507] width 39 height 23
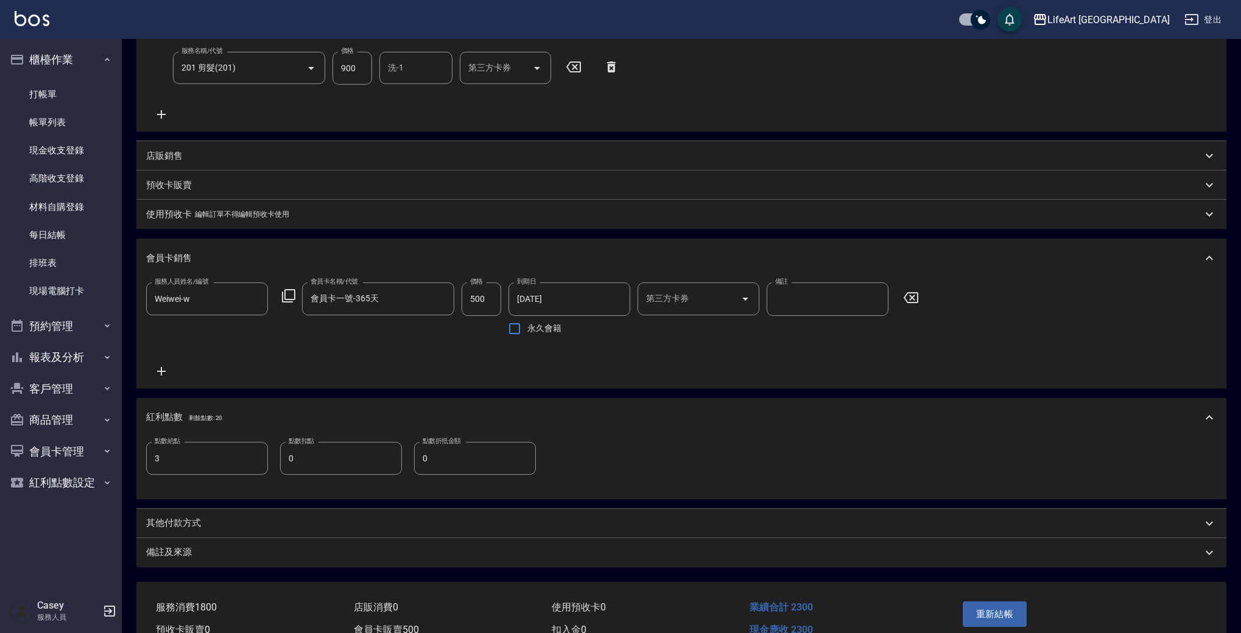
scroll to position [245, 0]
click at [306, 557] on div "備註及來源" at bounding box center [674, 550] width 1056 height 13
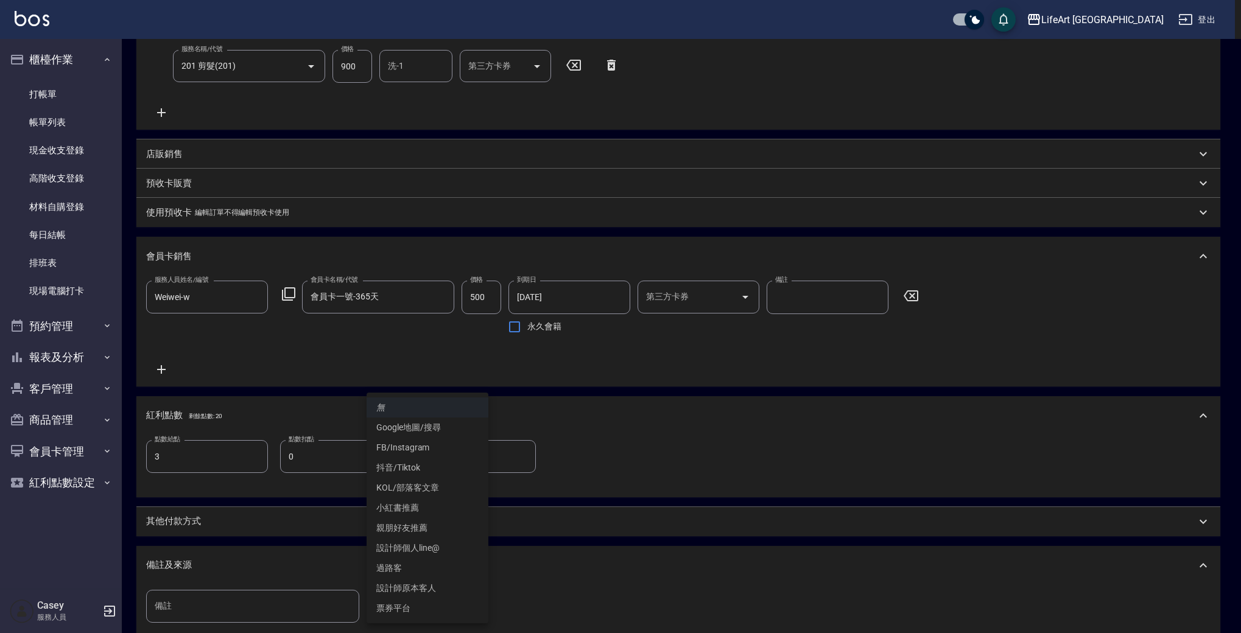
click at [428, 617] on body "LifeArt 蘆洲 登出 櫃檯作業 打帳單 帳單列表 現金收支登錄 高階收支登錄 材料自購登錄 每日結帳 排班表 現場電腦打卡 預約管理 預約管理 單日預約…" at bounding box center [620, 264] width 1241 height 1018
click at [432, 586] on li "設計師原本客人" at bounding box center [427, 588] width 122 height 20
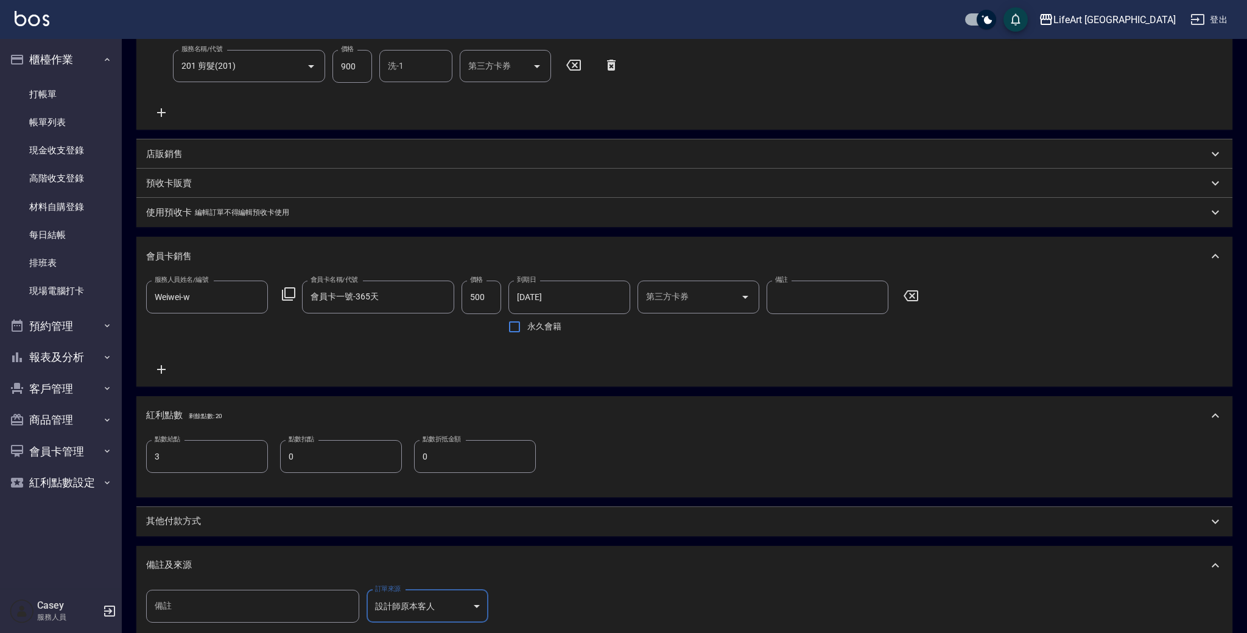
type input "設計師原本客人"
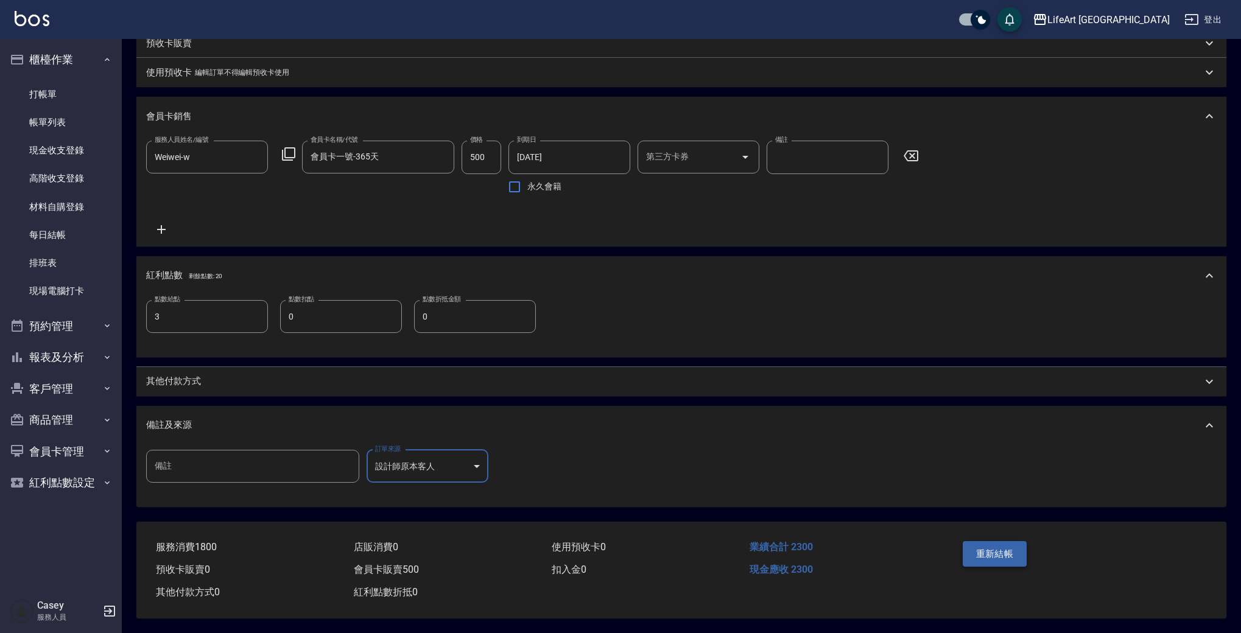
click at [987, 550] on button "重新結帳" at bounding box center [995, 554] width 65 height 26
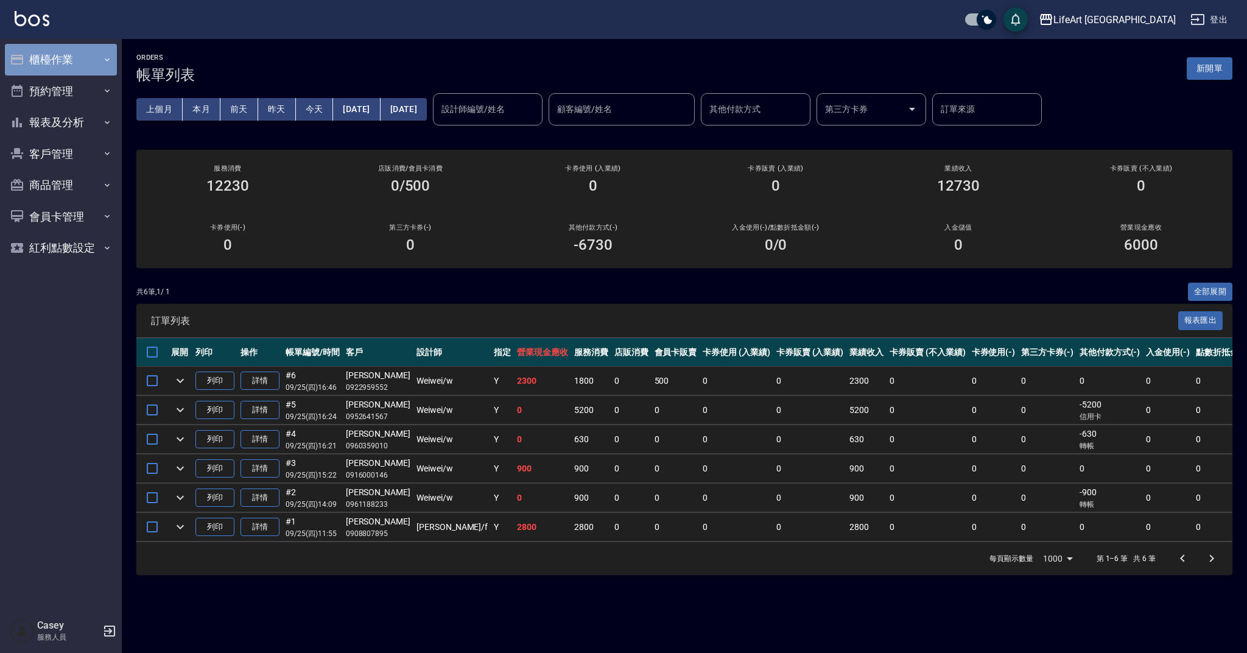
click at [86, 65] on button "櫃檯作業" at bounding box center [61, 60] width 112 height 32
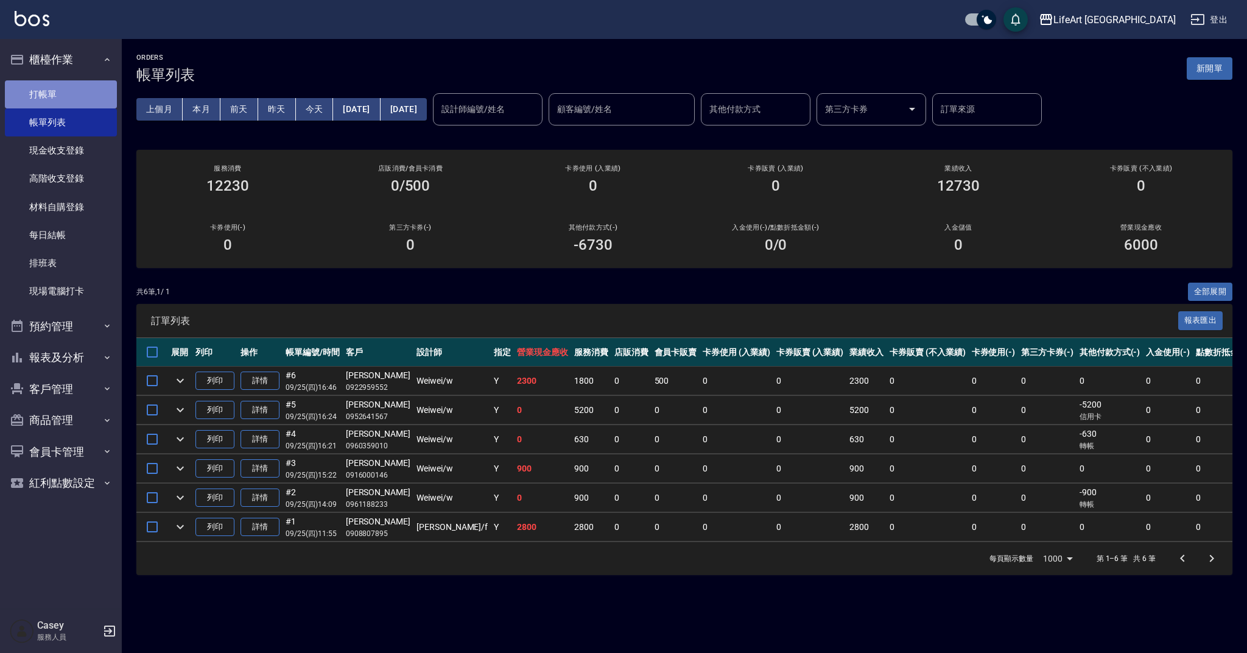
click at [102, 106] on link "打帳單" at bounding box center [61, 94] width 112 height 28
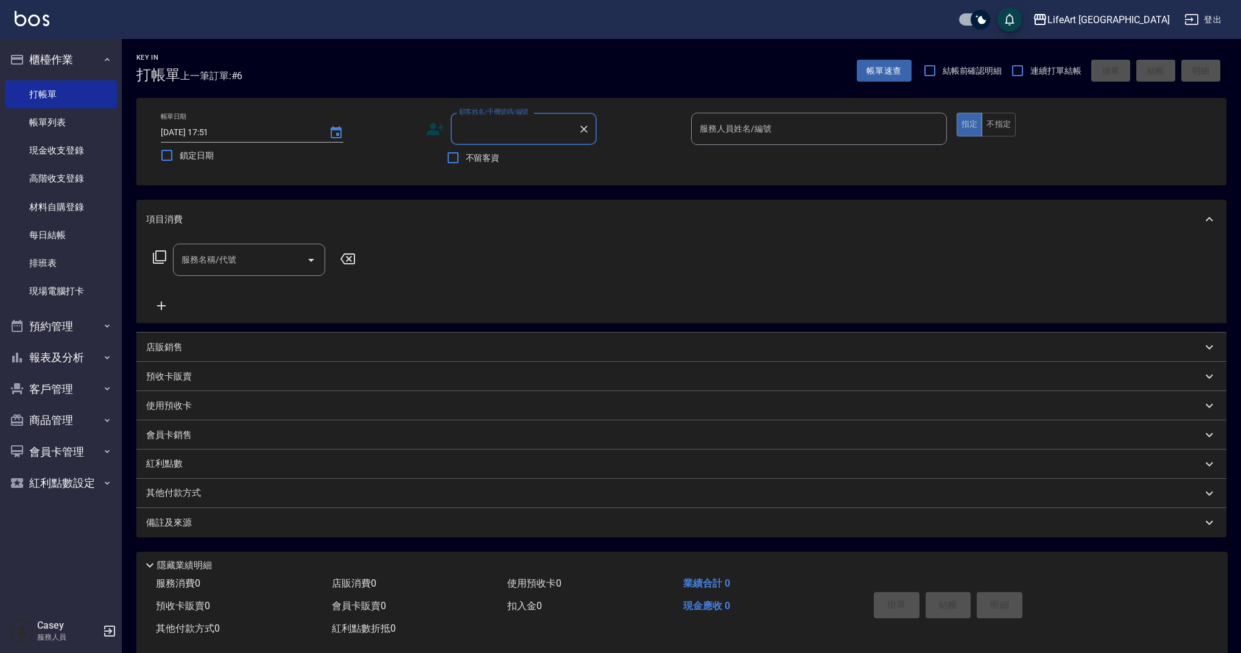
click at [503, 130] on input "顧客姓名/手機號碼/編號" at bounding box center [514, 128] width 117 height 21
click at [513, 160] on li "[PERSON_NAME]/0912699046/" at bounding box center [524, 160] width 146 height 20
type input "[PERSON_NAME]/0912699046/"
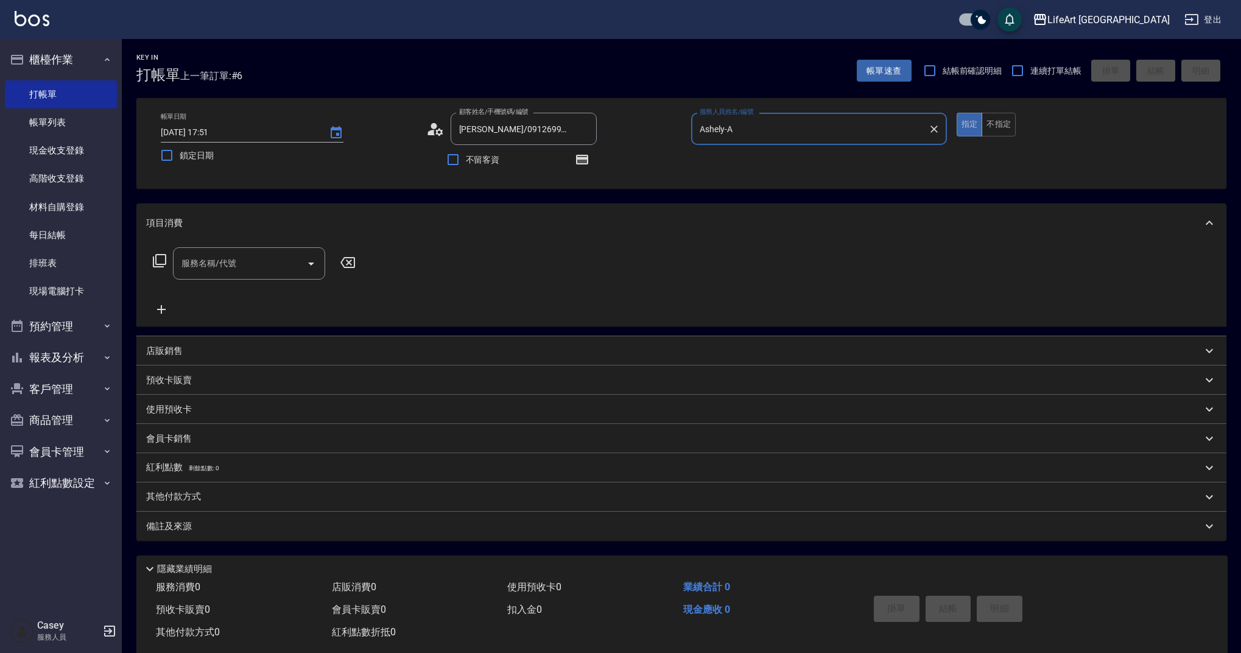
type input "Ashely-A"
click at [941, 129] on button "Clear" at bounding box center [933, 129] width 17 height 17
click at [801, 135] on input "服務人員姓名/編號" at bounding box center [818, 128] width 245 height 21
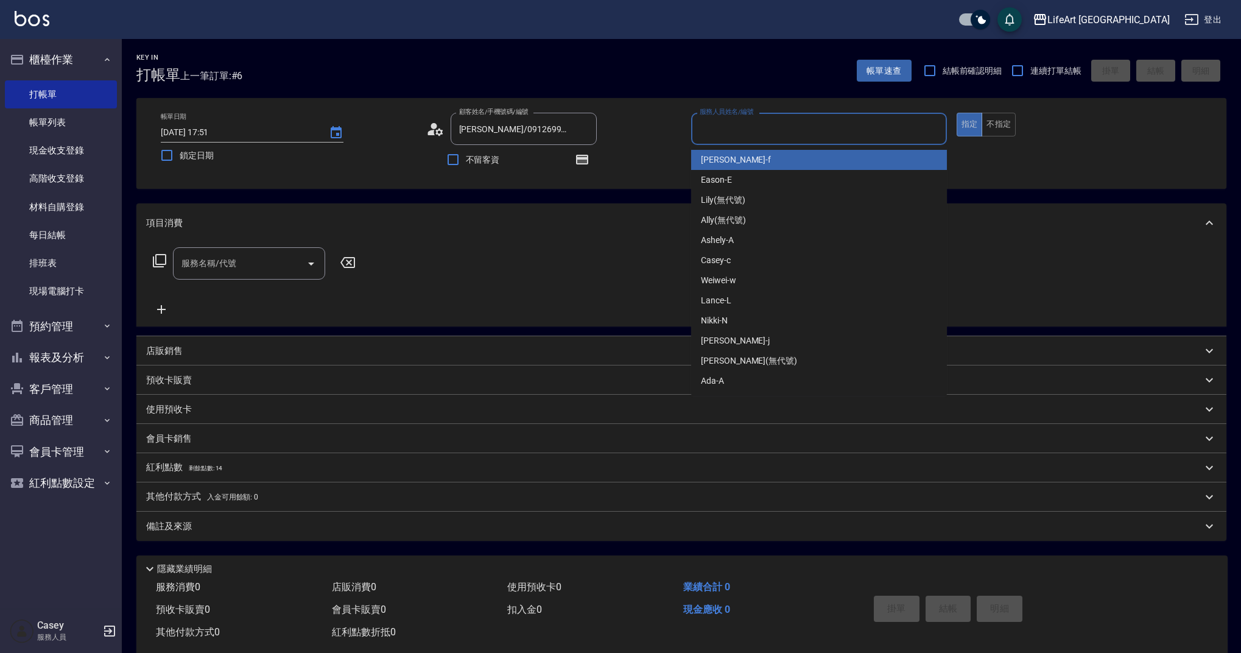
click at [742, 163] on div "Finney -f" at bounding box center [819, 160] width 256 height 20
type input "Finney-f"
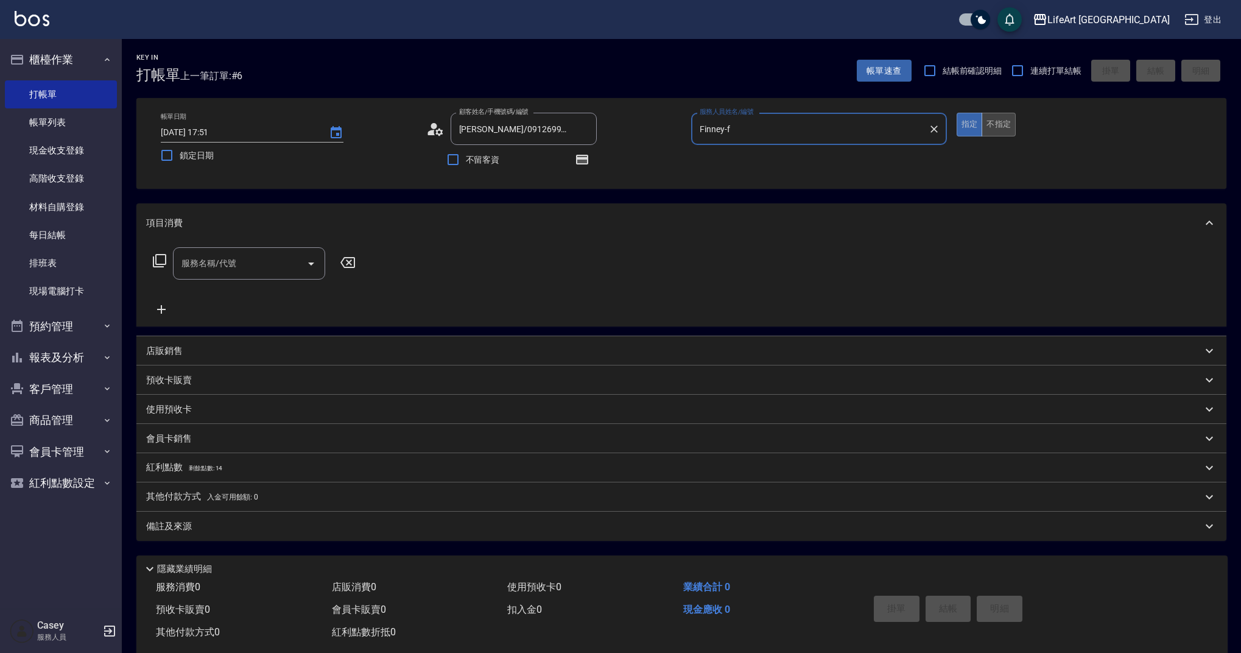
click at [998, 121] on button "不指定" at bounding box center [998, 125] width 34 height 24
click at [239, 268] on input "服務名稱/代號" at bounding box center [239, 263] width 123 height 21
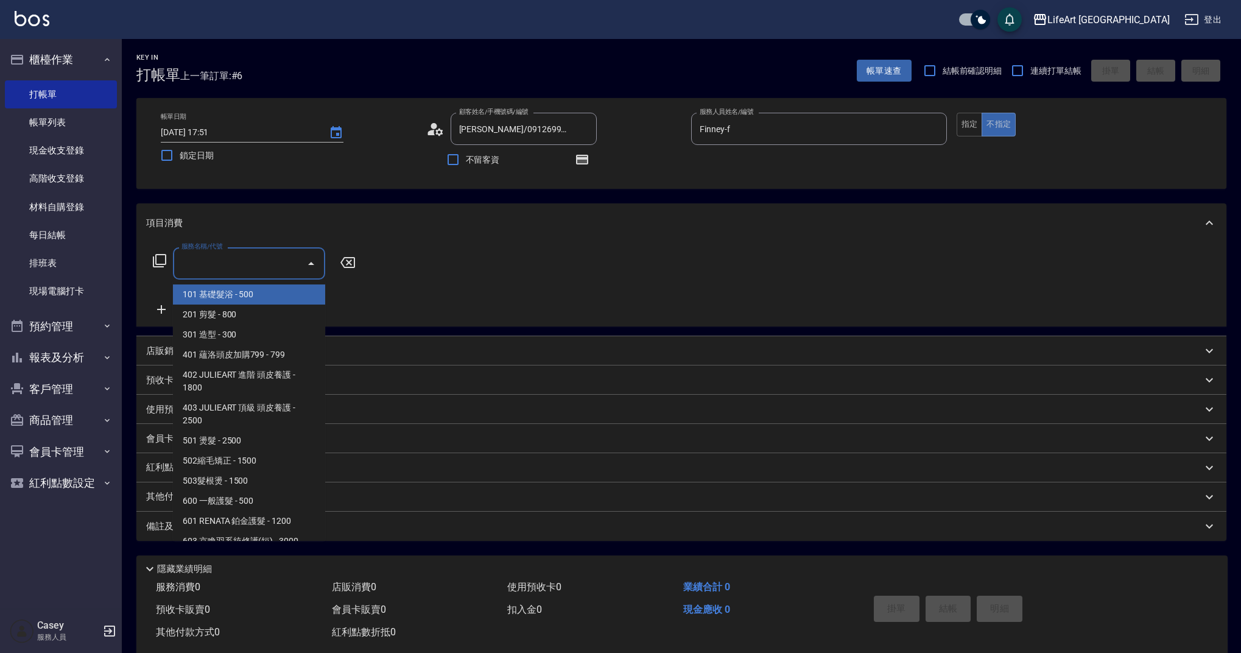
click at [248, 299] on span "101 基礎髮浴 - 500" at bounding box center [249, 294] width 152 height 20
type input "101 基礎髮浴 (101)"
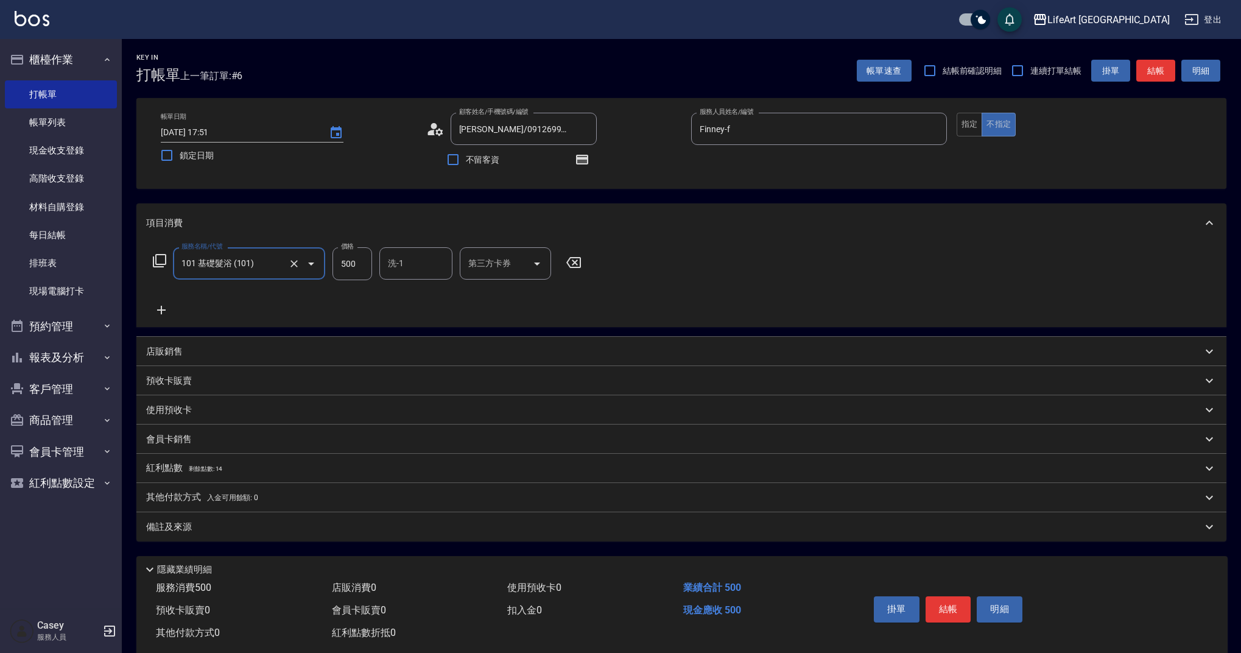
click at [405, 269] on input "洗-1" at bounding box center [416, 263] width 62 height 21
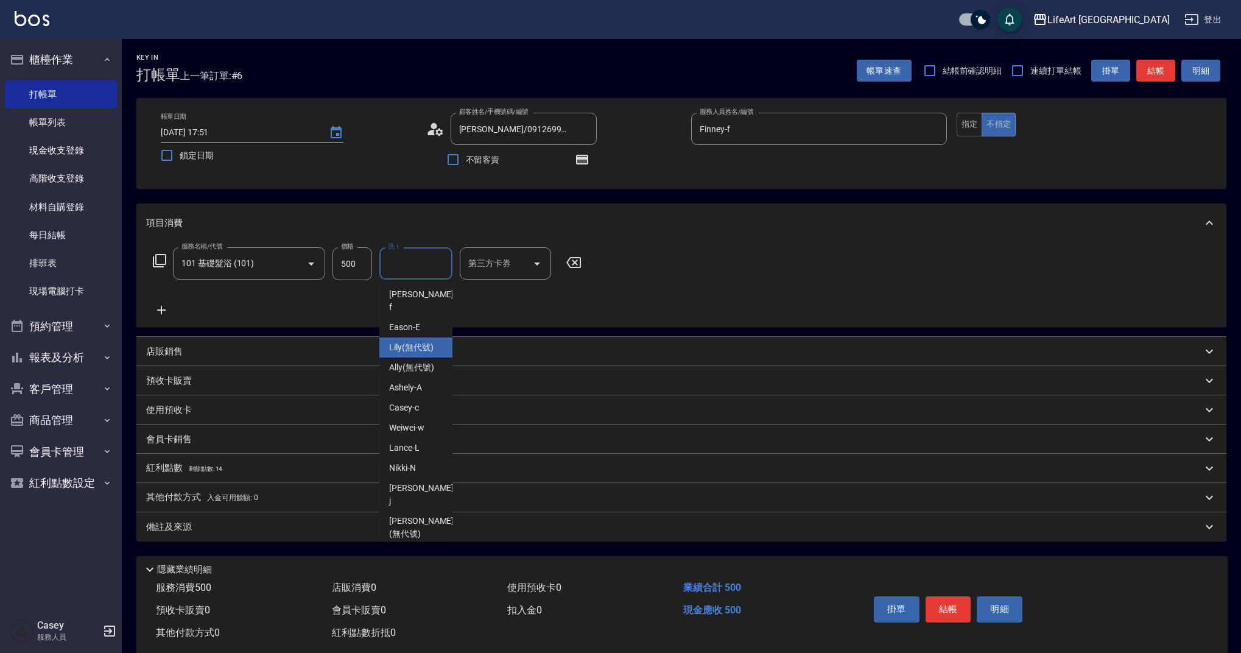
click at [407, 341] on span "Lily (無代號)" at bounding box center [411, 347] width 44 height 13
type input "Lily(無代號)"
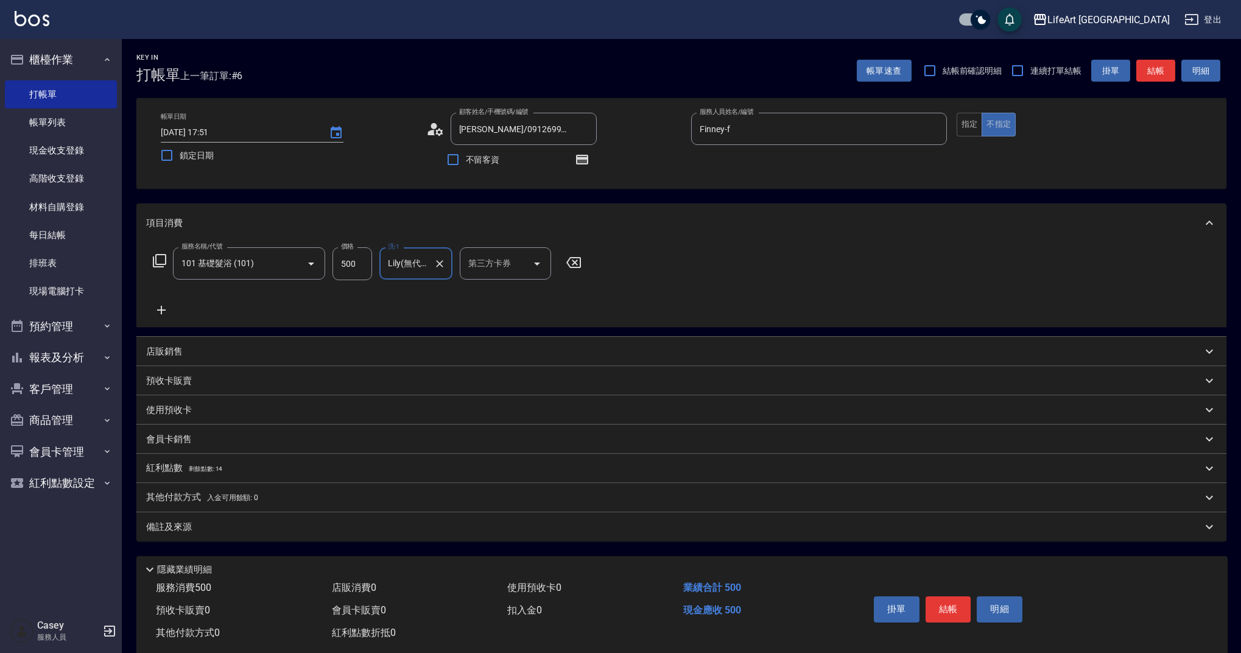
click at [569, 522] on div "備註及來源" at bounding box center [674, 527] width 1056 height 13
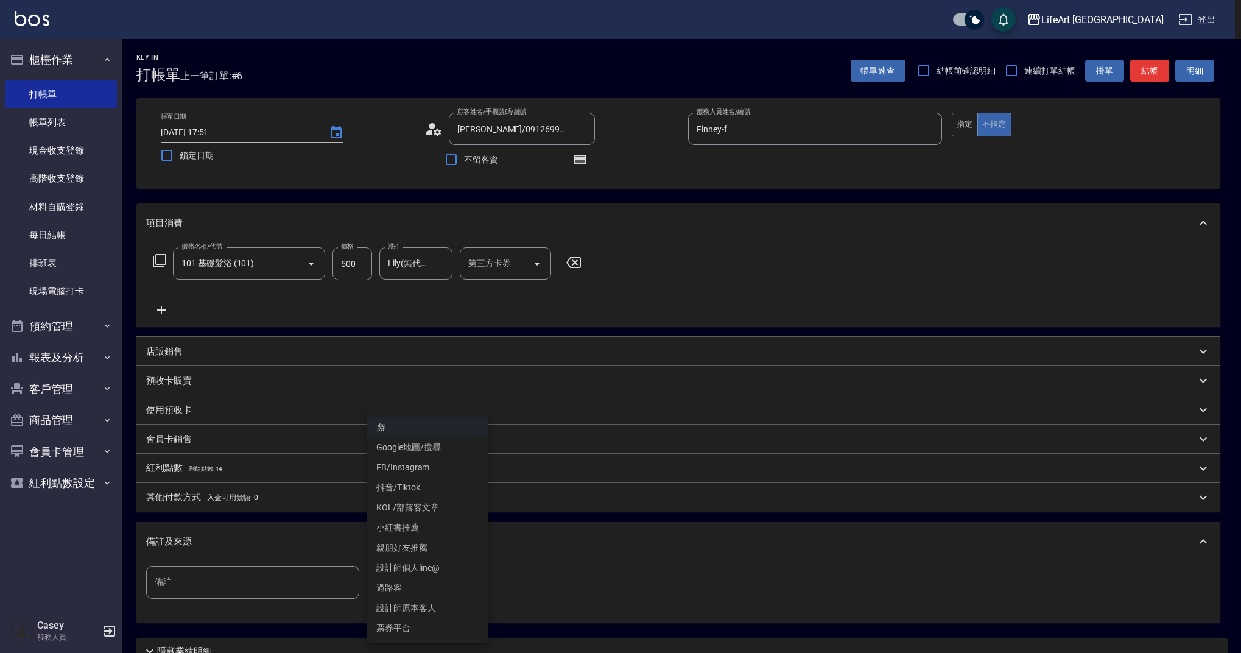
click at [454, 584] on body "LifeArt 蘆洲 登出 櫃檯作業 打帳單 帳單列表 現金收支登錄 高階收支登錄 材料自購登錄 每日結帳 排班表 現場電腦打卡 預約管理 預約管理 單日預約…" at bounding box center [620, 377] width 1241 height 755
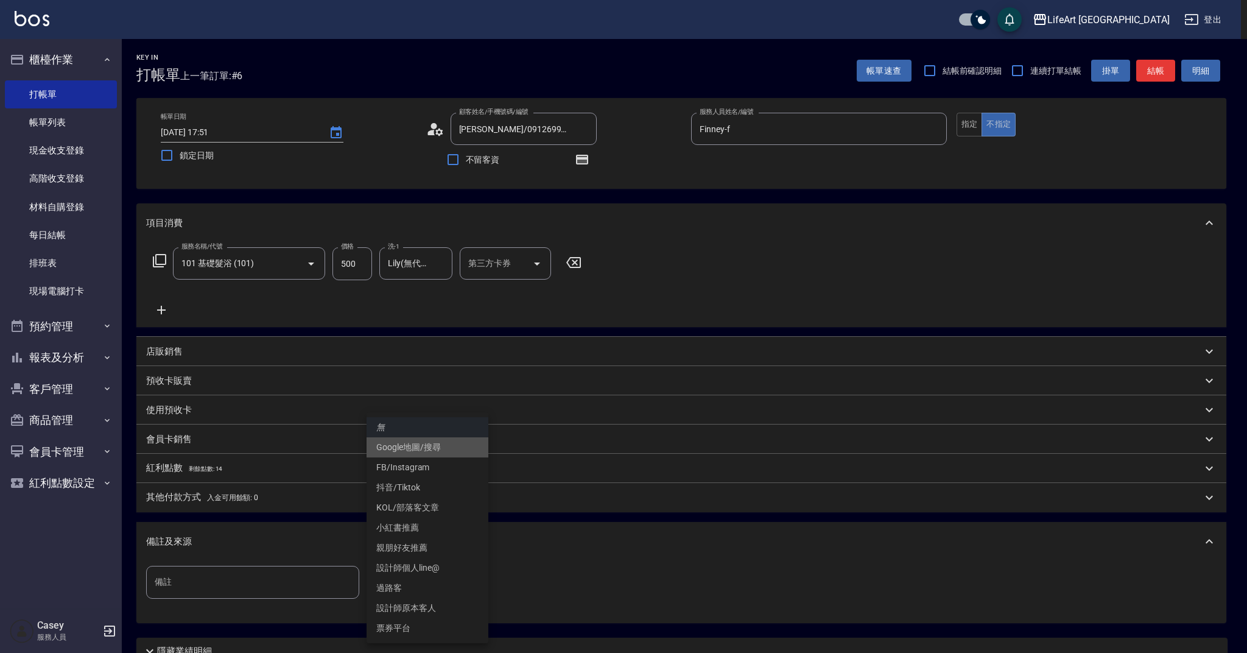
click at [418, 443] on li "Google地圖/搜尋" at bounding box center [427, 447] width 122 height 20
type input "Google地圖/搜尋"
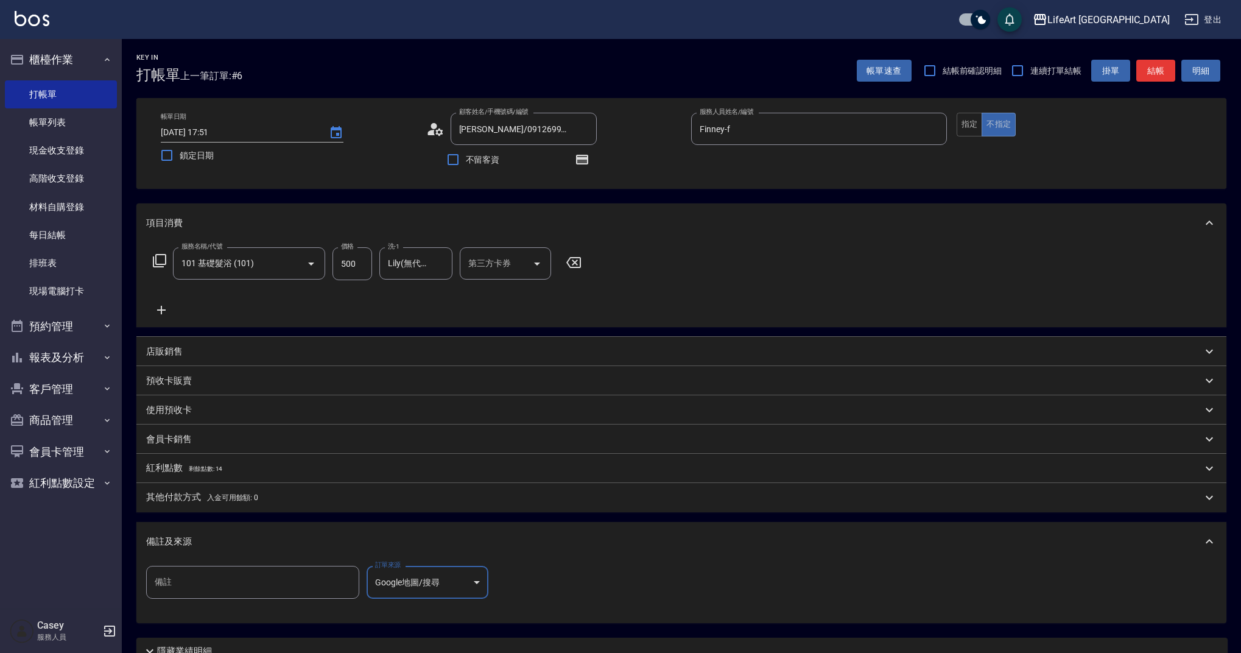
click at [428, 528] on div "備註及來源" at bounding box center [681, 541] width 1090 height 39
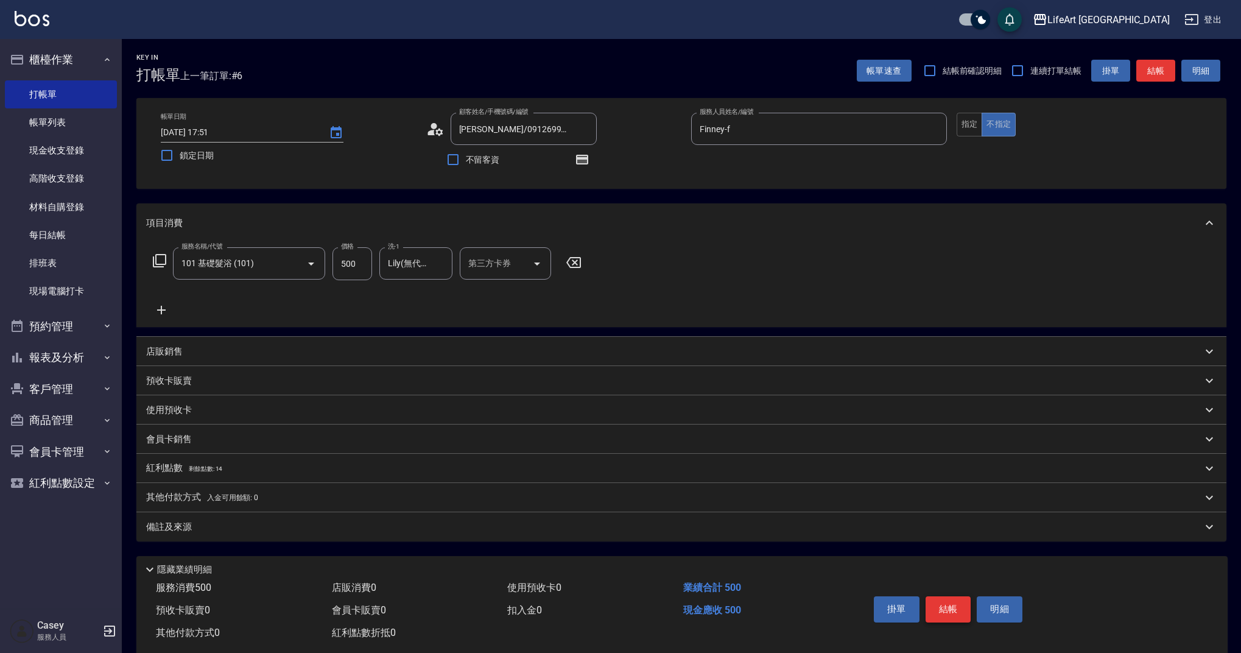
click at [954, 611] on button "結帳" at bounding box center [948, 609] width 46 height 26
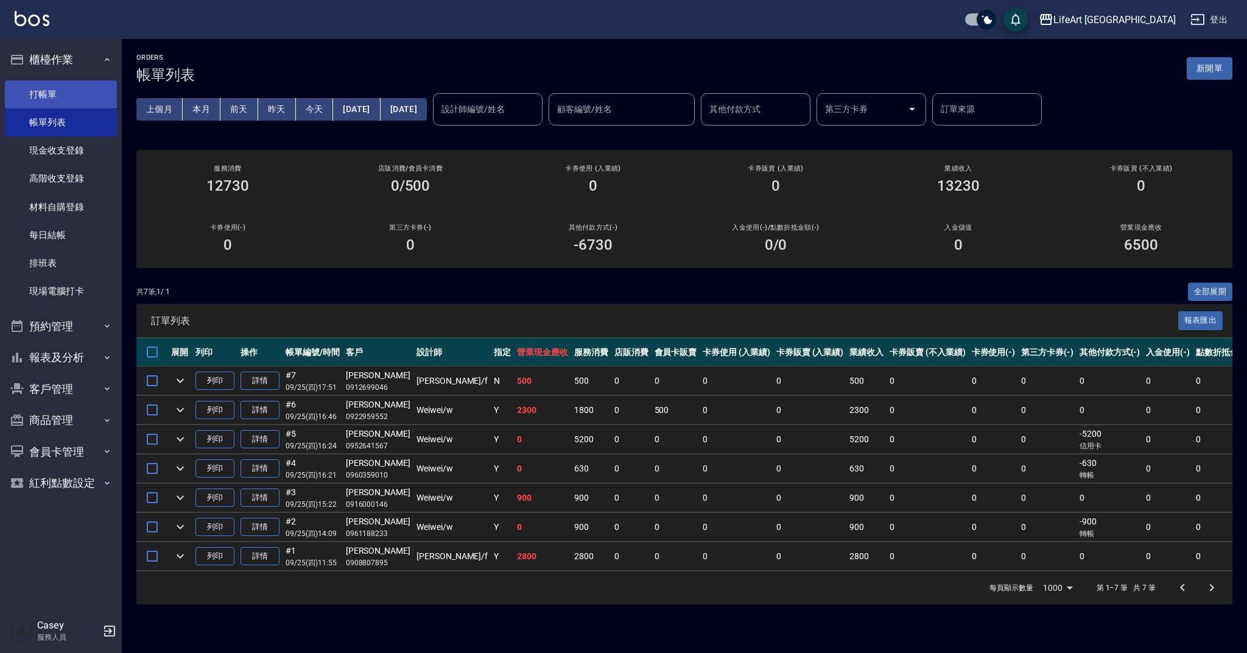
click at [68, 94] on link "打帳單" at bounding box center [61, 94] width 112 height 28
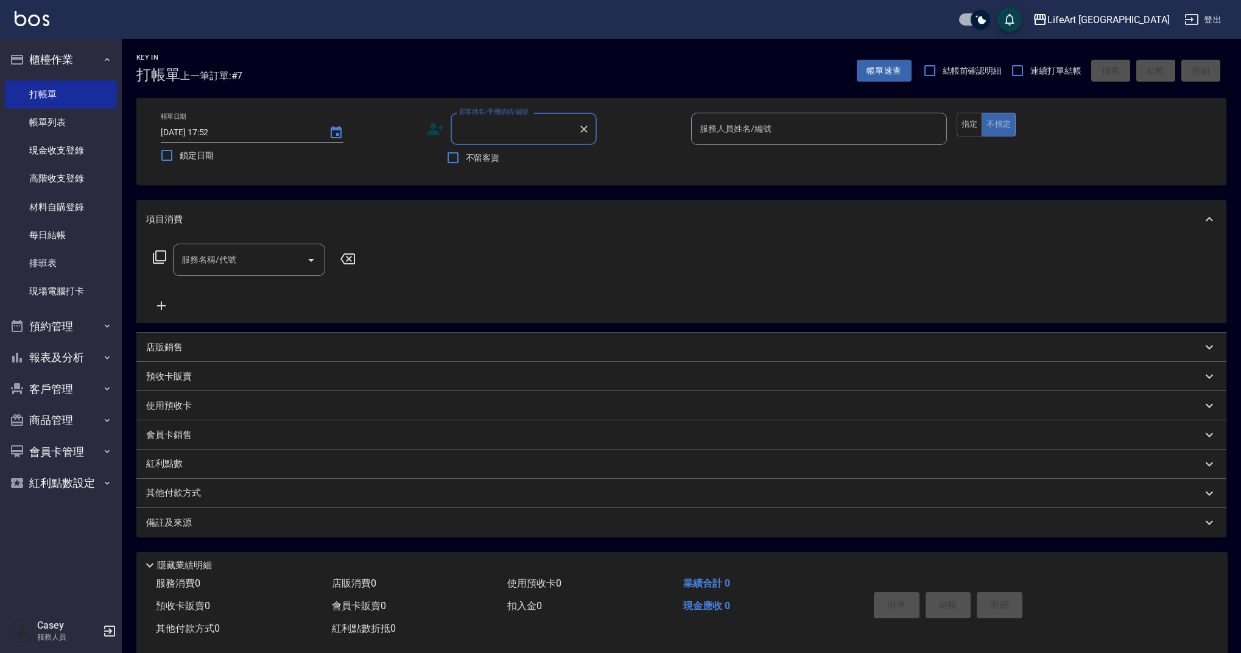
click at [516, 130] on input "顧客姓名/手機號碼/編號" at bounding box center [514, 128] width 117 height 21
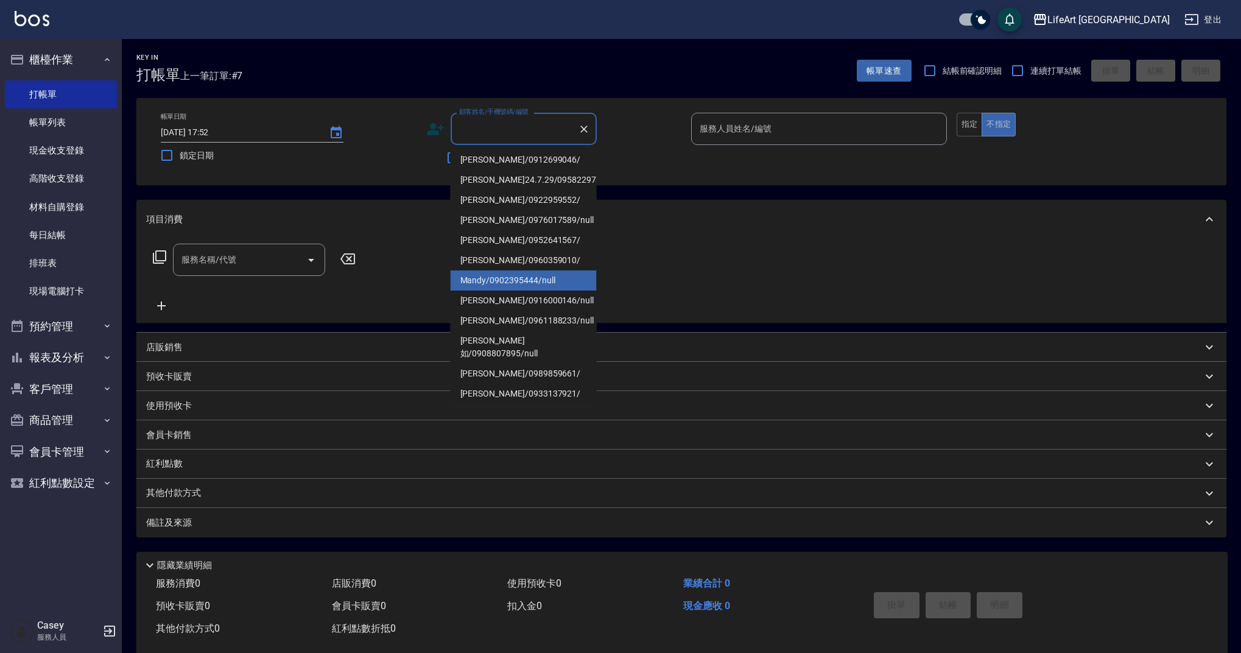
click at [535, 290] on li "Mandy/0902395444/null" at bounding box center [524, 280] width 146 height 20
type input "Mandy/0902395444/null"
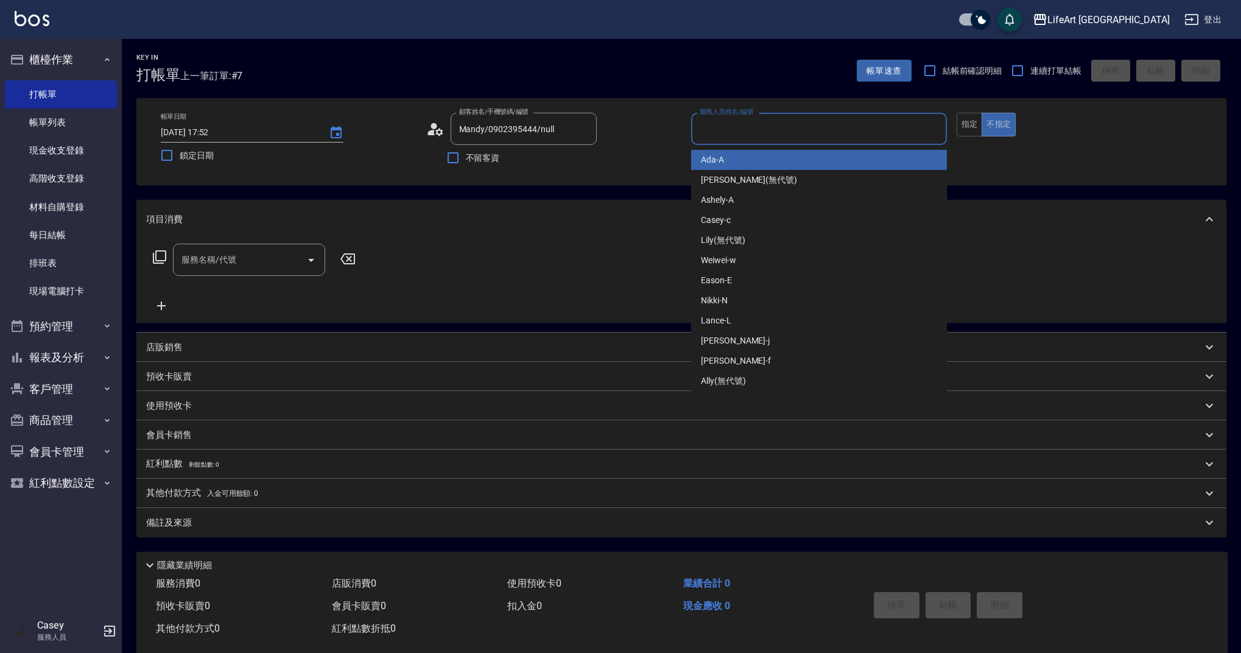
click at [778, 118] on input "服務人員姓名/編號" at bounding box center [818, 128] width 245 height 21
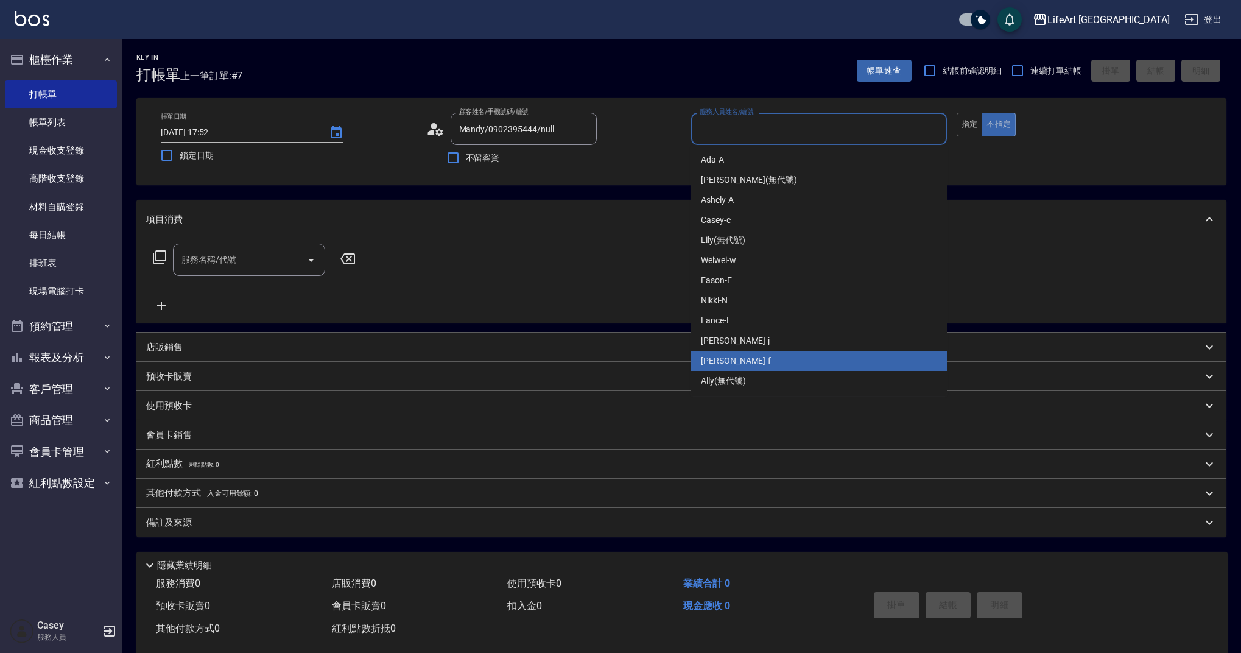
click at [749, 352] on div "Finney -f" at bounding box center [819, 361] width 256 height 20
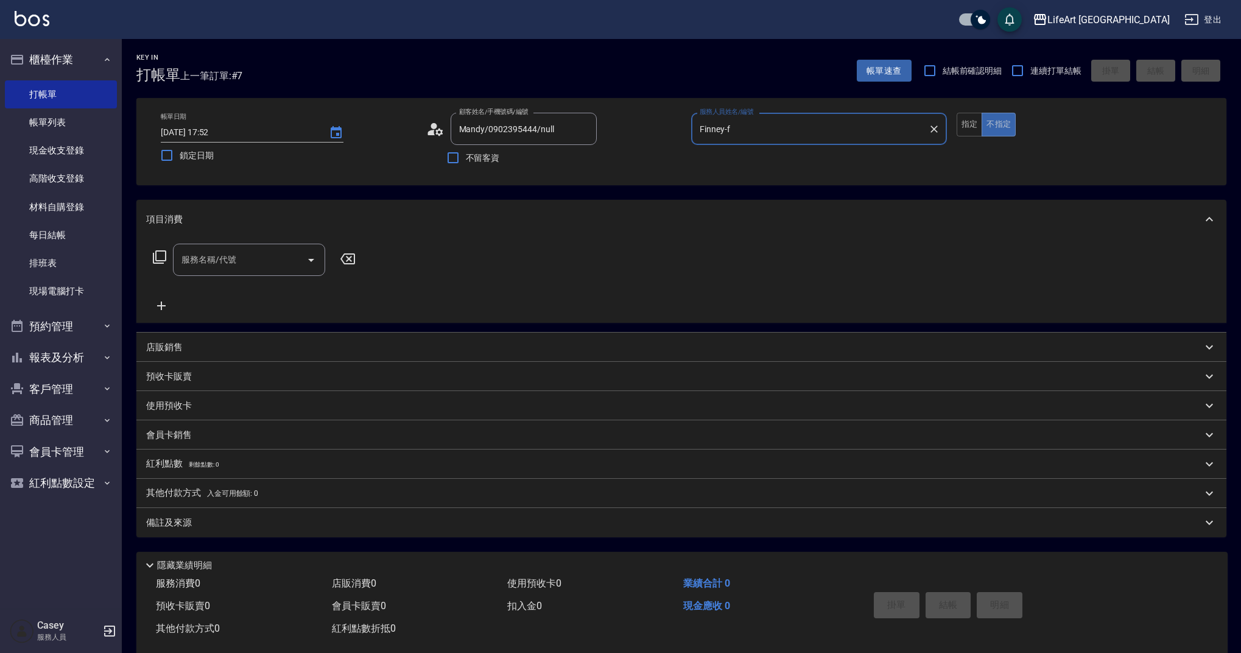
type input "Finney-f"
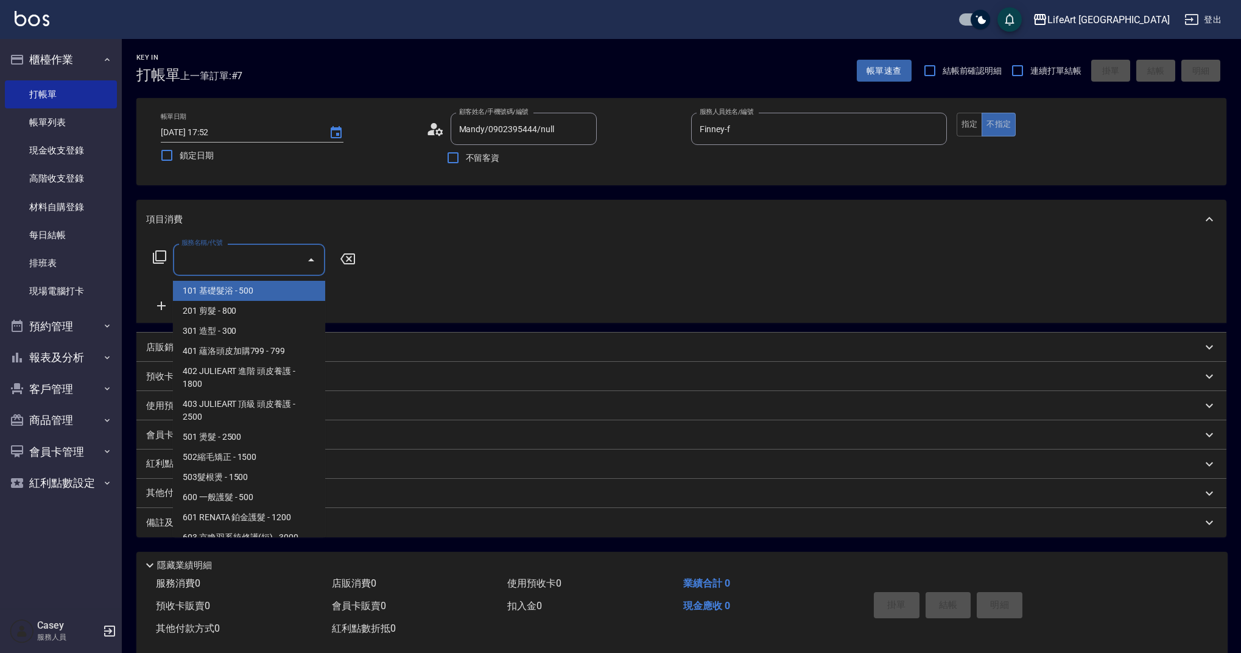
click at [261, 262] on input "服務名稱/代號" at bounding box center [239, 259] width 123 height 21
click at [246, 304] on span "201 剪髮 - 800" at bounding box center [249, 311] width 152 height 20
type input "201 剪髮(201)"
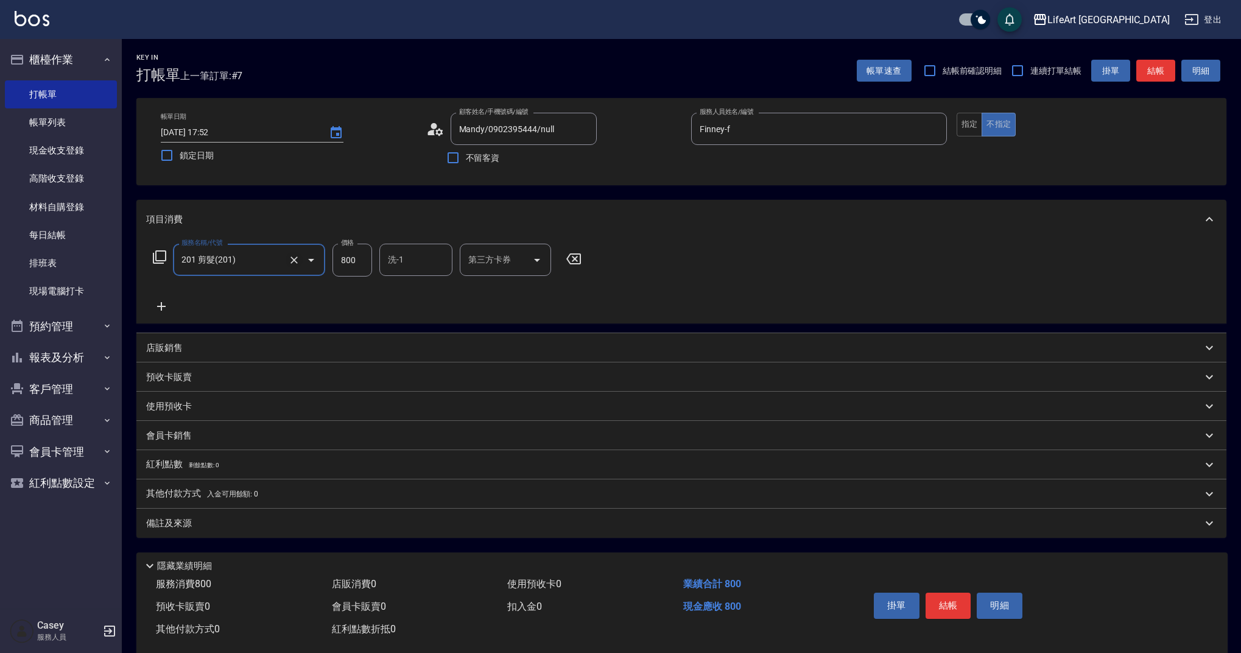
click at [295, 261] on icon "Clear" at bounding box center [294, 260] width 12 height 12
click at [242, 264] on input "服務名稱/代號" at bounding box center [231, 259] width 107 height 21
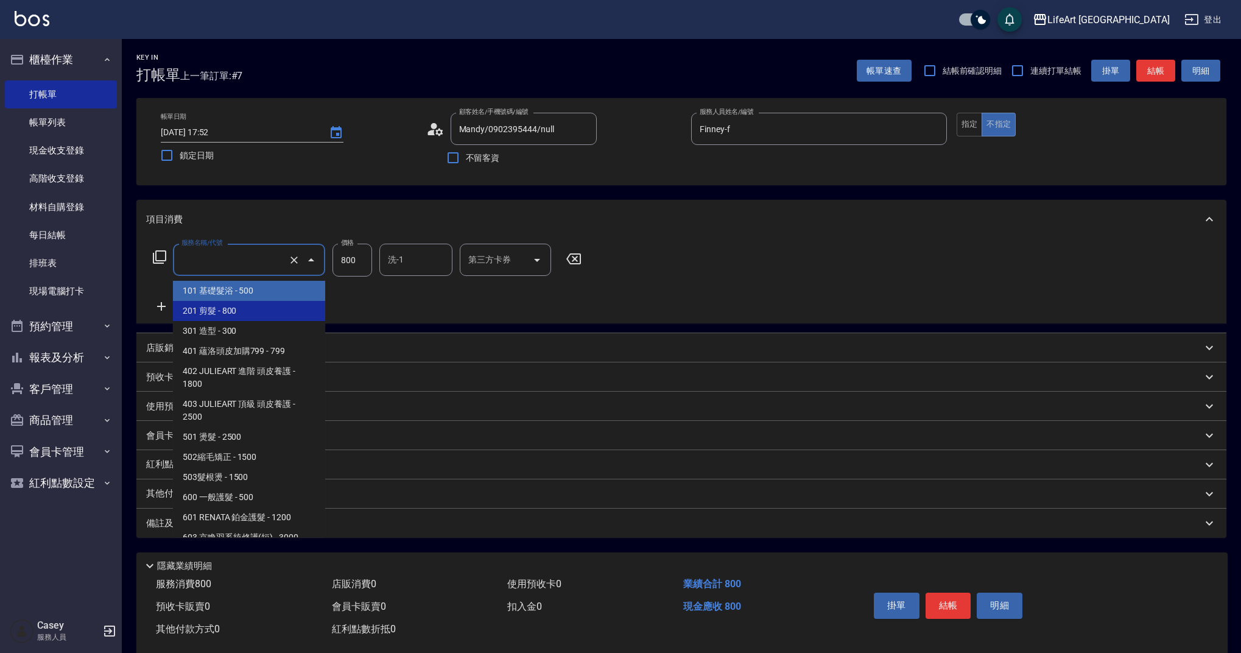
click at [233, 299] on span "101 基礎髮浴 - 500" at bounding box center [249, 291] width 152 height 20
type input "101 基礎髮浴 (101)"
type input "500"
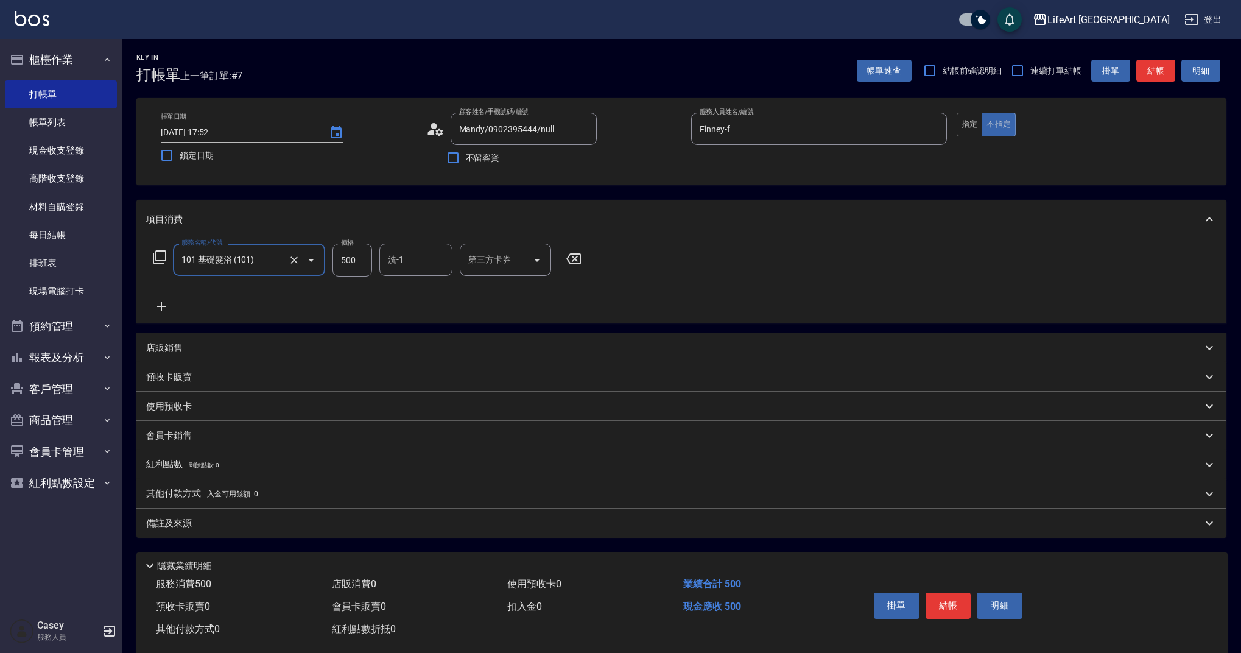
click at [173, 302] on icon at bounding box center [161, 306] width 30 height 15
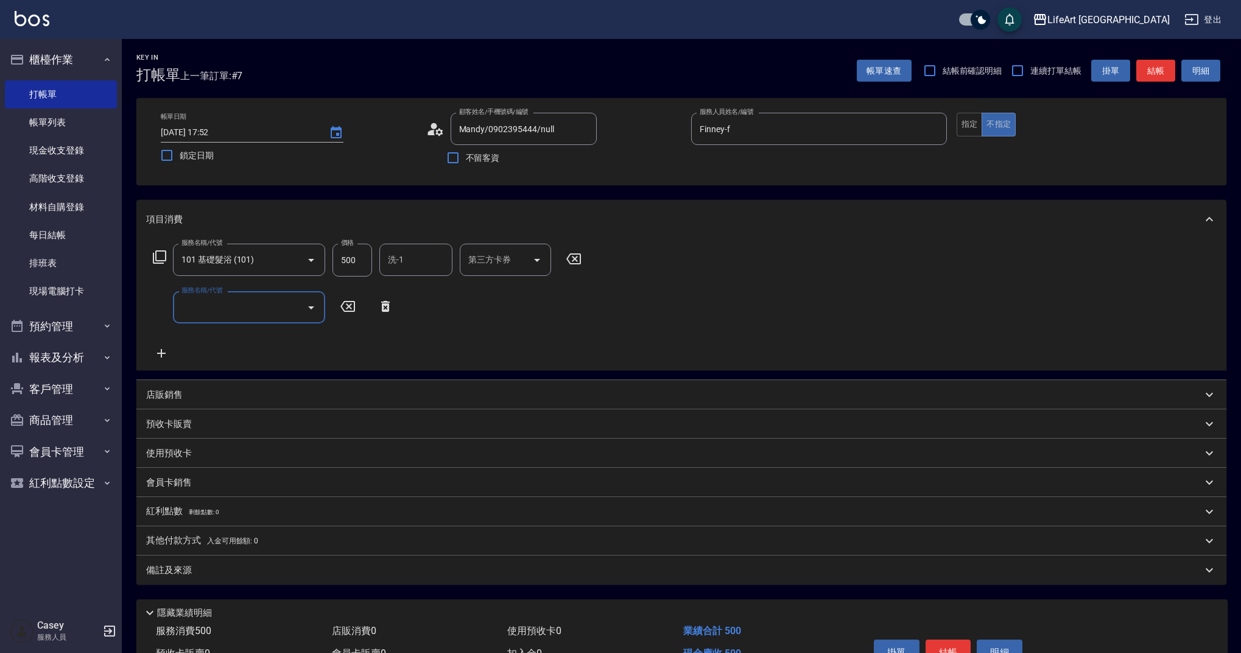
click at [235, 306] on input "服務名稱/代號" at bounding box center [239, 306] width 123 height 21
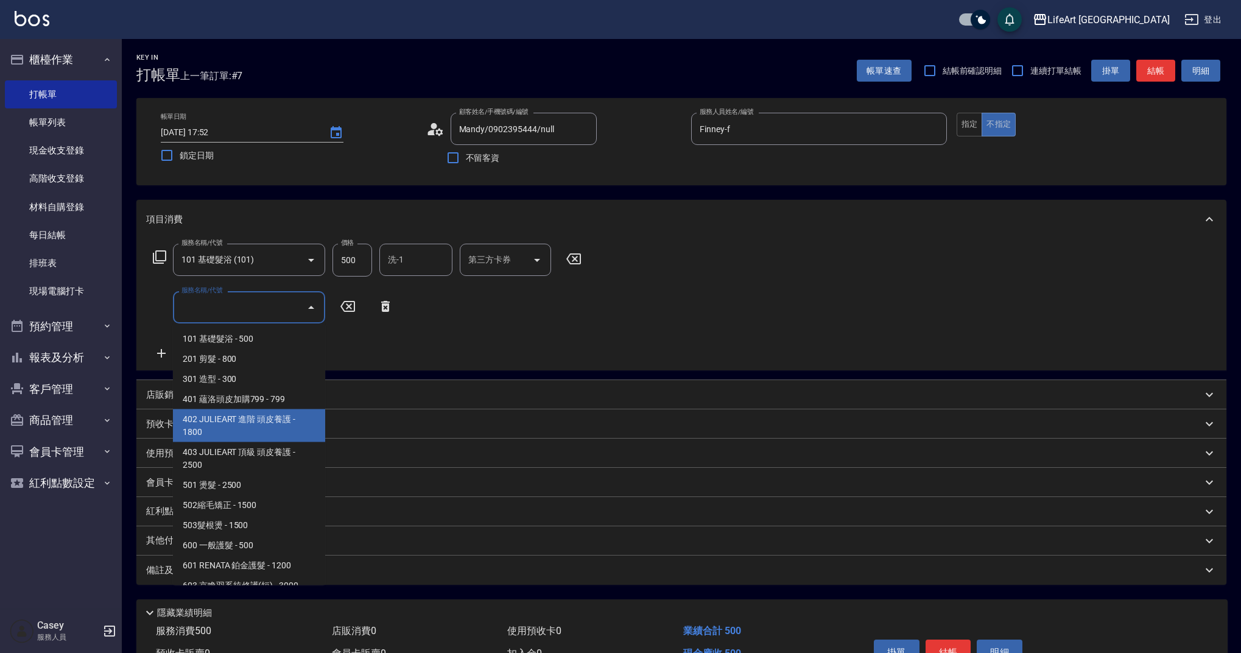
click at [286, 437] on span "402 JULIEART 進階 頭皮養護 - 1800" at bounding box center [249, 425] width 152 height 33
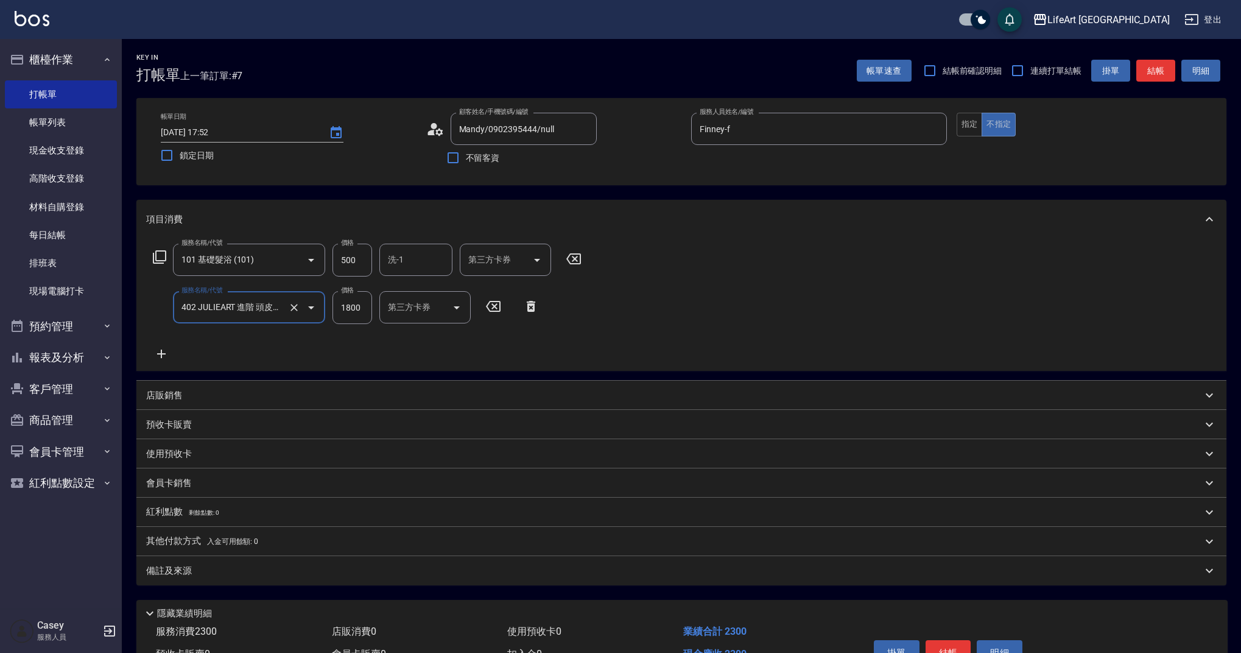
type input "402 JULIEART 進階 頭皮養護(402)"
drag, startPoint x: 360, startPoint y: 261, endPoint x: 309, endPoint y: 255, distance: 51.4
click at [309, 255] on div "服務名稱/代號 101 基礎髮浴 (101) 服務名稱/代號 價格 500 價格 洗-1 洗-1 第三方卡券 第三方卡券" at bounding box center [367, 260] width 443 height 33
drag, startPoint x: 356, startPoint y: 261, endPoint x: 331, endPoint y: 257, distance: 25.8
click at [331, 257] on div "服務名稱/代號 101 基礎髮浴 (101) 服務名稱/代號 價格 500 價格 洗-1 洗-1 第三方卡券 第三方卡券" at bounding box center [367, 260] width 443 height 33
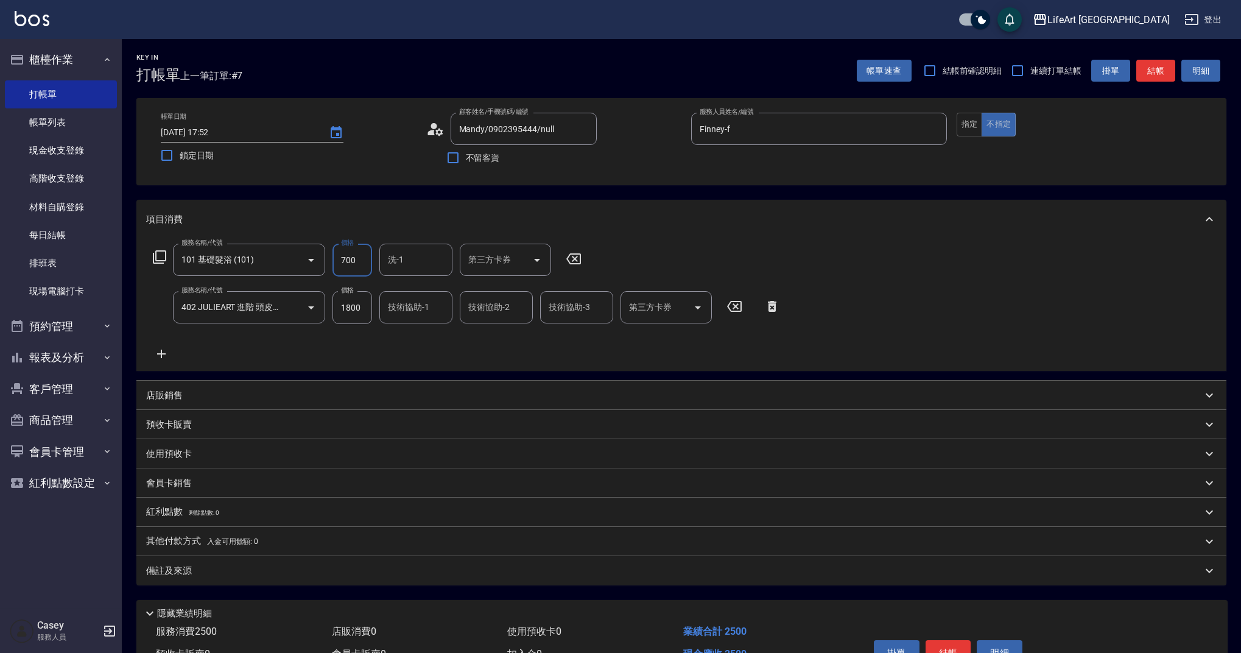
type input "700"
click at [415, 268] on input "洗-1" at bounding box center [416, 259] width 62 height 21
click at [417, 377] on div "Lily (無代號)" at bounding box center [415, 384] width 73 height 20
type input "Lily(無代號)"
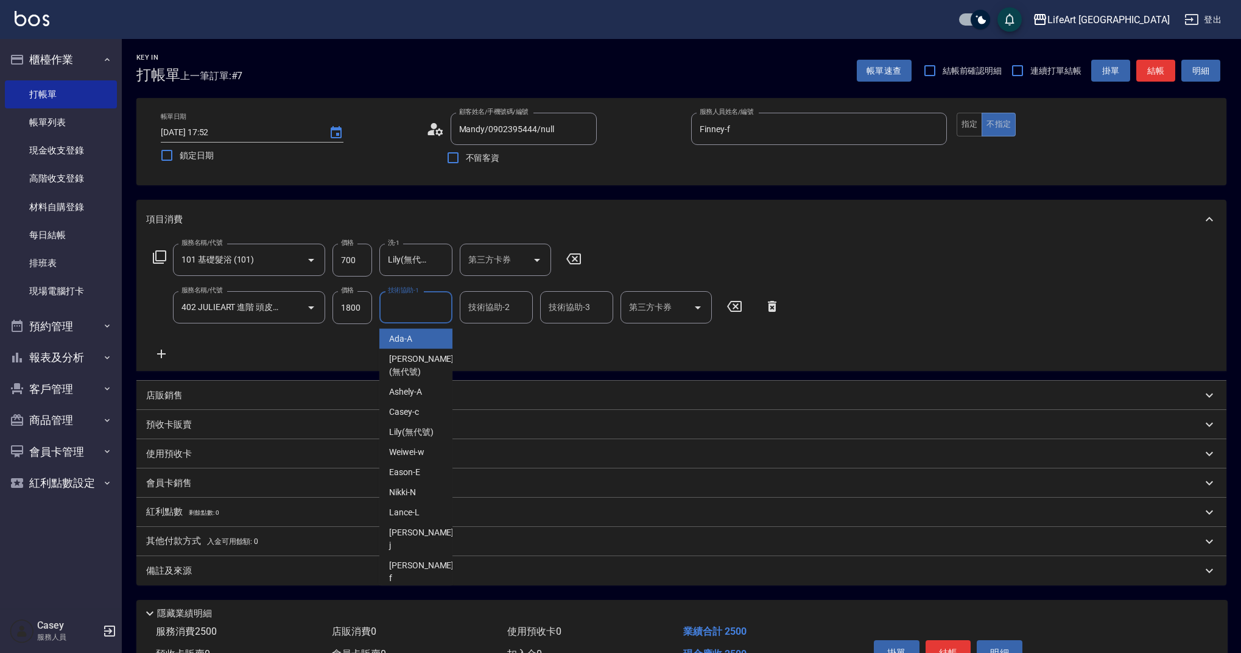
drag, startPoint x: 408, startPoint y: 306, endPoint x: 424, endPoint y: 357, distance: 53.0
click at [408, 306] on div "技術協助-1 技術協助-1" at bounding box center [415, 307] width 73 height 32
click at [426, 422] on div "Lily (無代號)" at bounding box center [415, 432] width 73 height 20
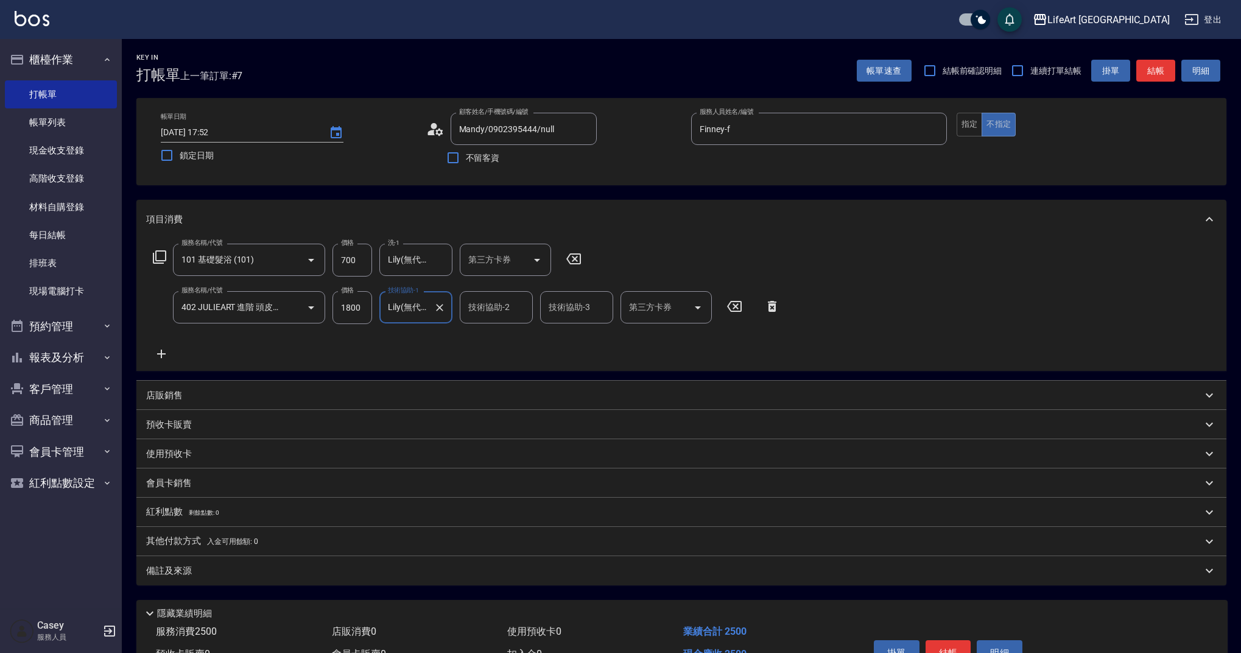
type input "Lily(無代號)"
click at [425, 569] on div "備註及來源" at bounding box center [674, 570] width 1056 height 13
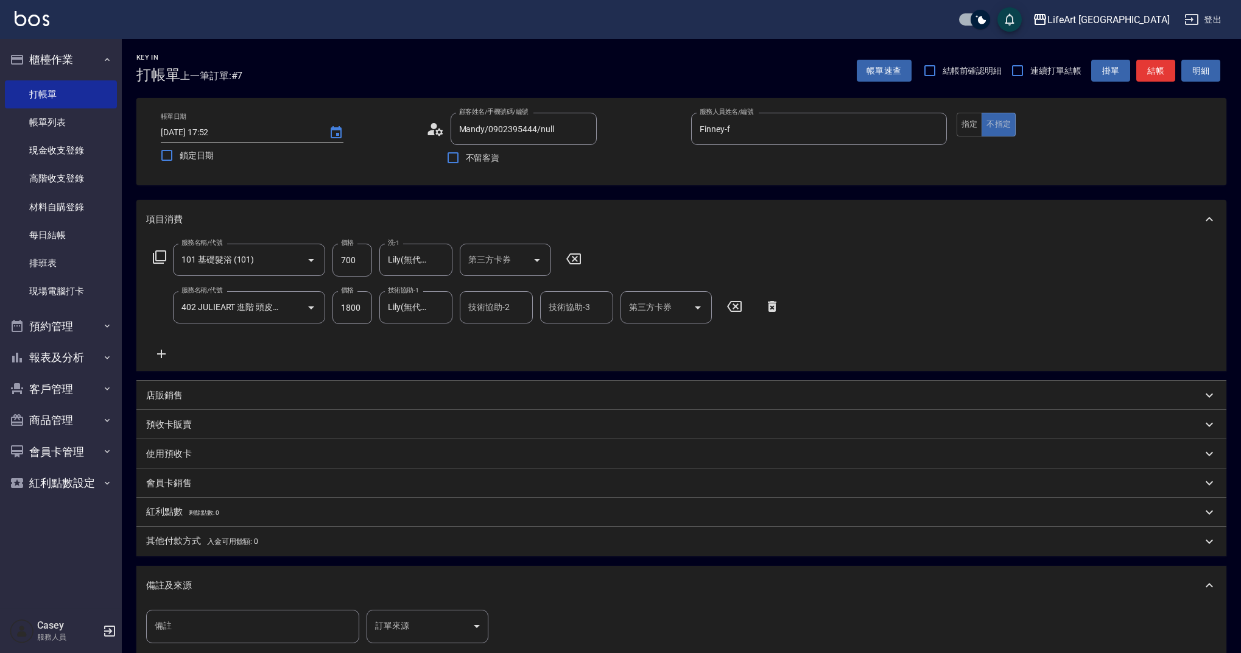
click at [479, 628] on body "LifeArt 蘆洲 登出 櫃檯作業 打帳單 帳單列表 現金收支登錄 高階收支登錄 材料自購登錄 每日結帳 排班表 現場電腦打卡 預約管理 預約管理 單日預約…" at bounding box center [620, 399] width 1241 height 799
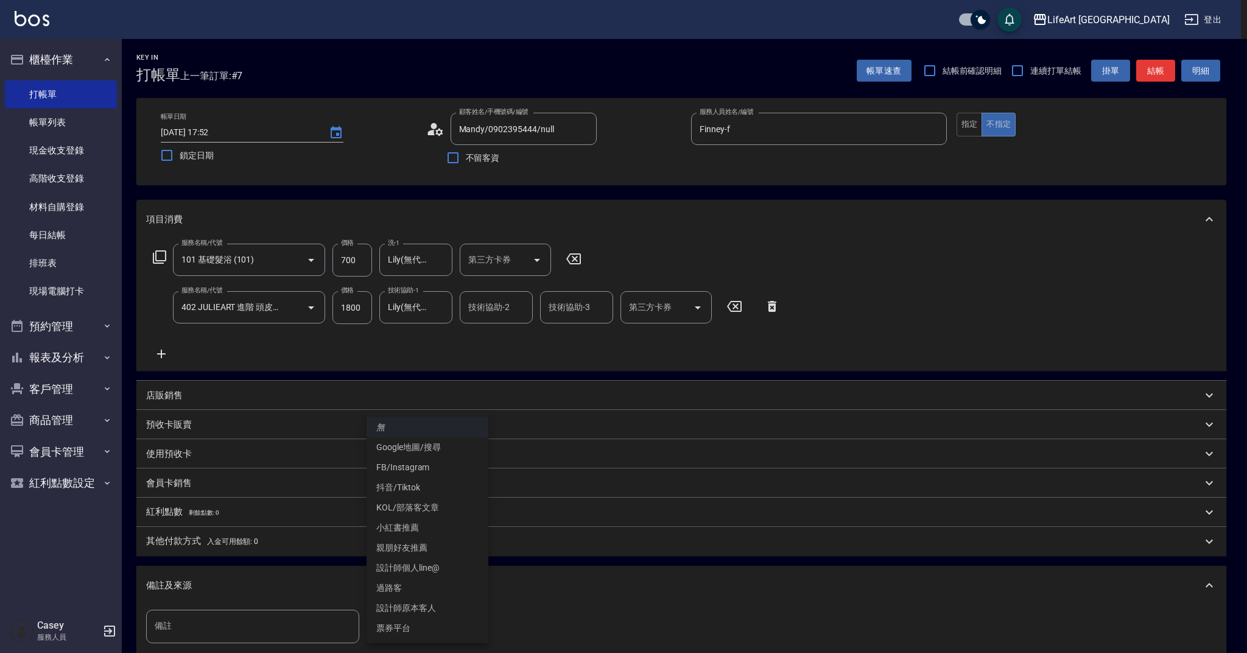
click at [427, 441] on li "Google地圖/搜尋" at bounding box center [427, 447] width 122 height 20
type input "Google地圖/搜尋"
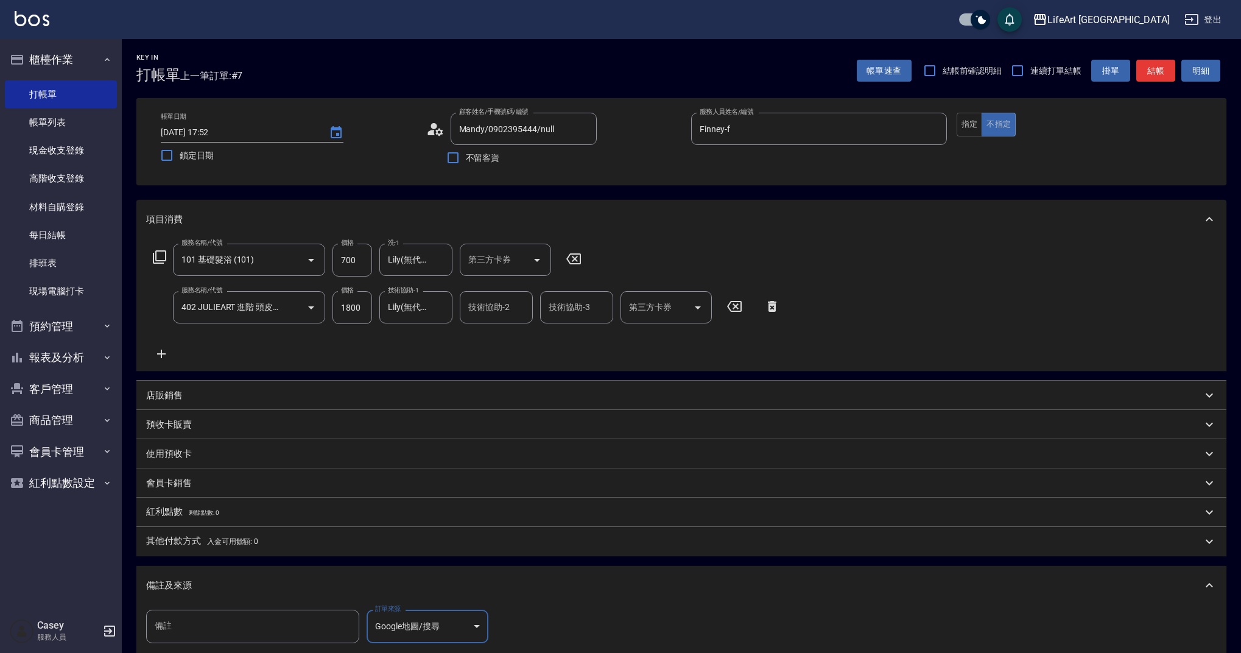
click at [459, 581] on div "備註及來源" at bounding box center [674, 585] width 1056 height 13
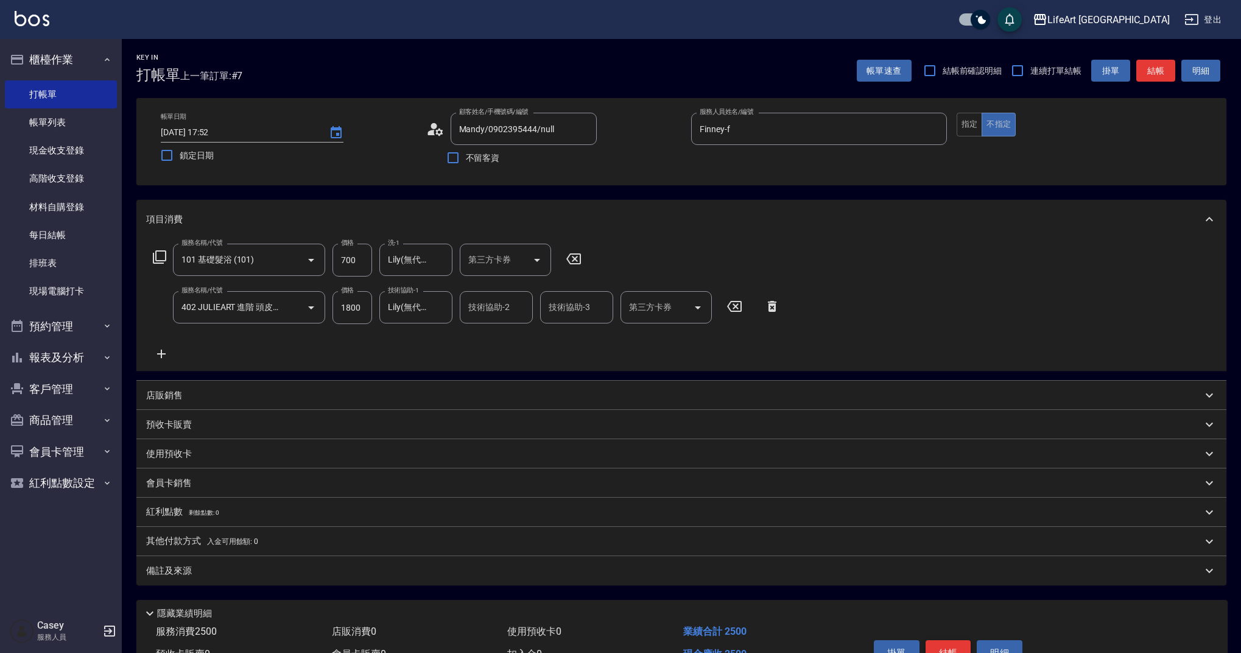
click at [947, 645] on button "結帳" at bounding box center [948, 653] width 46 height 26
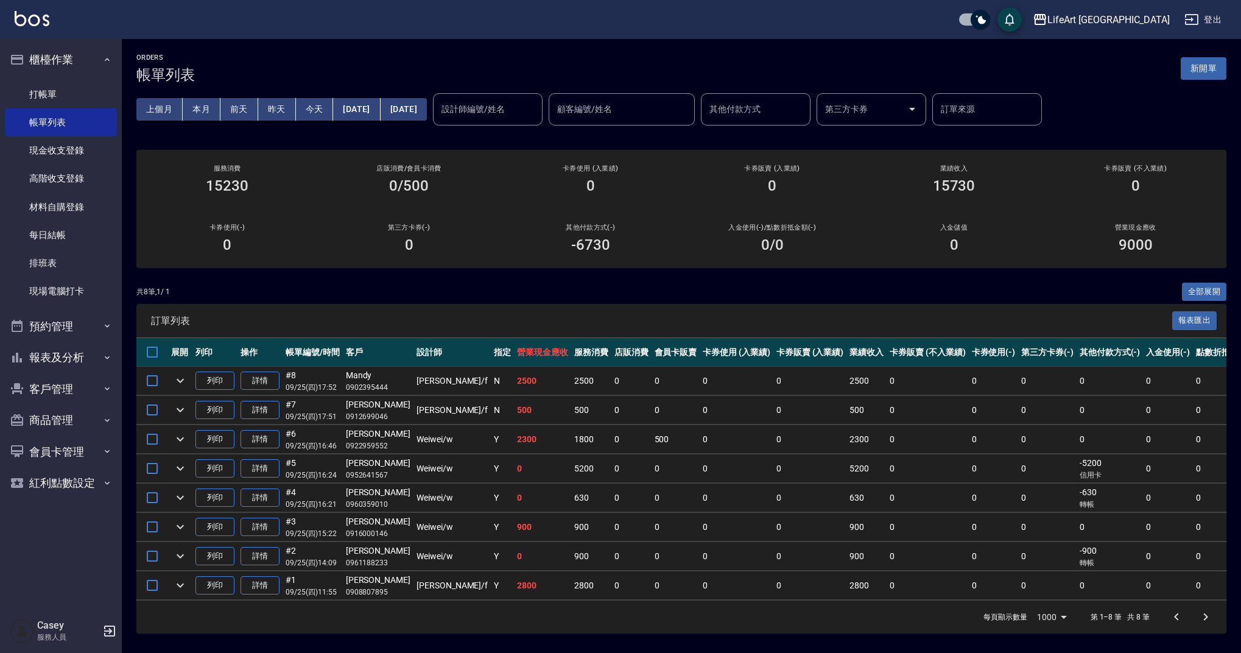
click at [268, 372] on link "詳情" at bounding box center [259, 380] width 39 height 19
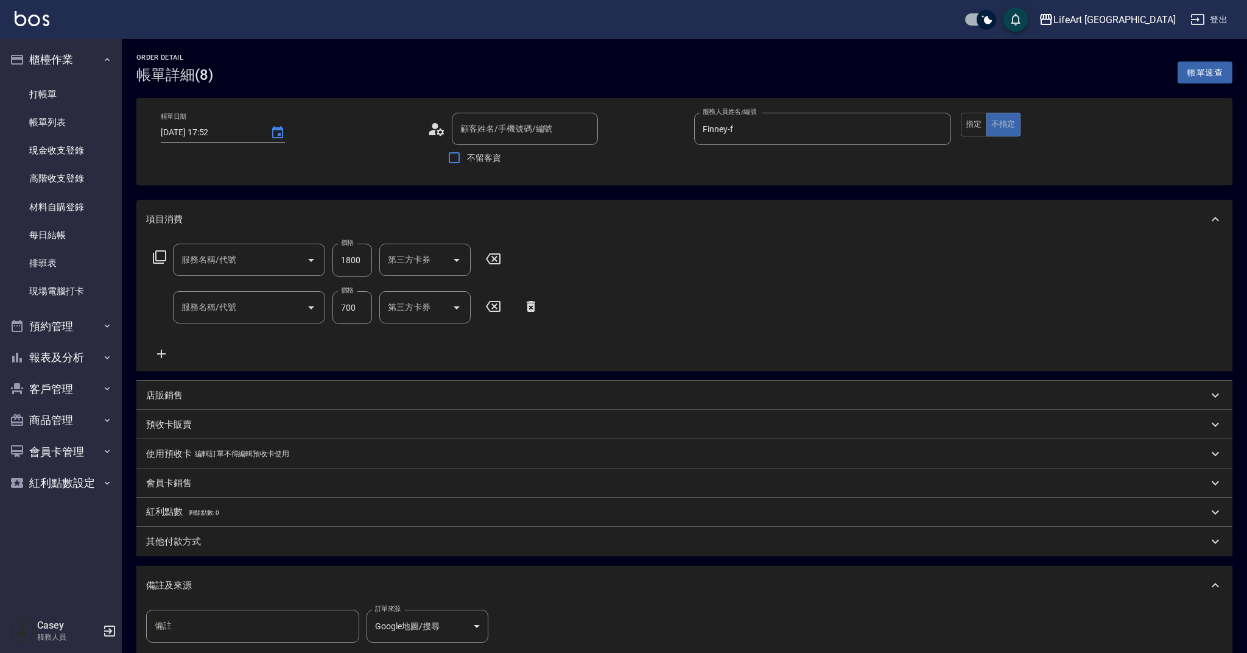
type input "2025/09/25 17:52"
type input "Finney-f"
type input "Mandy/0902395444/null"
type input "402 JULIEART 進階 頭皮養護(402)"
type input "101 基礎髮浴 (101)"
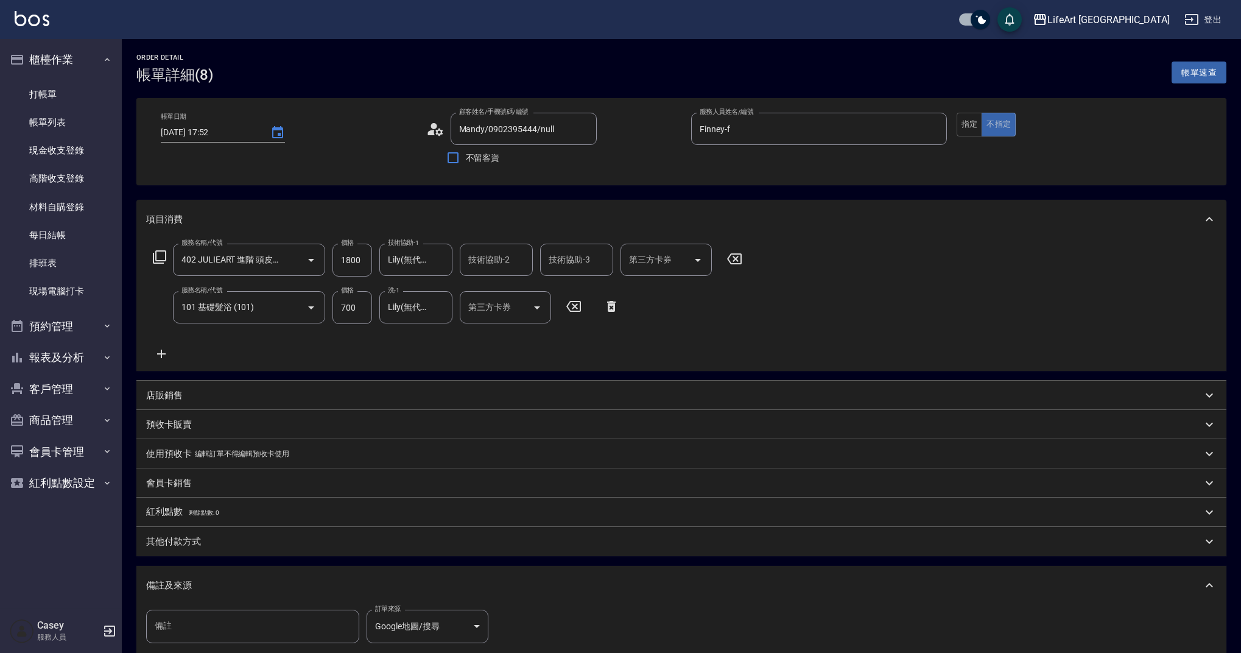
click at [249, 621] on input "備註" at bounding box center [252, 625] width 213 height 33
click at [211, 541] on div "其他付款方式" at bounding box center [674, 541] width 1056 height 13
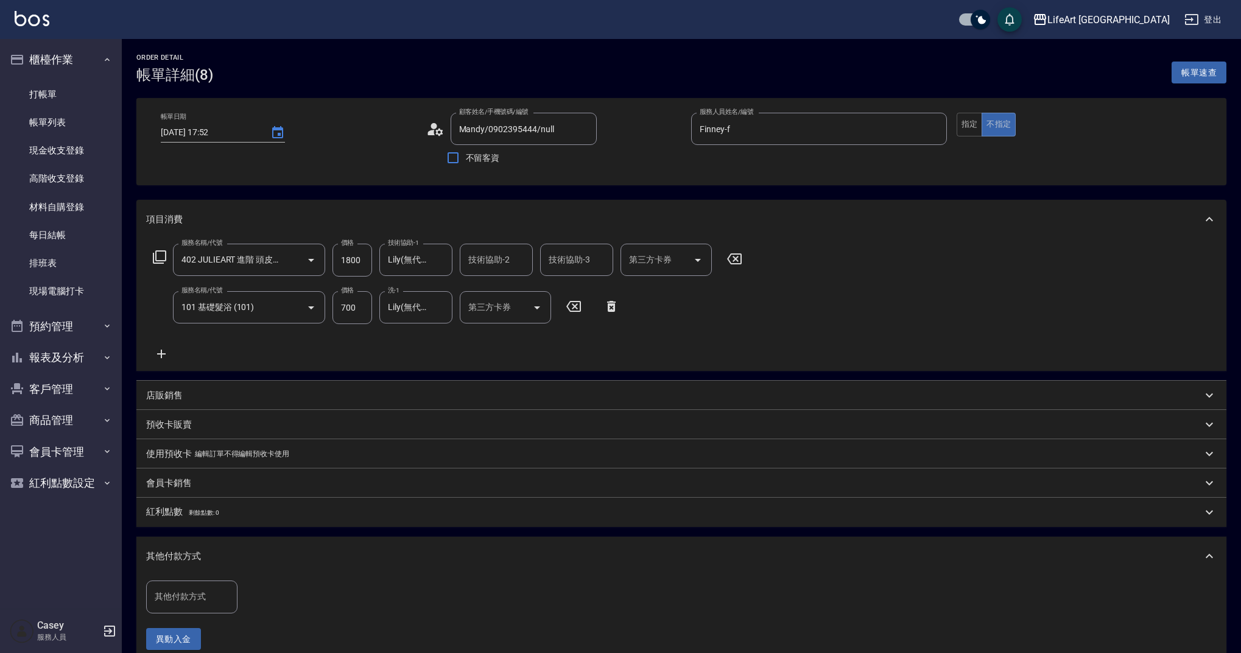
click at [212, 582] on div "其他付款方式" at bounding box center [191, 596] width 91 height 32
click at [174, 507] on span "轉帳" at bounding box center [191, 506] width 91 height 20
type input "轉帳"
drag, startPoint x: 296, startPoint y: 611, endPoint x: 248, endPoint y: 609, distance: 47.5
click at [268, 614] on div "其他付款方式 轉帳 其他付款方式 轉帳金額 0 轉帳金額 異動入金" at bounding box center [244, 615] width 197 height 70
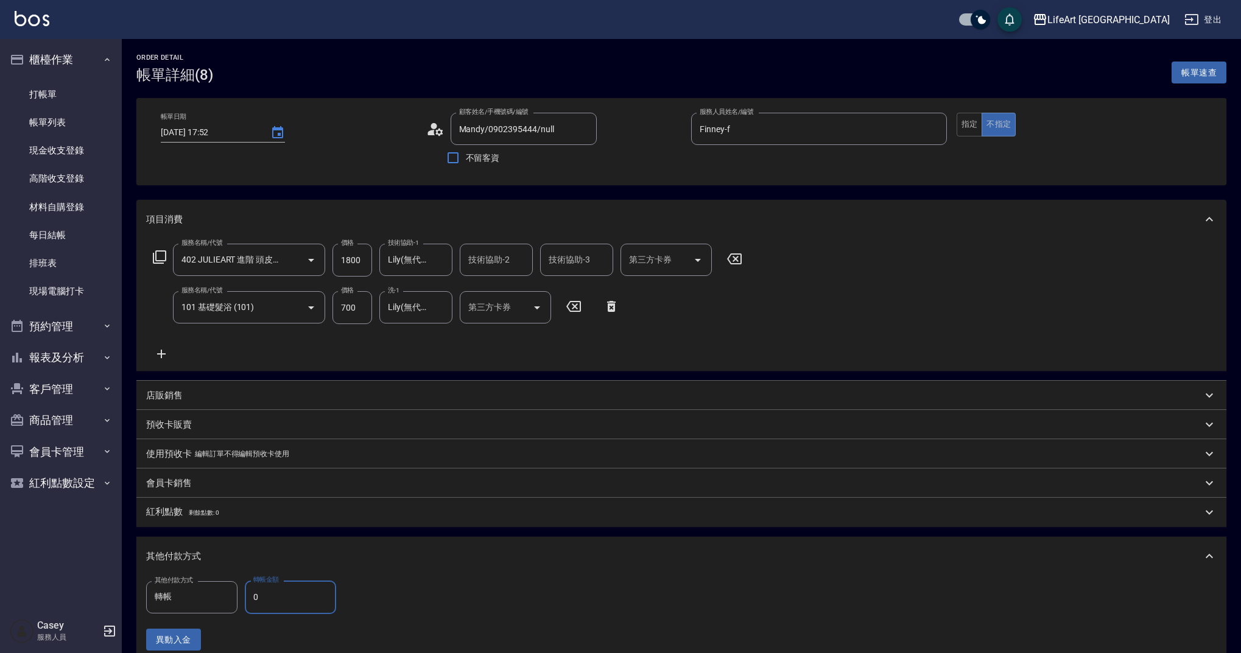
click at [243, 608] on div "其他付款方式 轉帳 其他付款方式 轉帳金額 0 轉帳金額" at bounding box center [244, 596] width 197 height 33
drag, startPoint x: 286, startPoint y: 596, endPoint x: 243, endPoint y: 591, distance: 43.0
click at [243, 591] on div "其他付款方式 轉帳 其他付款方式 轉帳金額 0 轉帳金額" at bounding box center [244, 596] width 197 height 33
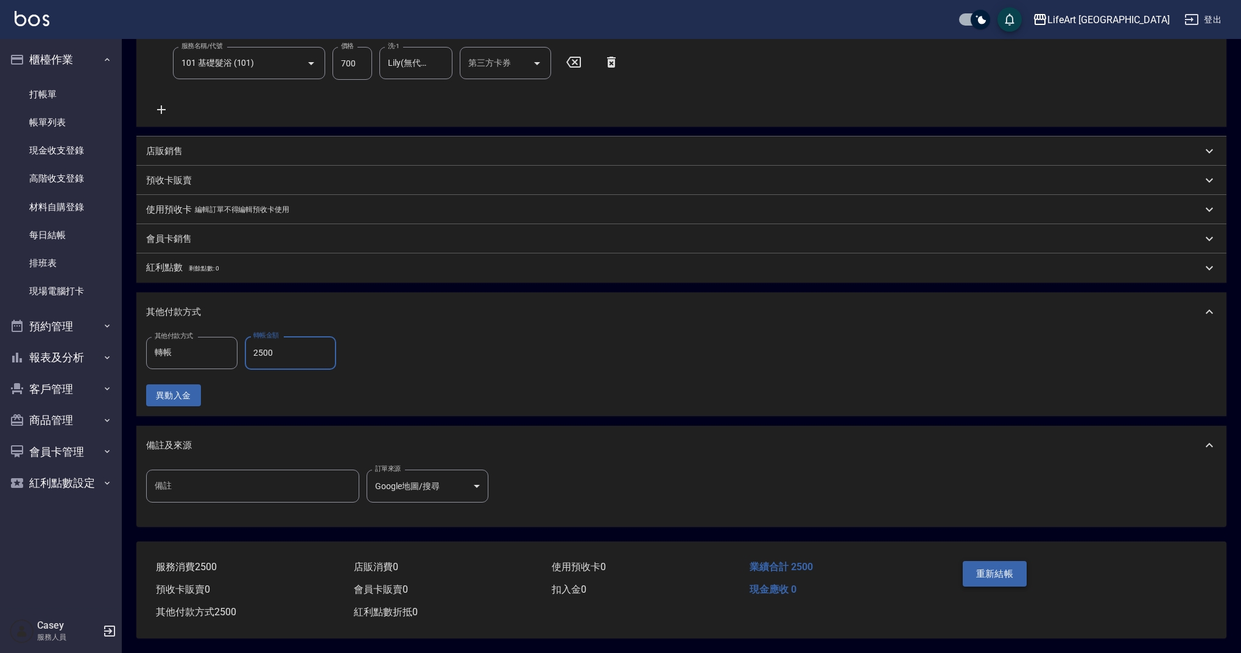
type input "2500"
click at [1003, 573] on button "重新結帳" at bounding box center [995, 574] width 65 height 26
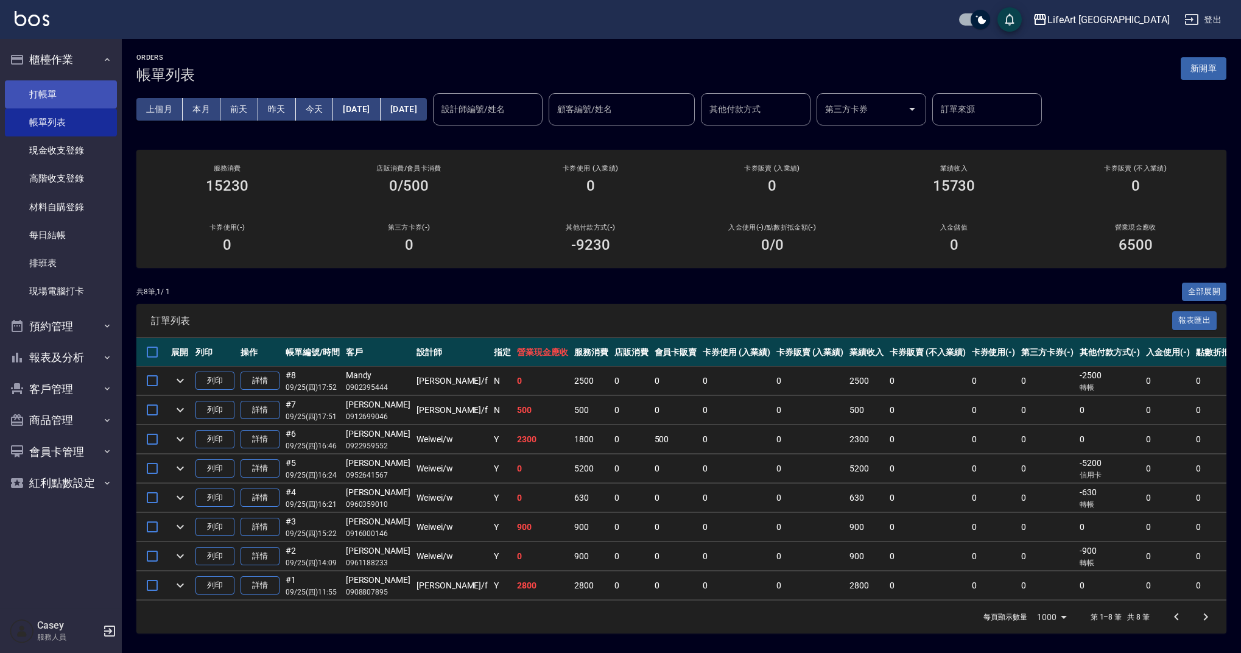
click at [55, 99] on link "打帳單" at bounding box center [61, 94] width 112 height 28
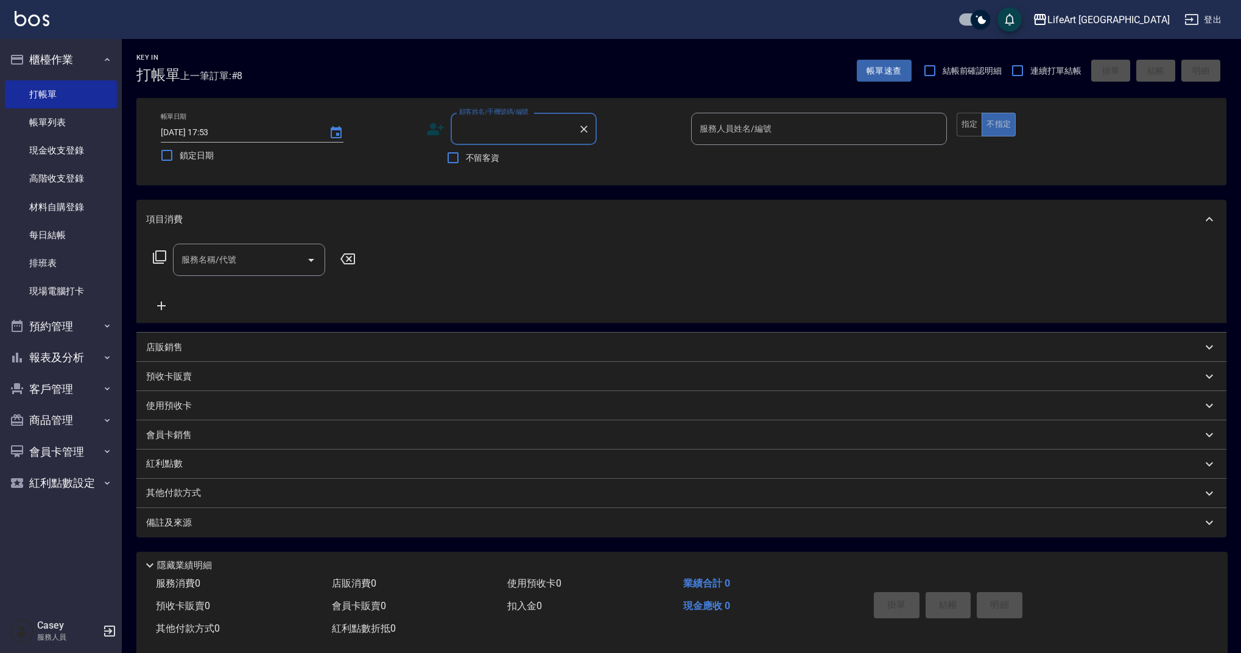
click at [528, 130] on input "顧客姓名/手機號碼/編號" at bounding box center [514, 128] width 117 height 21
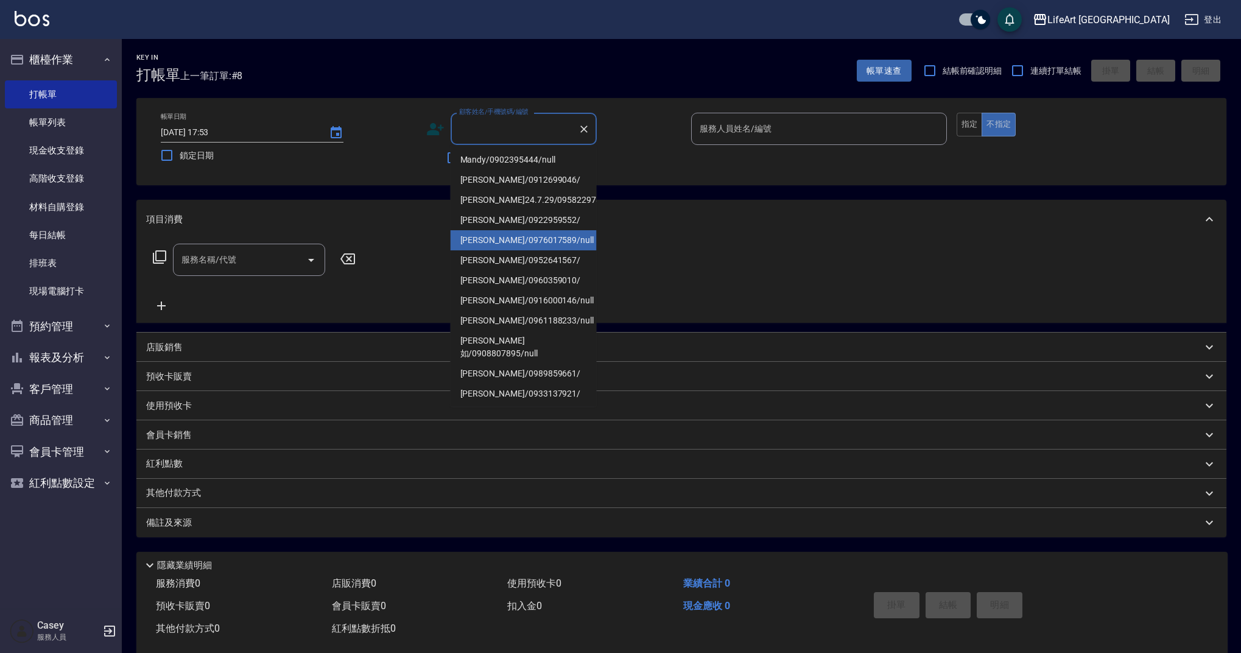
click at [497, 250] on li "[PERSON_NAME]/0976017589/null" at bounding box center [524, 240] width 146 height 20
type input "[PERSON_NAME]/0976017589/null"
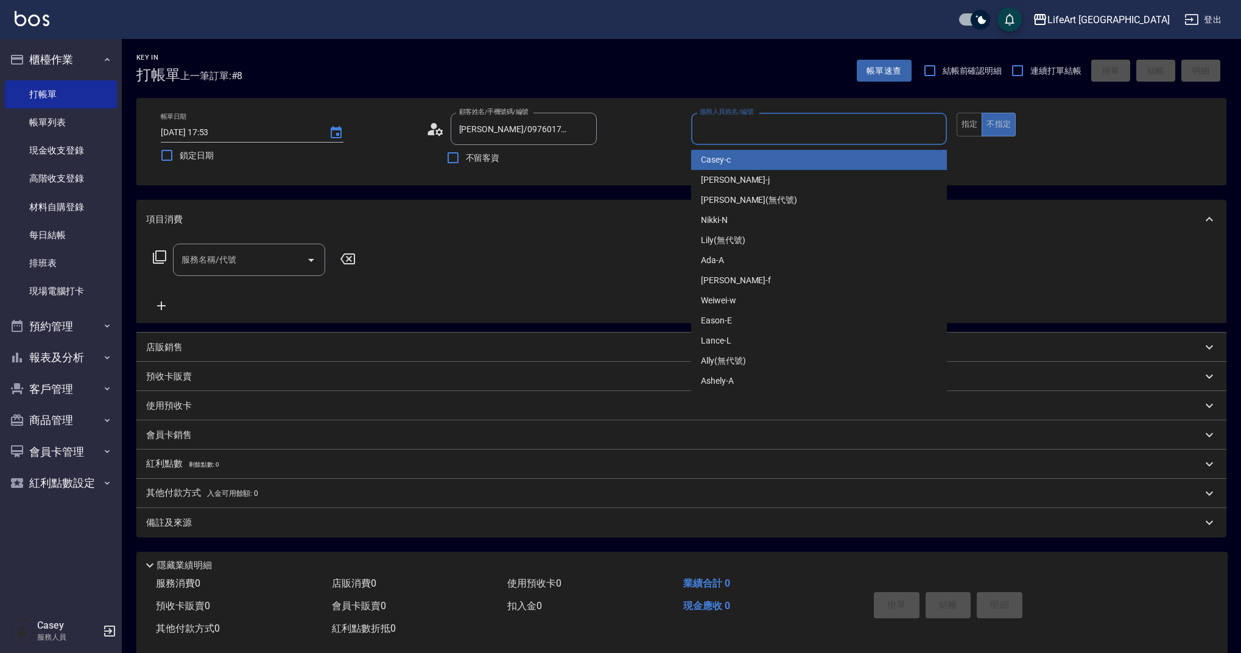
click at [733, 122] on input "服務人員姓名/編號" at bounding box center [818, 128] width 245 height 21
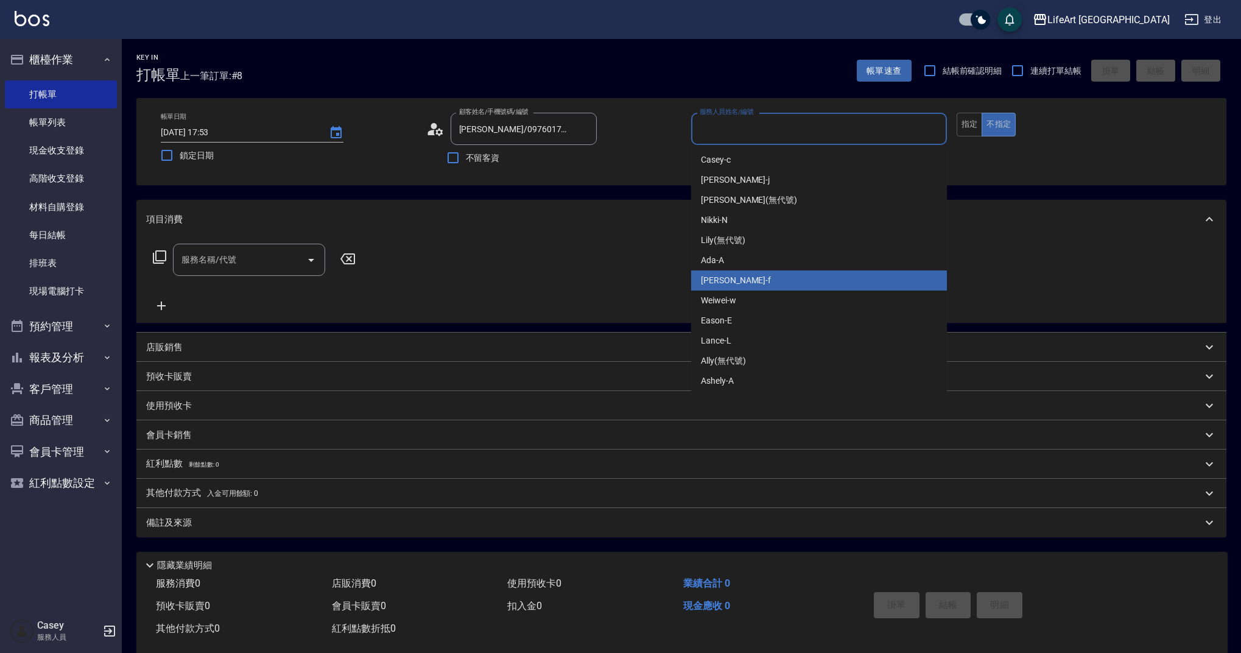
click at [731, 282] on div "Finney -f" at bounding box center [819, 280] width 256 height 20
type input "Finney-f"
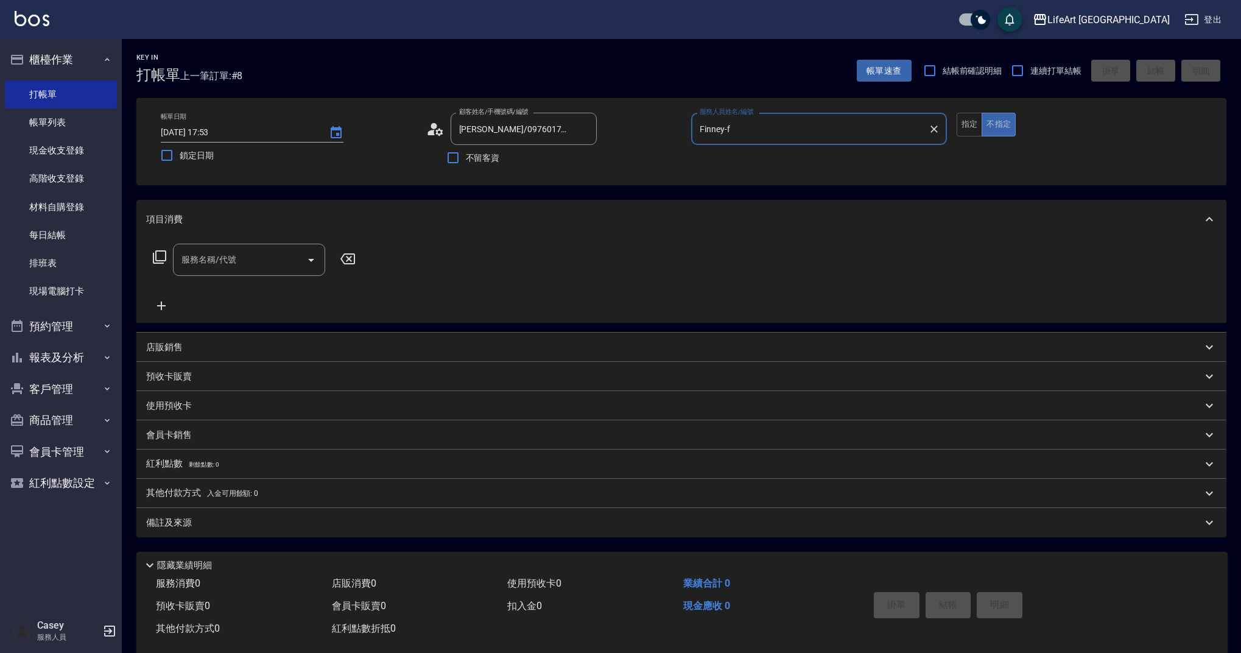
click at [289, 254] on input "服務名稱/代號" at bounding box center [239, 259] width 123 height 21
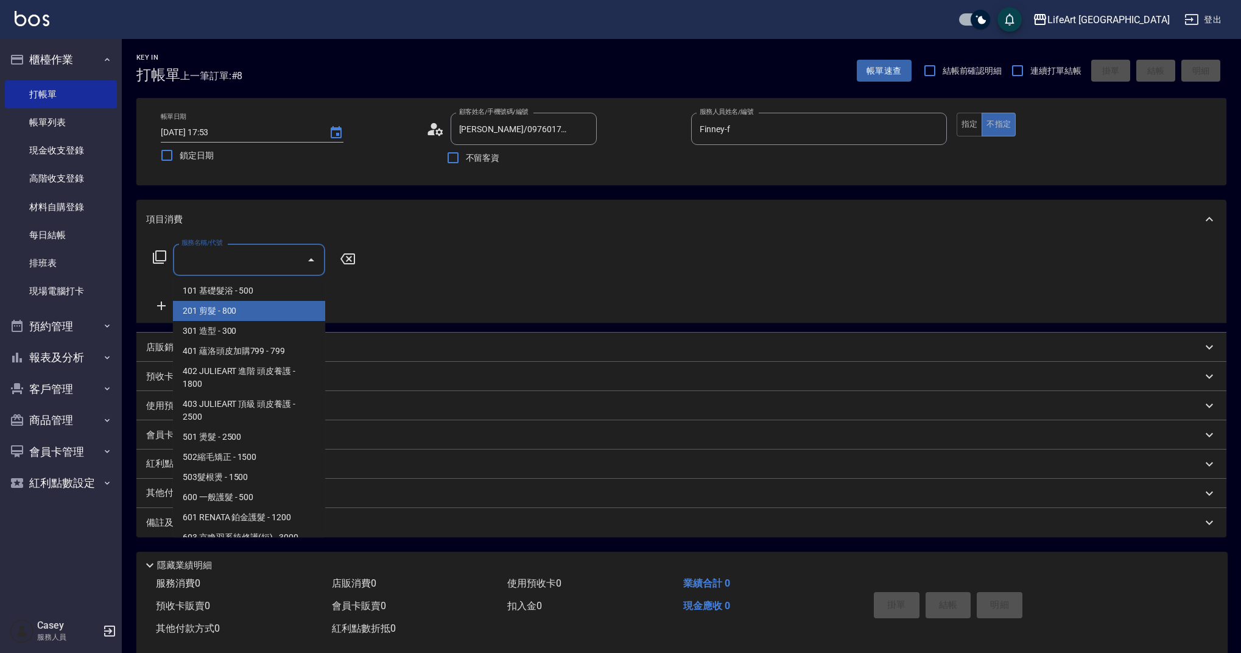
click at [282, 307] on span "201 剪髮 - 800" at bounding box center [249, 311] width 152 height 20
type input "201 剪髮(201)"
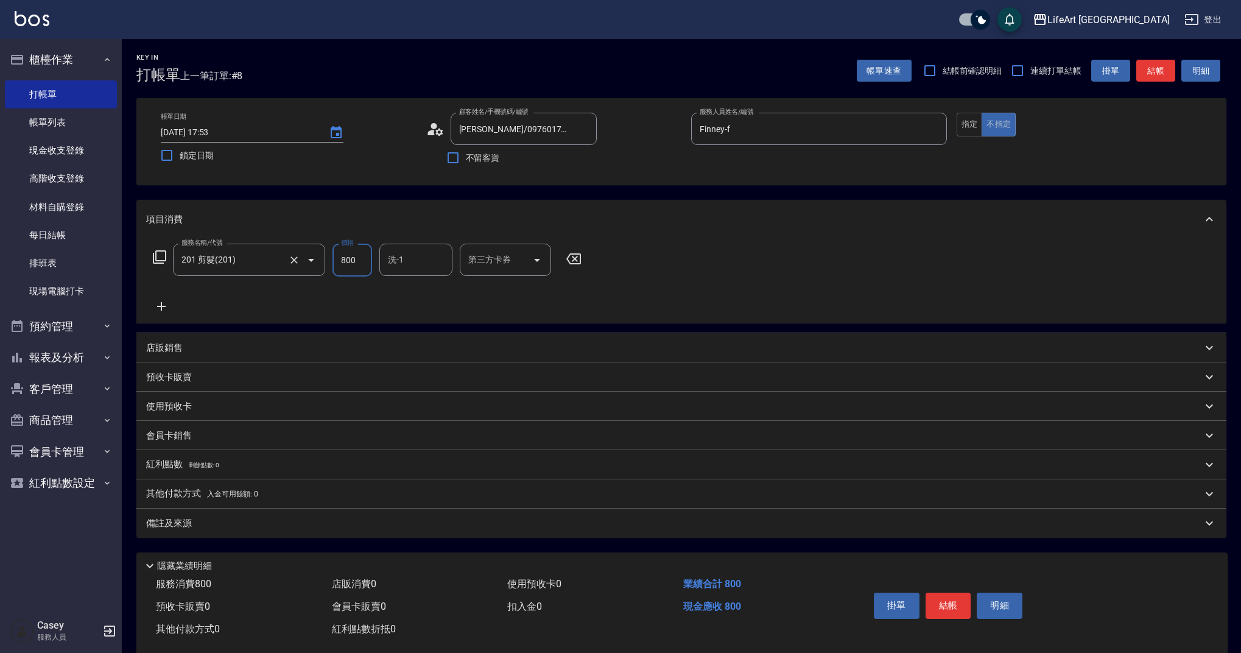
drag, startPoint x: 357, startPoint y: 255, endPoint x: 314, endPoint y: 261, distance: 43.0
click at [314, 260] on div "服務名稱/代號 201 剪髮(201) 服務名稱/代號 價格 800 價格 洗-1 洗-1 第三方卡券 第三方卡券" at bounding box center [367, 260] width 443 height 33
type input "1000"
drag, startPoint x: 409, startPoint y: 268, endPoint x: 410, endPoint y: 275, distance: 7.5
click at [409, 267] on input "洗-1" at bounding box center [416, 259] width 62 height 21
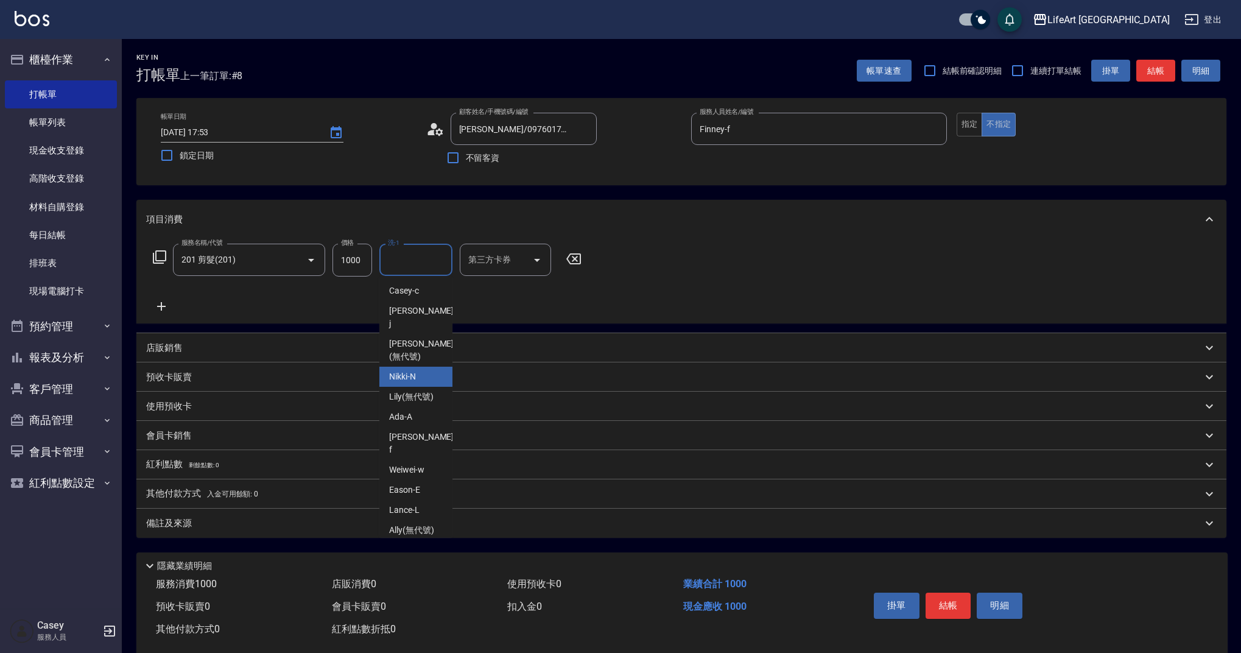
click at [817, 295] on div "服務名稱/代號 201 剪髮(201) 服務名稱/代號 價格 1000 價格 洗-1 洗-1 第三方卡券 第三方卡券" at bounding box center [681, 281] width 1090 height 85
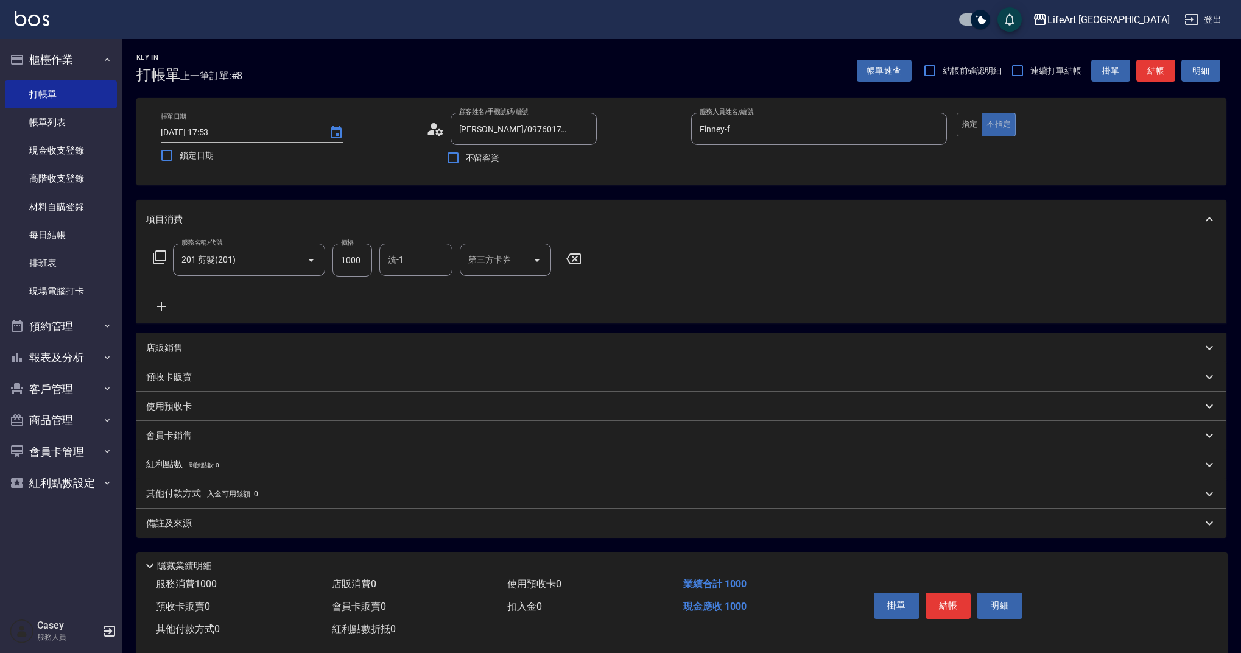
click at [547, 513] on div "備註及來源" at bounding box center [681, 522] width 1090 height 29
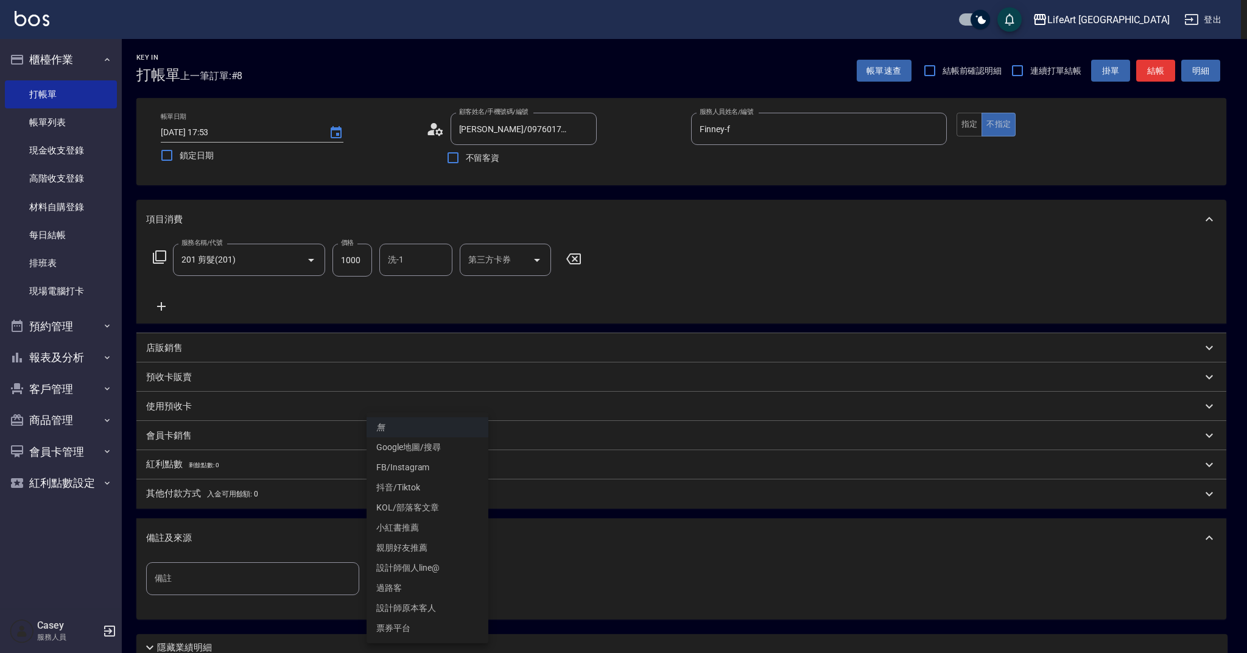
click at [441, 570] on body "LifeArt 蘆洲 登出 櫃檯作業 打帳單 帳單列表 現金收支登錄 高階收支登錄 材料自購登錄 每日結帳 排班表 現場電腦打卡 預約管理 預約管理 單日預約…" at bounding box center [623, 375] width 1247 height 751
click at [447, 447] on li "Google地圖/搜尋" at bounding box center [427, 447] width 122 height 20
type input "Google地圖/搜尋"
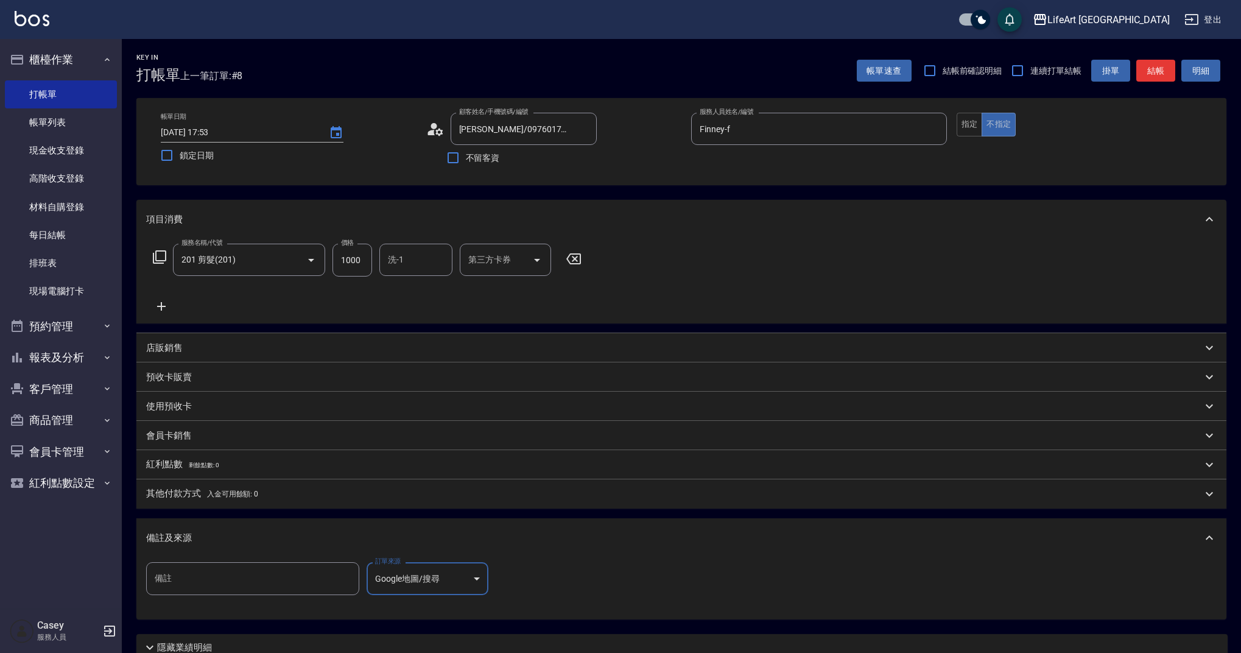
click at [535, 530] on div "備註及來源" at bounding box center [681, 537] width 1090 height 39
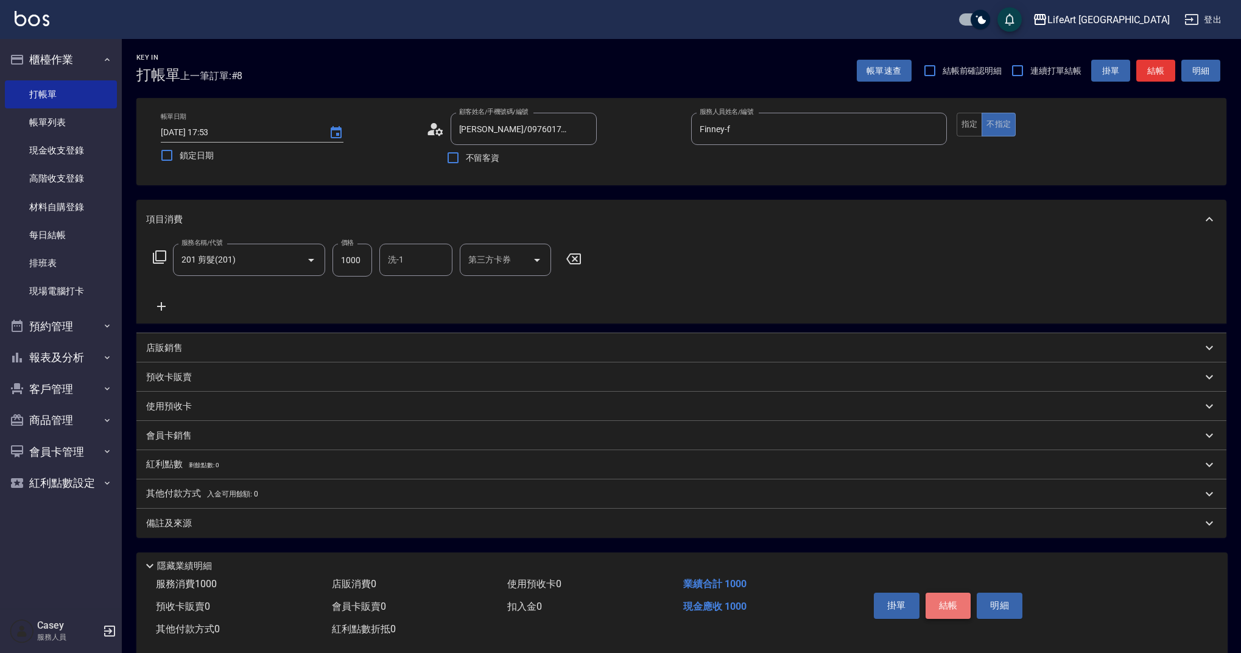
click at [950, 604] on button "結帳" at bounding box center [948, 605] width 46 height 26
